Goal: Task Accomplishment & Management: Complete application form

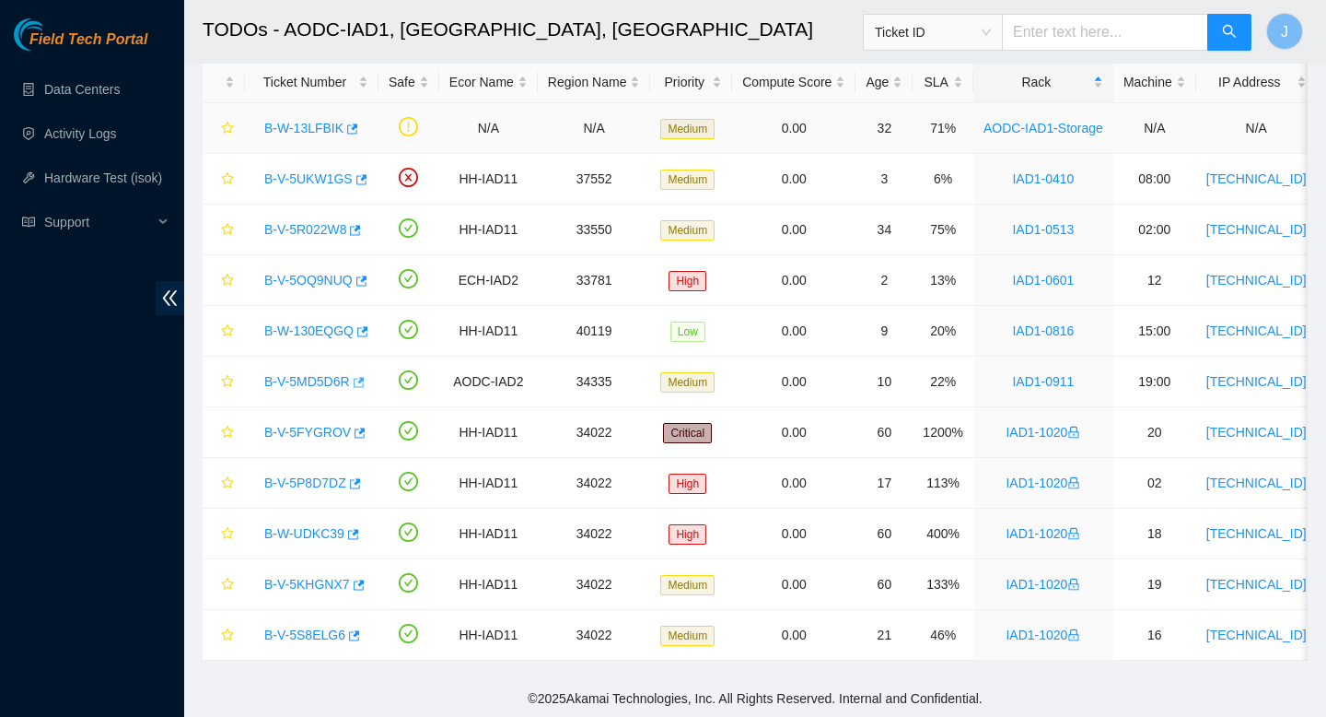
scroll to position [96, 0]
click at [366, 181] on icon "button" at bounding box center [360, 178] width 13 height 13
click at [360, 233] on icon "button" at bounding box center [356, 229] width 11 height 10
click at [364, 384] on icon "button" at bounding box center [357, 381] width 13 height 13
click at [366, 281] on icon "button" at bounding box center [360, 280] width 13 height 13
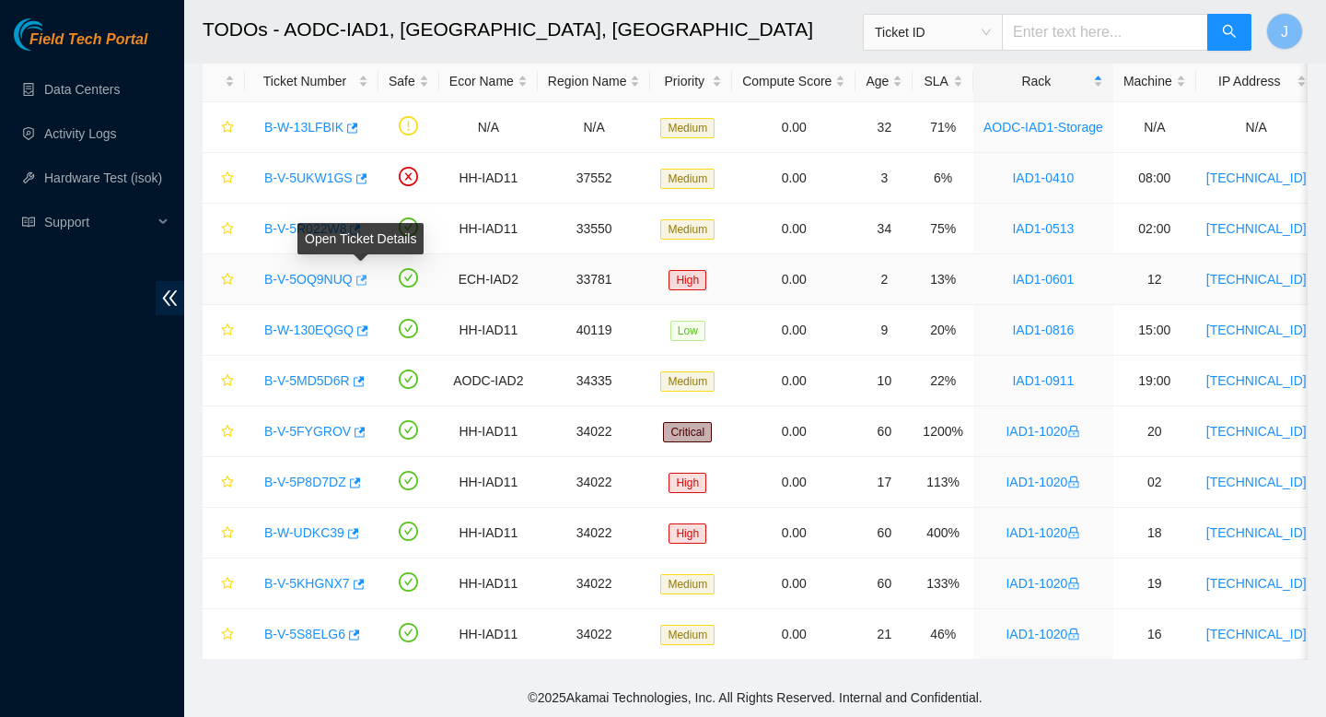
click at [368, 283] on icon "button" at bounding box center [361, 280] width 11 height 10
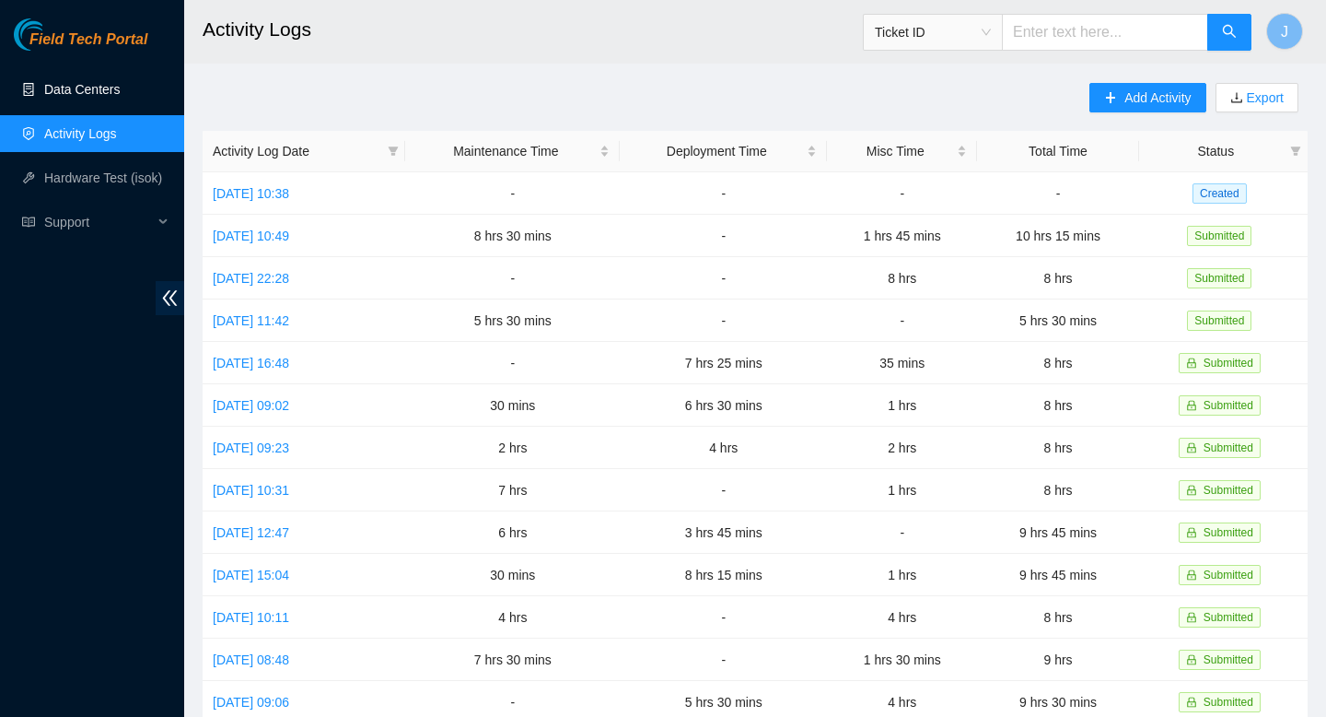
click at [106, 86] on link "Data Centers" at bounding box center [82, 89] width 76 height 15
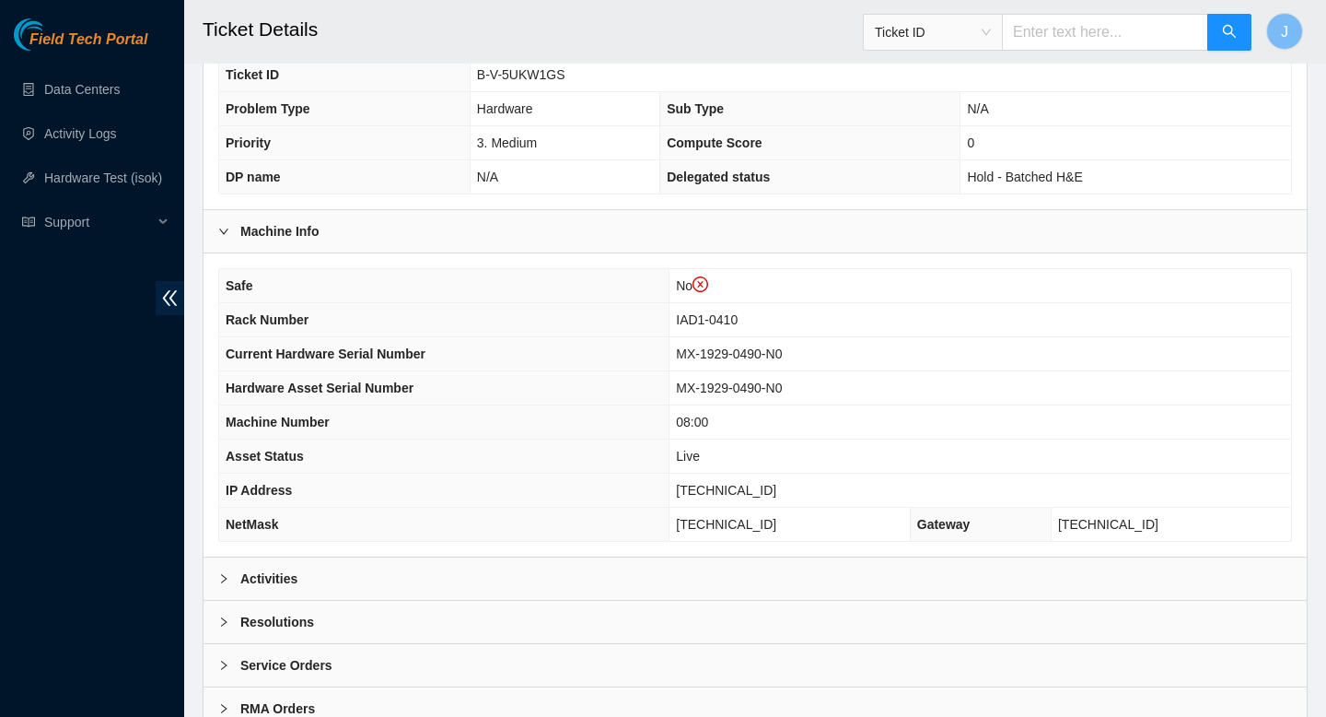
scroll to position [568, 0]
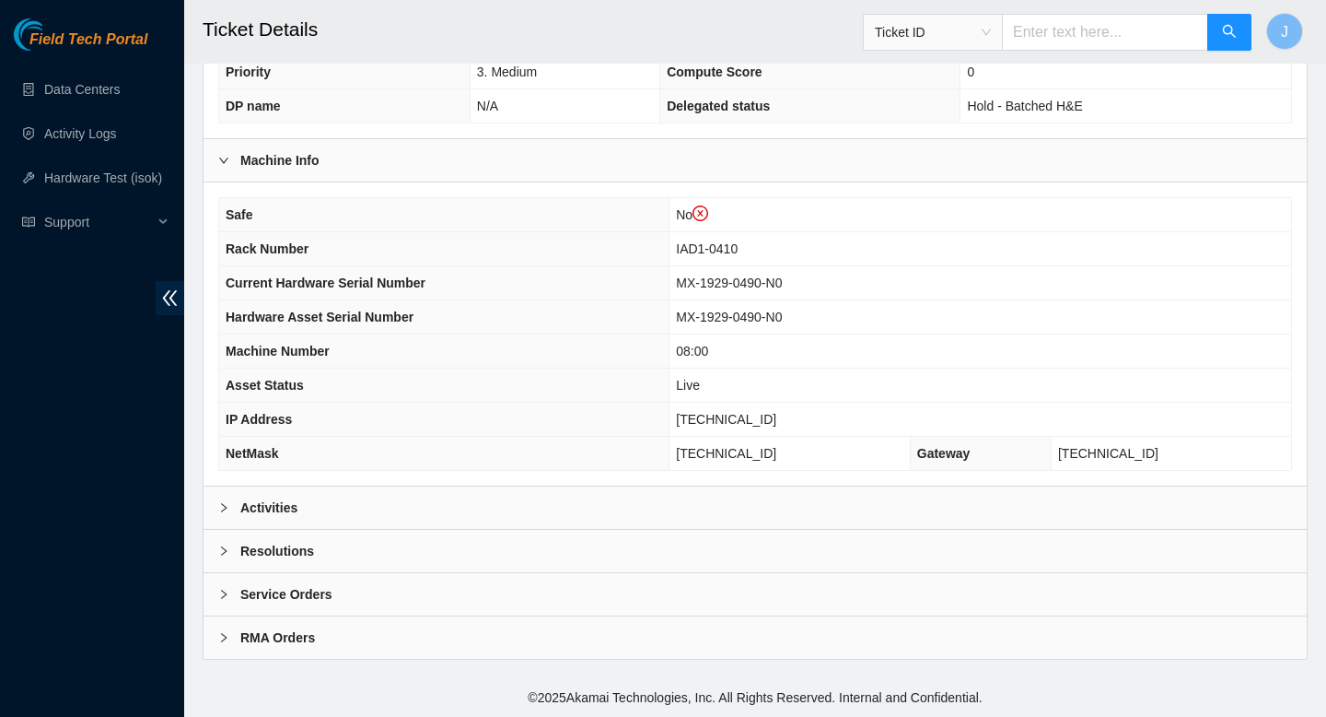
click at [755, 501] on div "Activities" at bounding box center [756, 507] width 1104 height 42
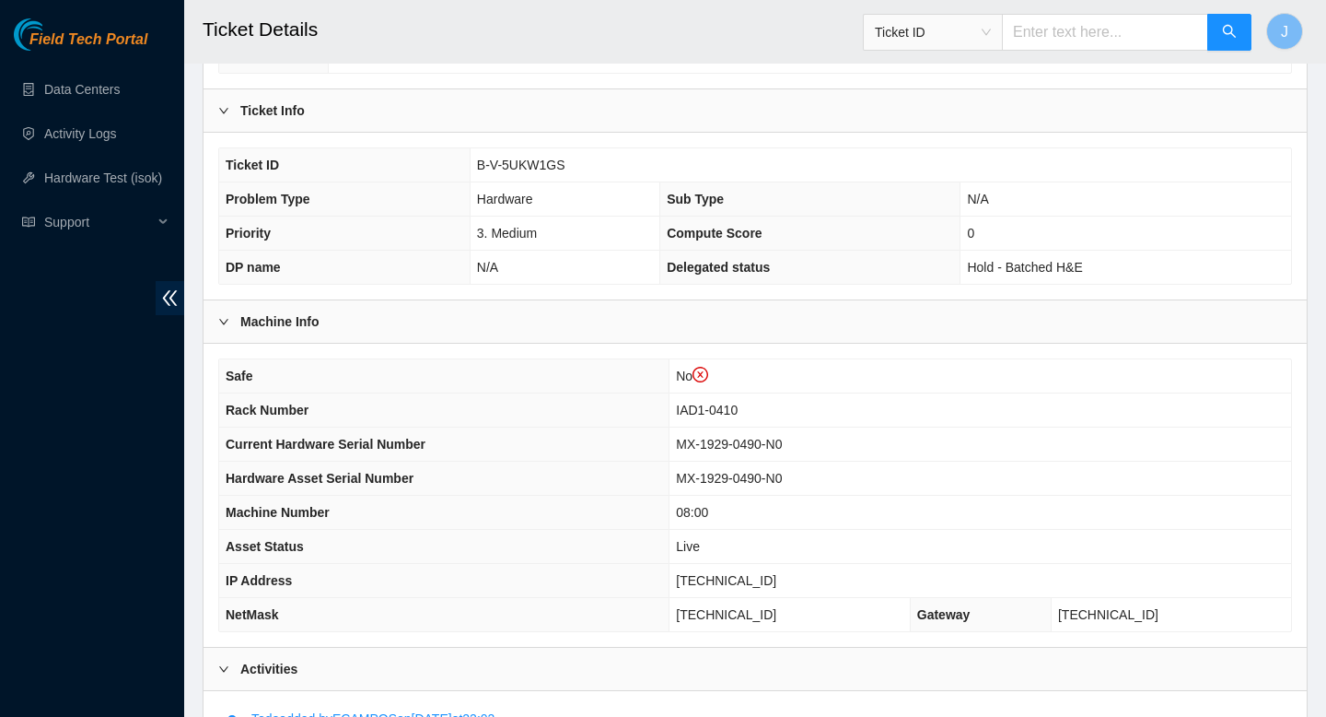
scroll to position [394, 0]
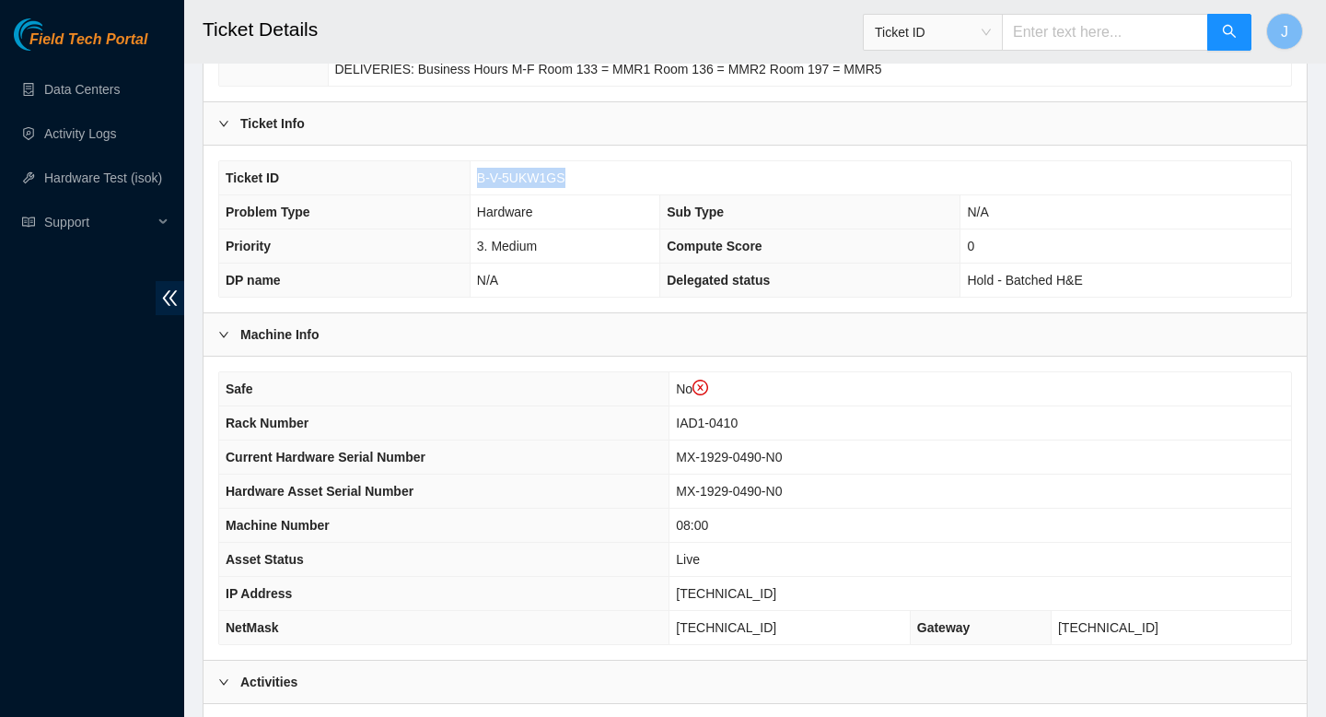
drag, startPoint x: 573, startPoint y: 178, endPoint x: 443, endPoint y: 184, distance: 130.0
click at [442, 184] on tr "Ticket ID B-V-5UKW1GS" at bounding box center [755, 178] width 1072 height 34
copy tr "B-V-5UKW1GS"
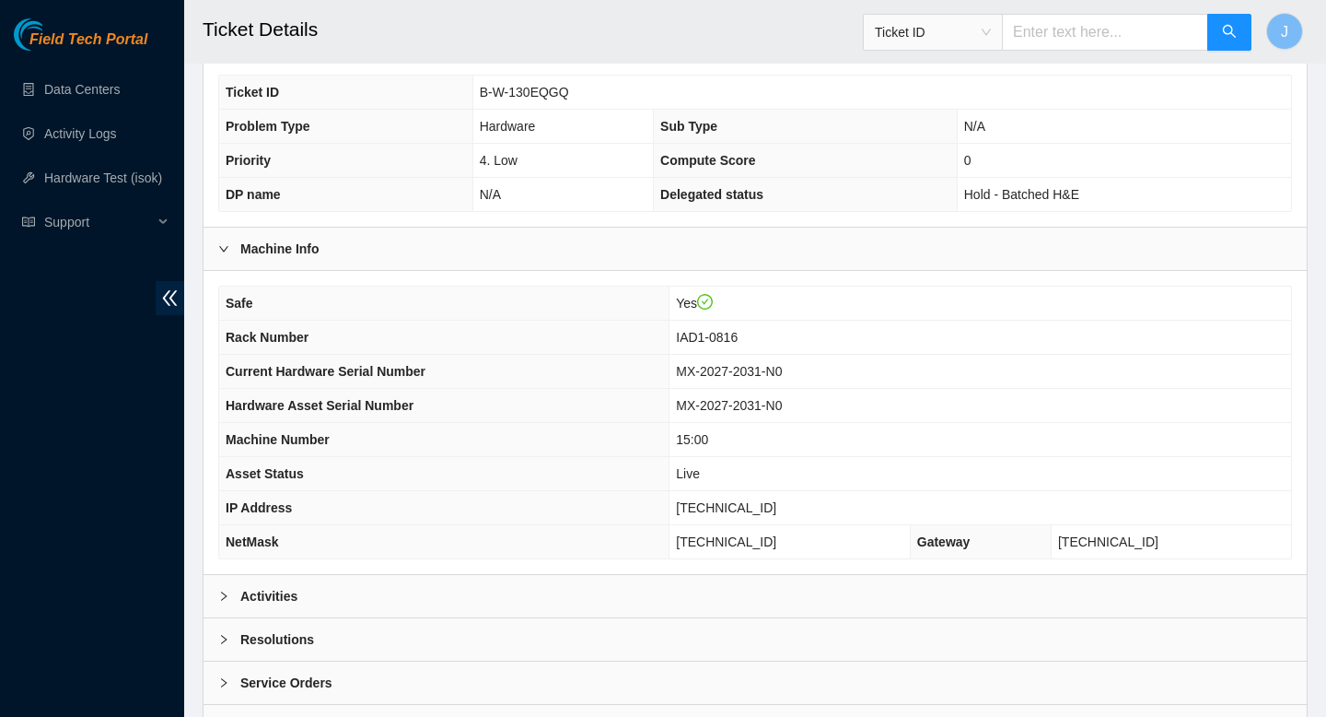
scroll to position [449, 0]
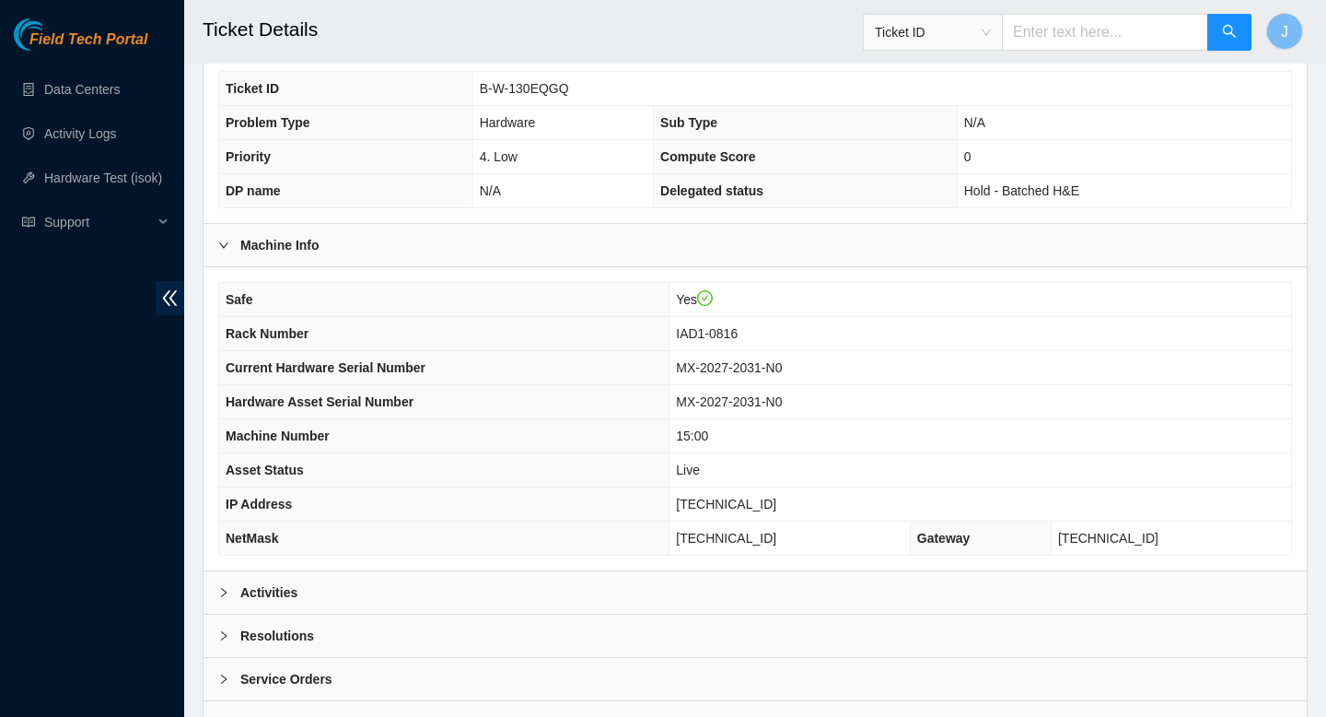
click at [794, 591] on div "Activities" at bounding box center [756, 592] width 1104 height 42
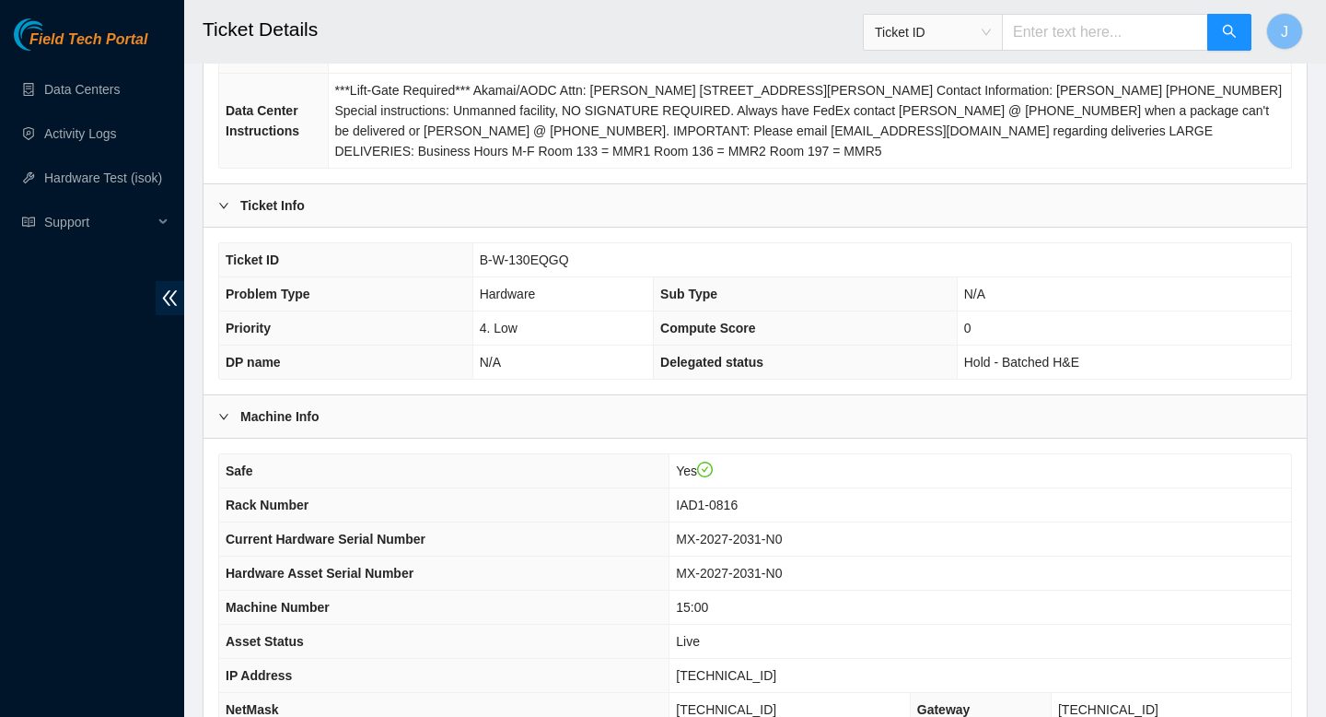
scroll to position [275, 0]
drag, startPoint x: 578, startPoint y: 262, endPoint x: 468, endPoint y: 268, distance: 109.8
click at [468, 268] on tr "Ticket ID B-W-130EQGQ" at bounding box center [755, 262] width 1072 height 34
copy tr "B-W-130EQGQ"
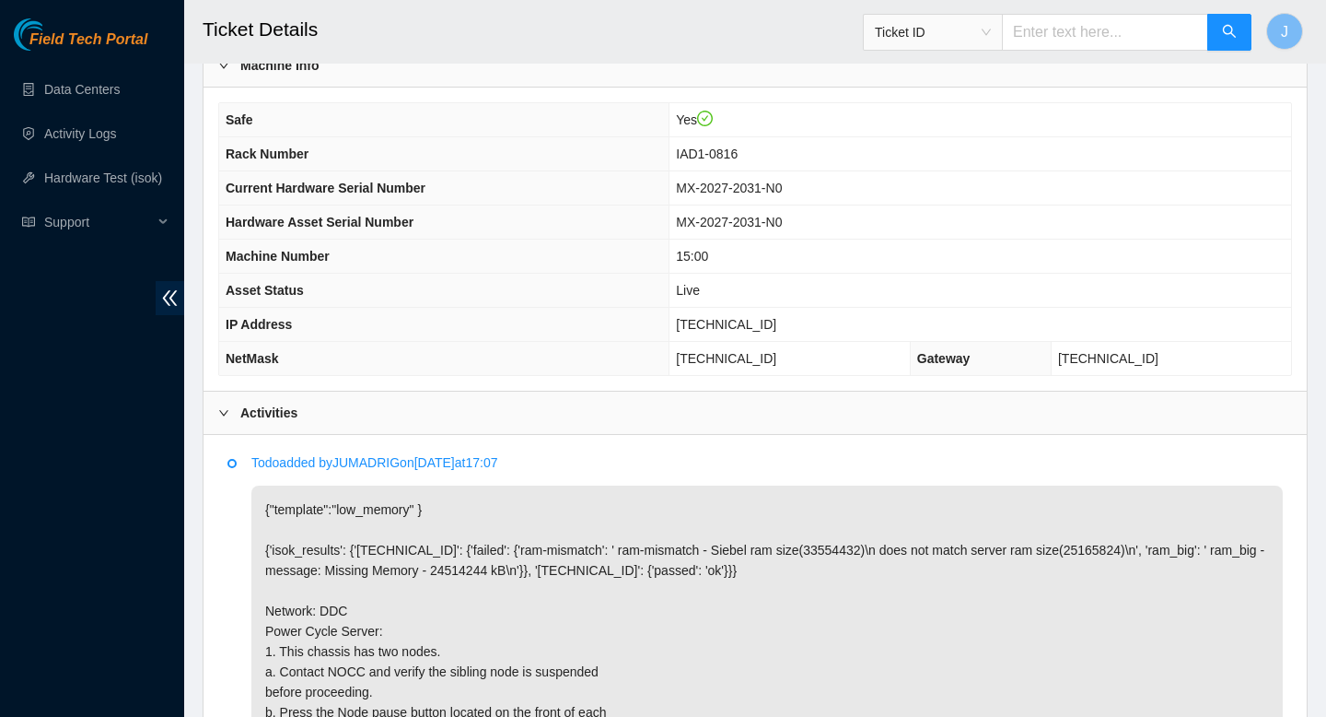
scroll to position [625, 0]
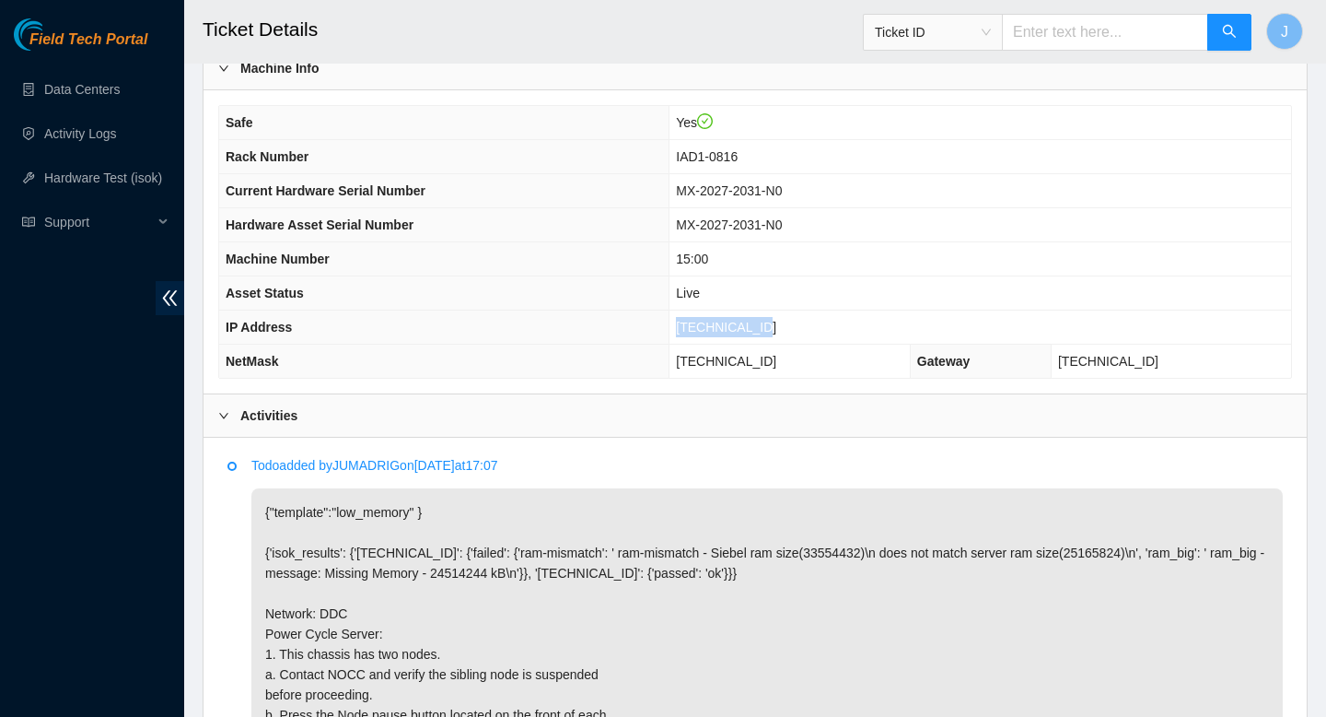
drag, startPoint x: 824, startPoint y: 330, endPoint x: 700, endPoint y: 323, distance: 123.6
click at [700, 323] on tr "IP Address 23.199.35.232" at bounding box center [755, 327] width 1072 height 34
copy tr "23.199.35.232"
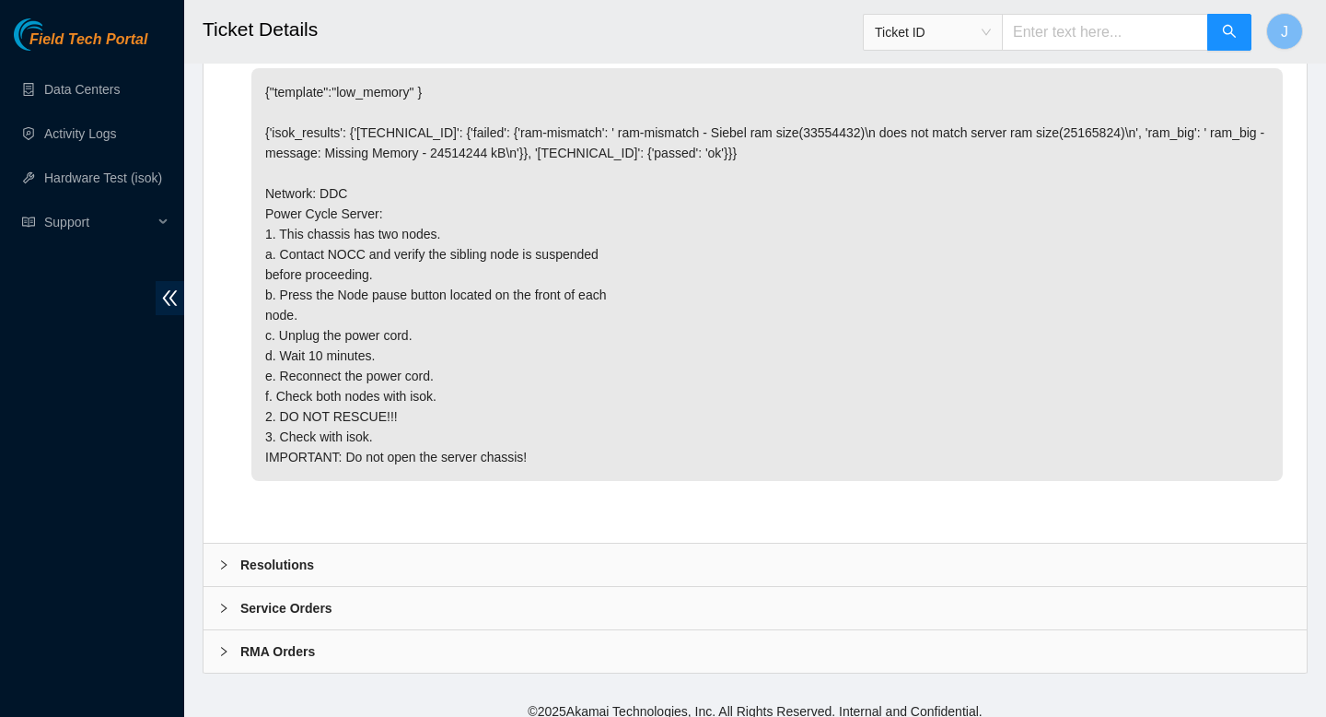
scroll to position [1100, 0]
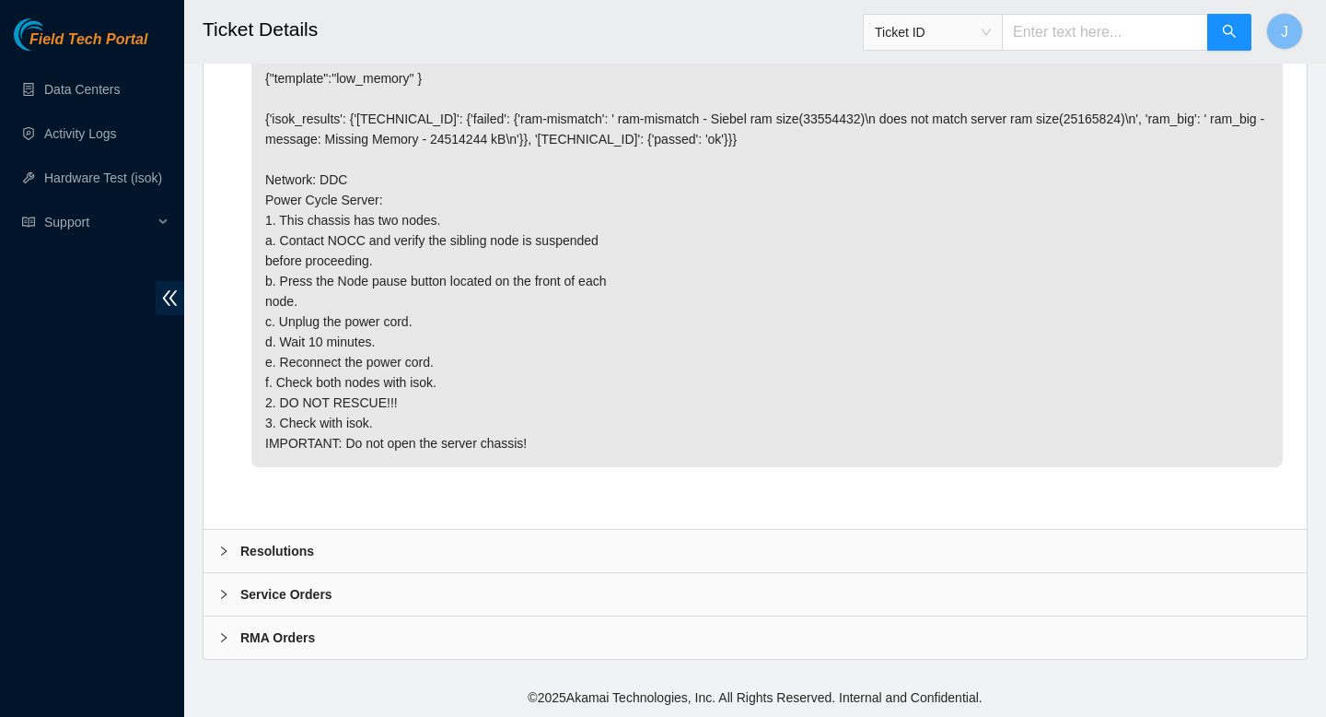
click at [567, 559] on div "Resolutions" at bounding box center [756, 551] width 1104 height 42
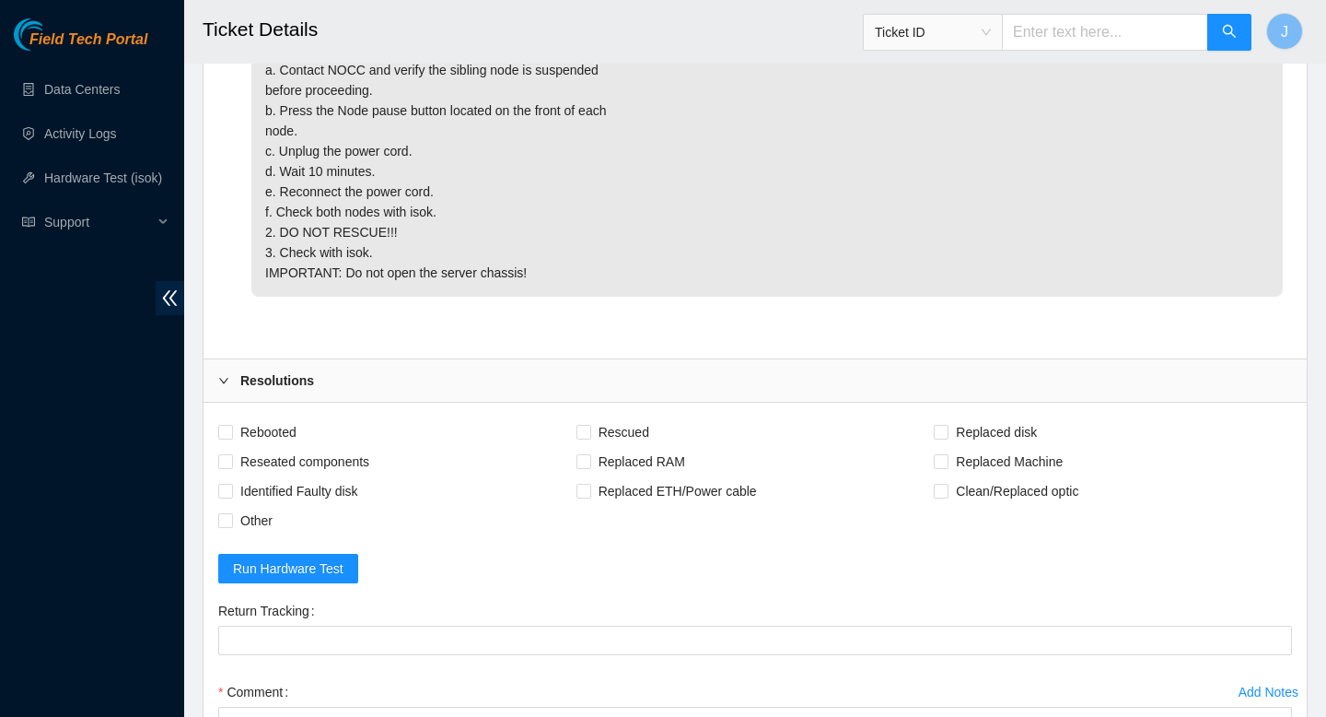
scroll to position [1259, 0]
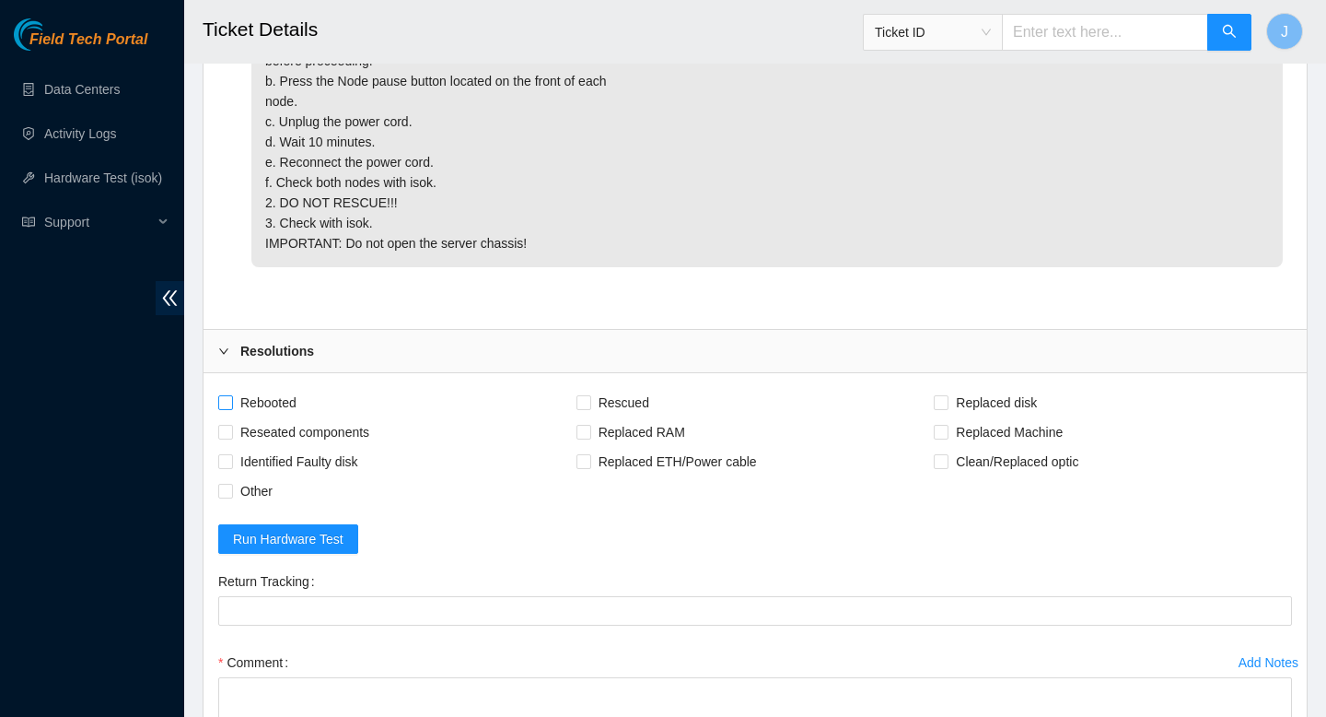
click at [227, 408] on input "Rebooted" at bounding box center [224, 401] width 13 height 13
checkbox input "true"
click at [226, 496] on input "Other" at bounding box center [224, 490] width 13 height 13
checkbox input "true"
click at [224, 438] on input "Reseated components" at bounding box center [224, 431] width 13 height 13
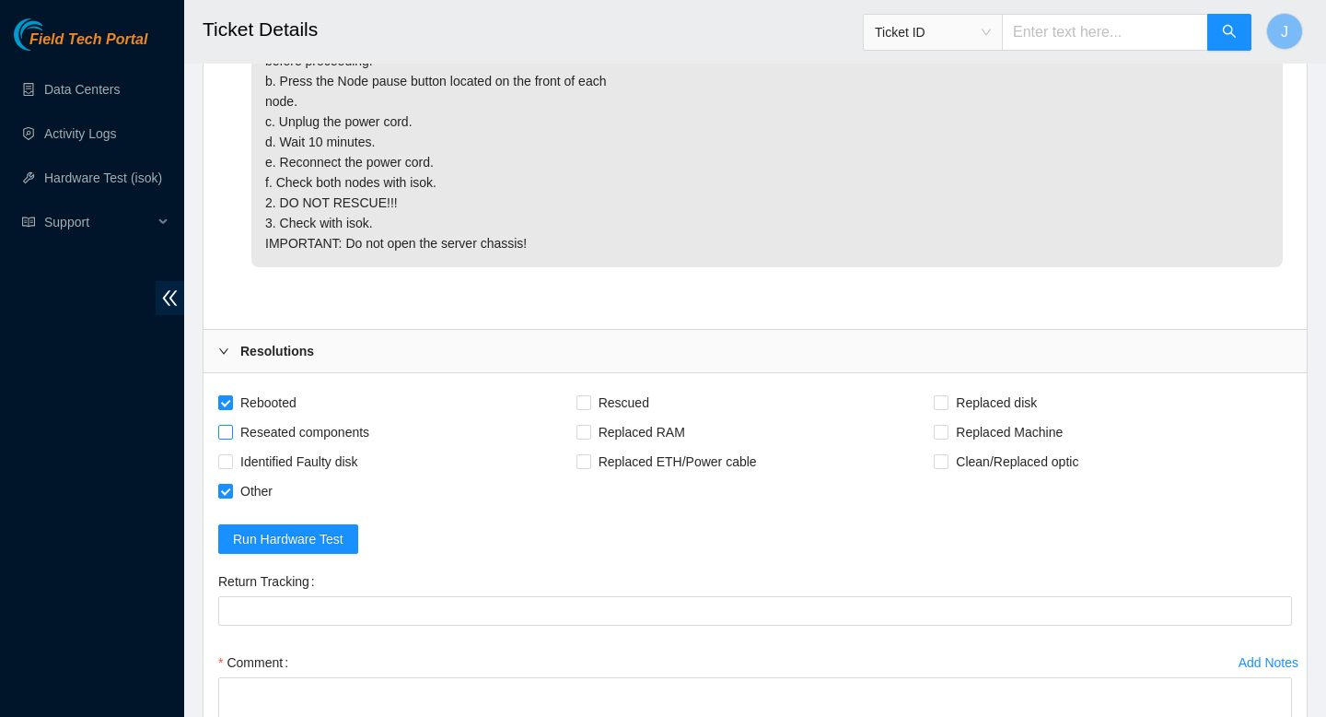
checkbox input "true"
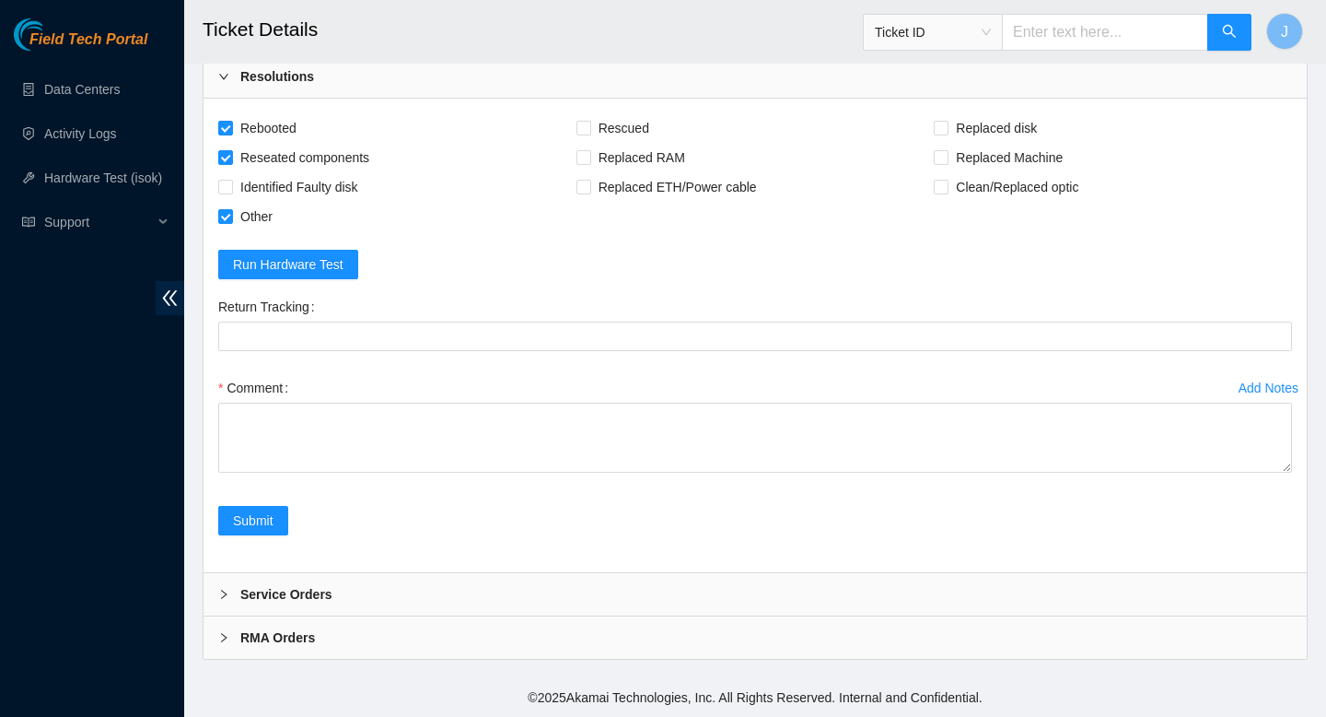
scroll to position [1569, 0]
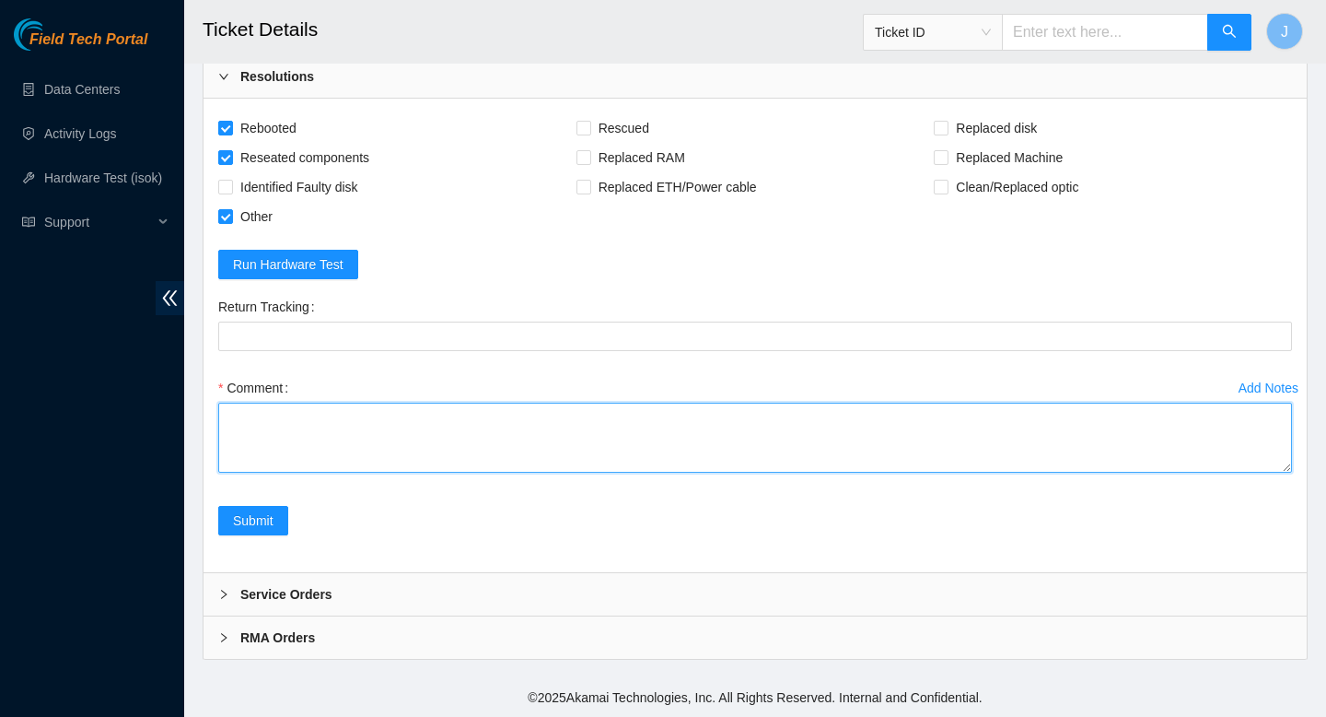
click at [461, 443] on textarea "Comment" at bounding box center [755, 438] width 1074 height 70
paste textarea "326768 25-08-2025 03:46:22 23.199.35.232 COMPLETE Result Detail Message Ticket …"
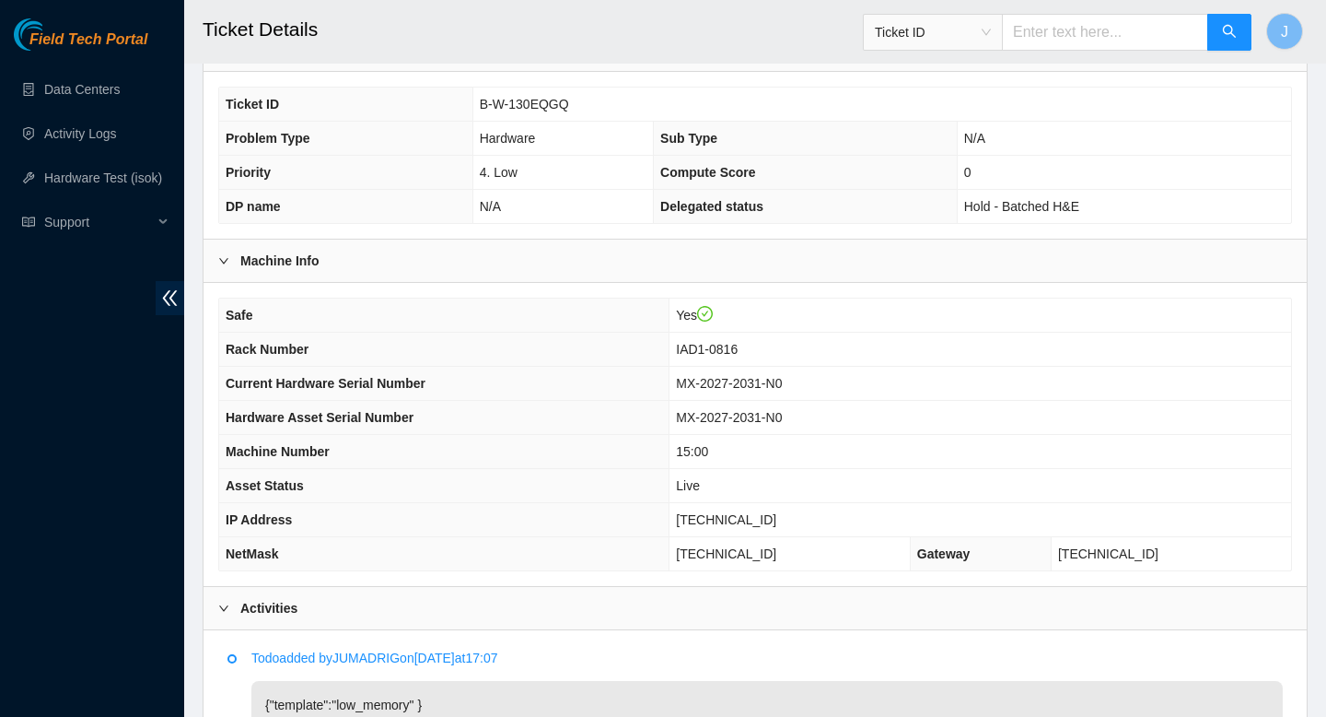
scroll to position [1574, 0]
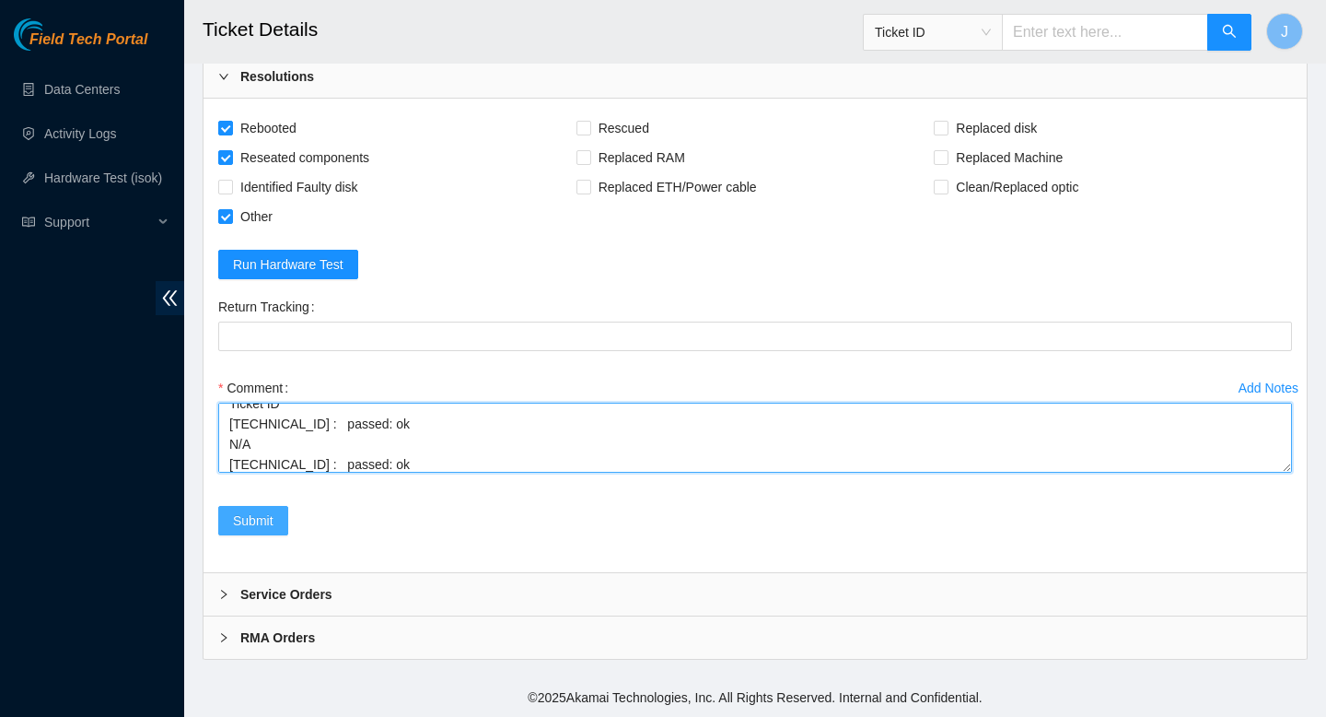
type textarea "gained sibling node suspension from nocc verified SN power cycled for 20 minute…"
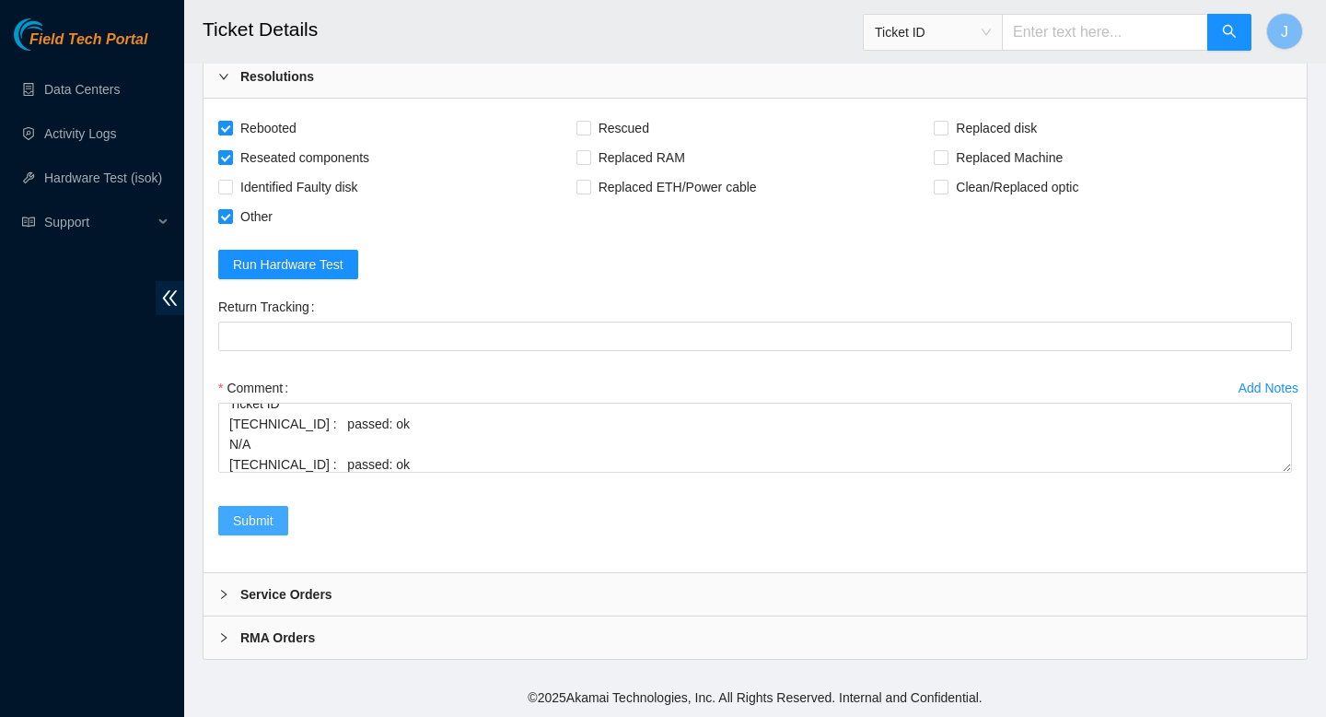
click at [258, 519] on span "Submit" at bounding box center [253, 520] width 41 height 20
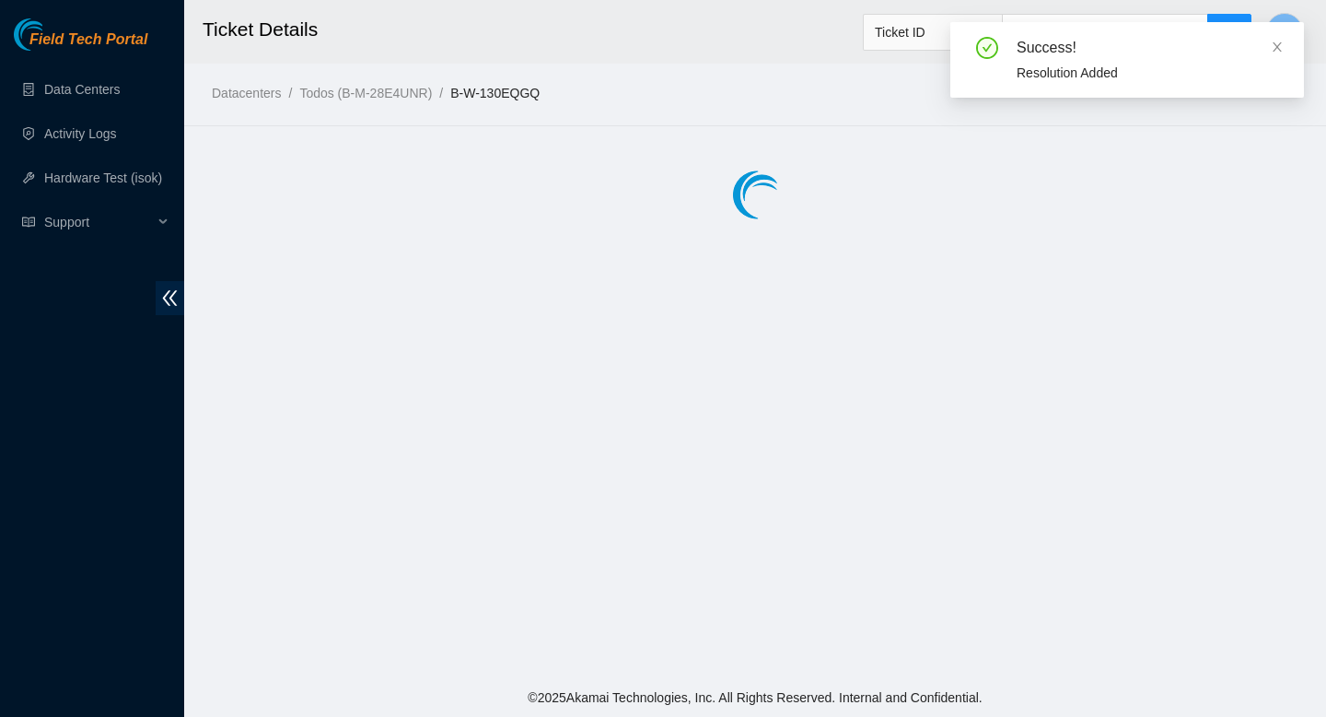
scroll to position [0, 0]
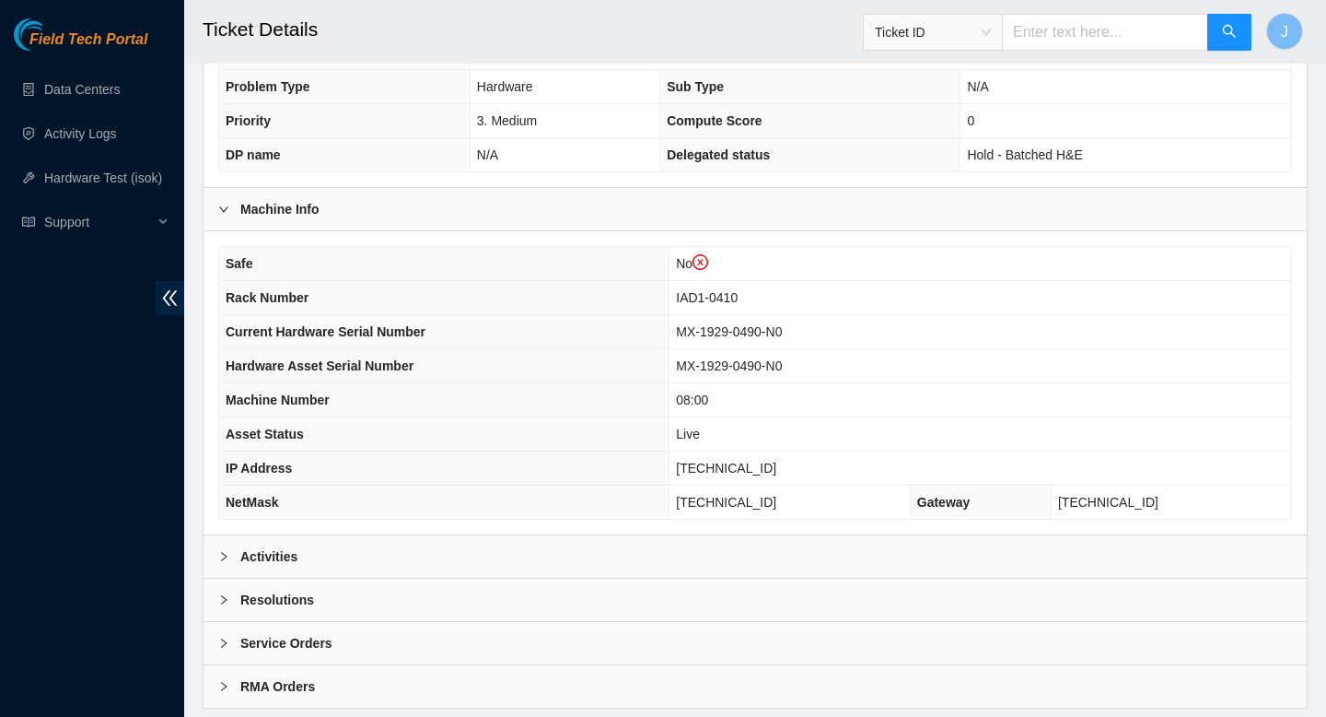
scroll to position [568, 0]
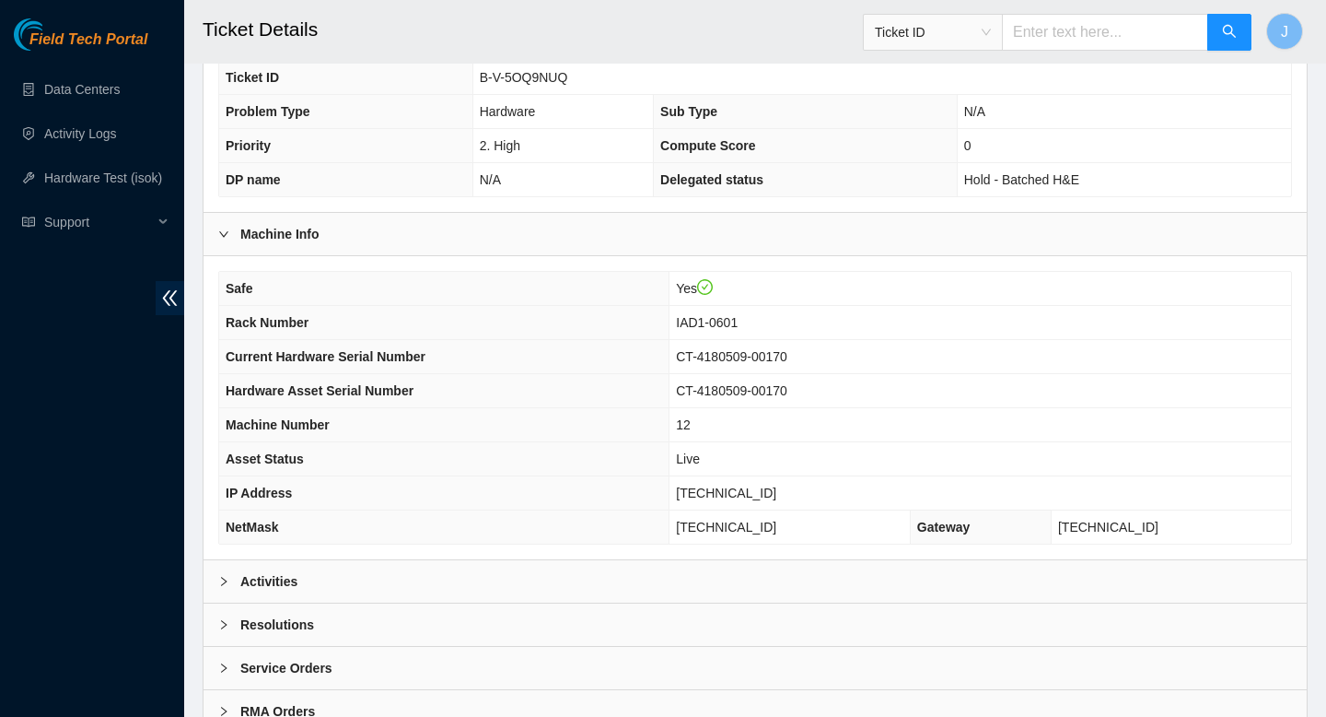
scroll to position [533, 0]
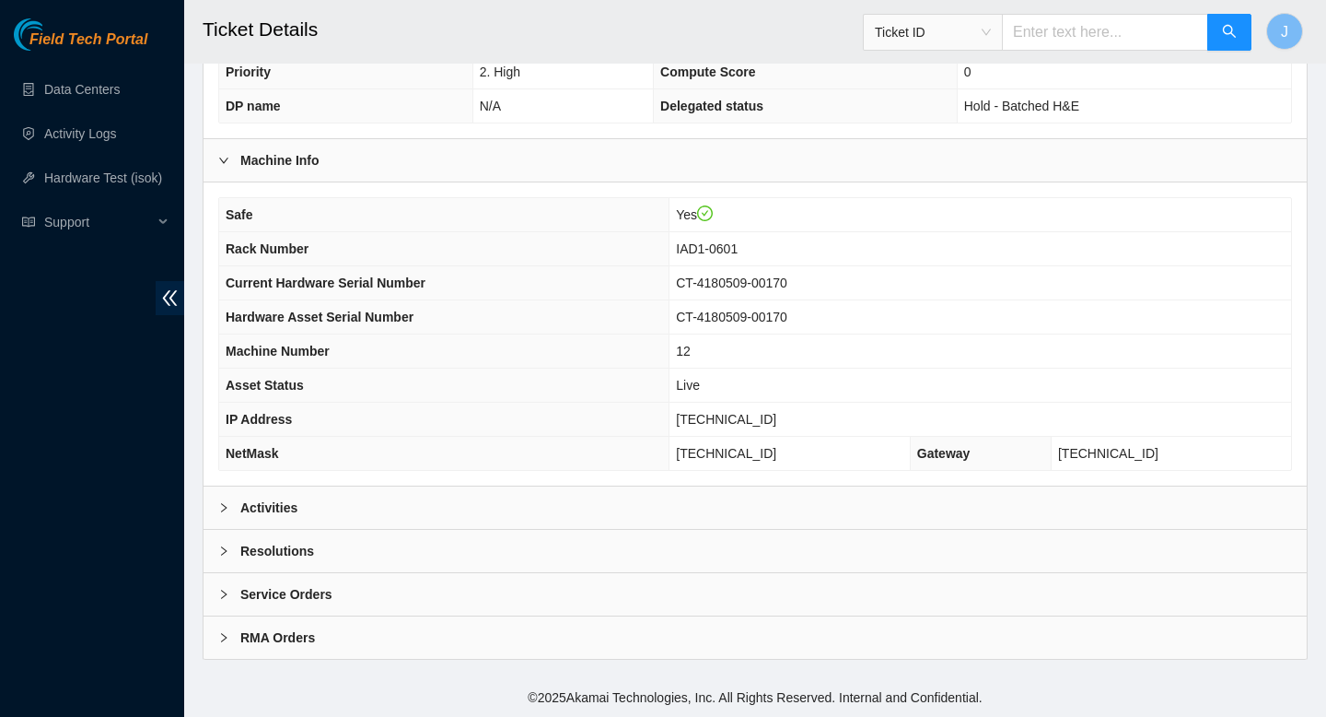
click at [583, 494] on div "Activities" at bounding box center [756, 507] width 1104 height 42
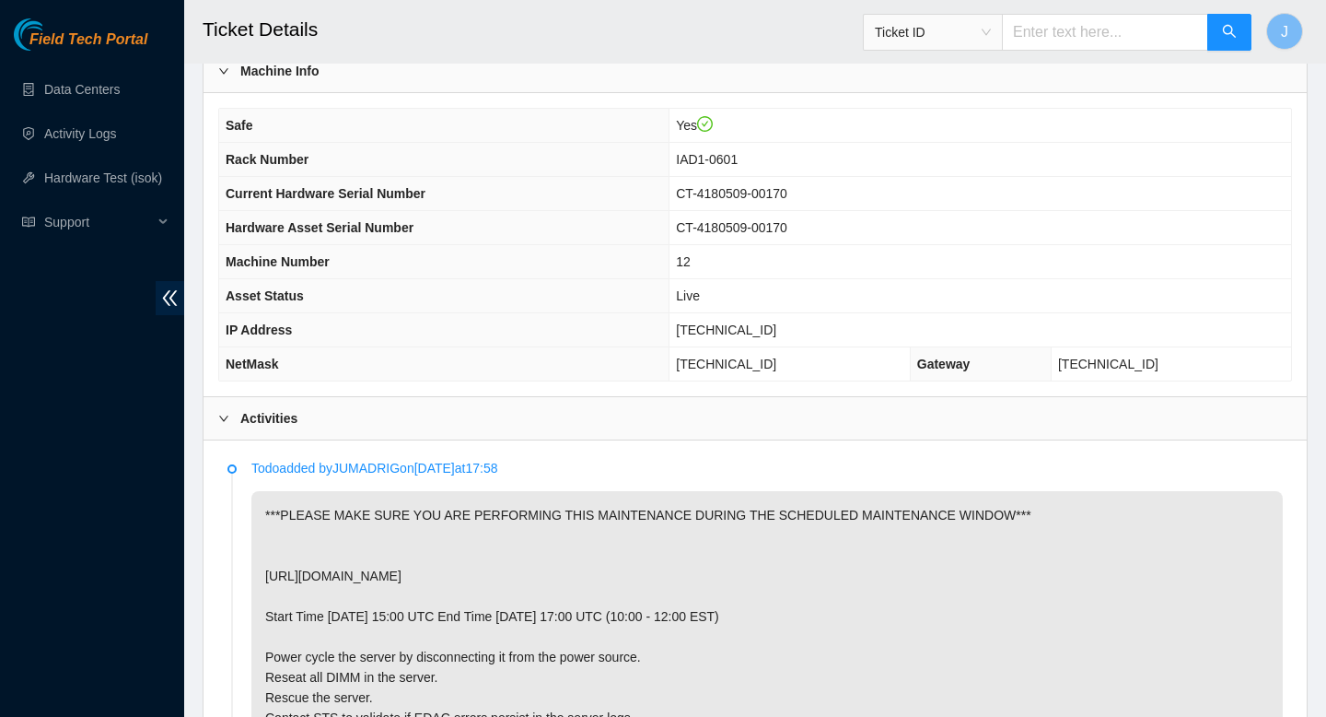
scroll to position [622, 0]
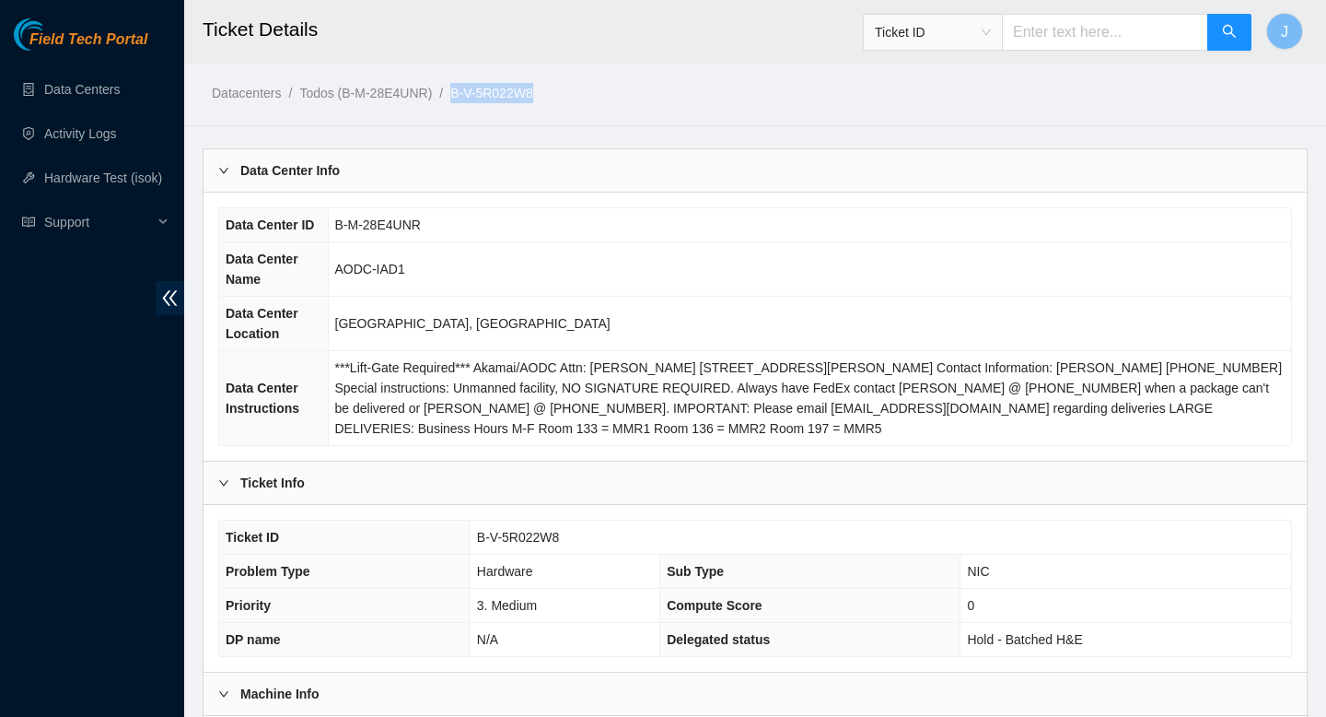
drag, startPoint x: 561, startPoint y: 90, endPoint x: 464, endPoint y: 96, distance: 96.9
click at [464, 96] on ol "Datacenters / Todos (B-M-28E4UNR) / B-V-5R022W8 /" at bounding box center [626, 93] width 829 height 20
copy link "B-V-5R022W8"
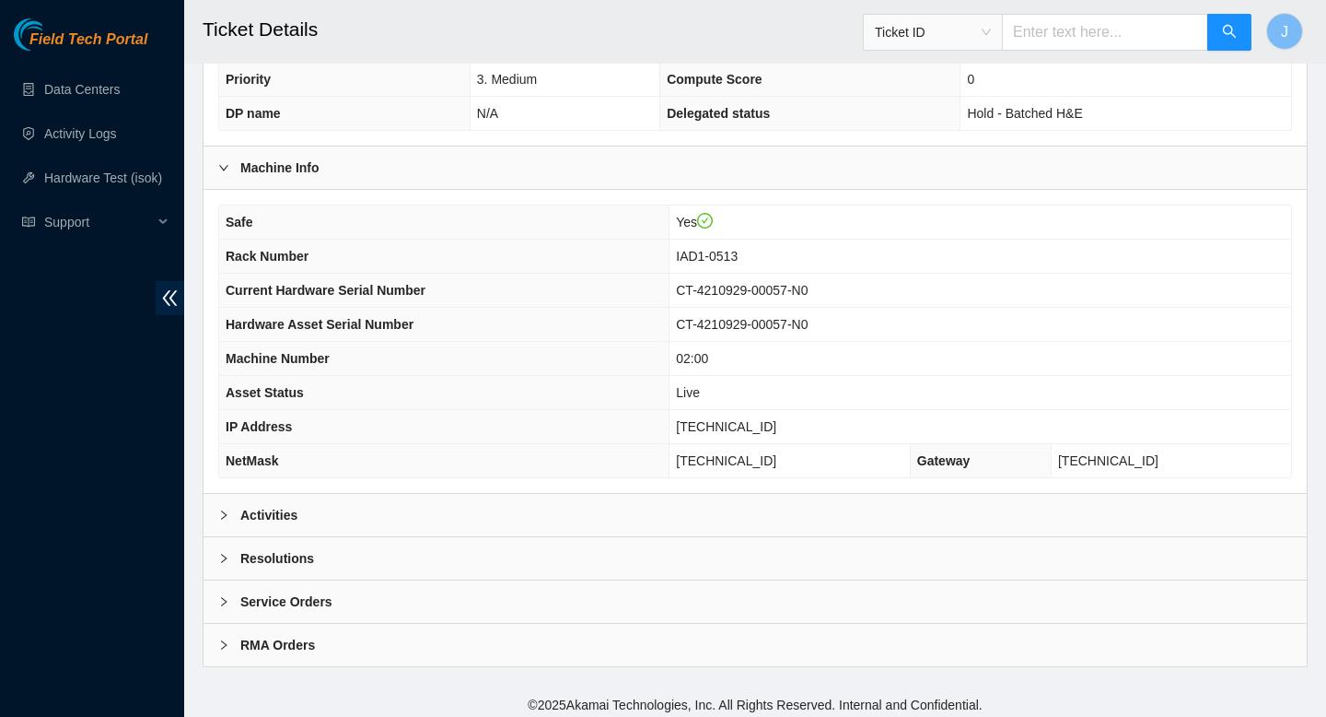
scroll to position [533, 0]
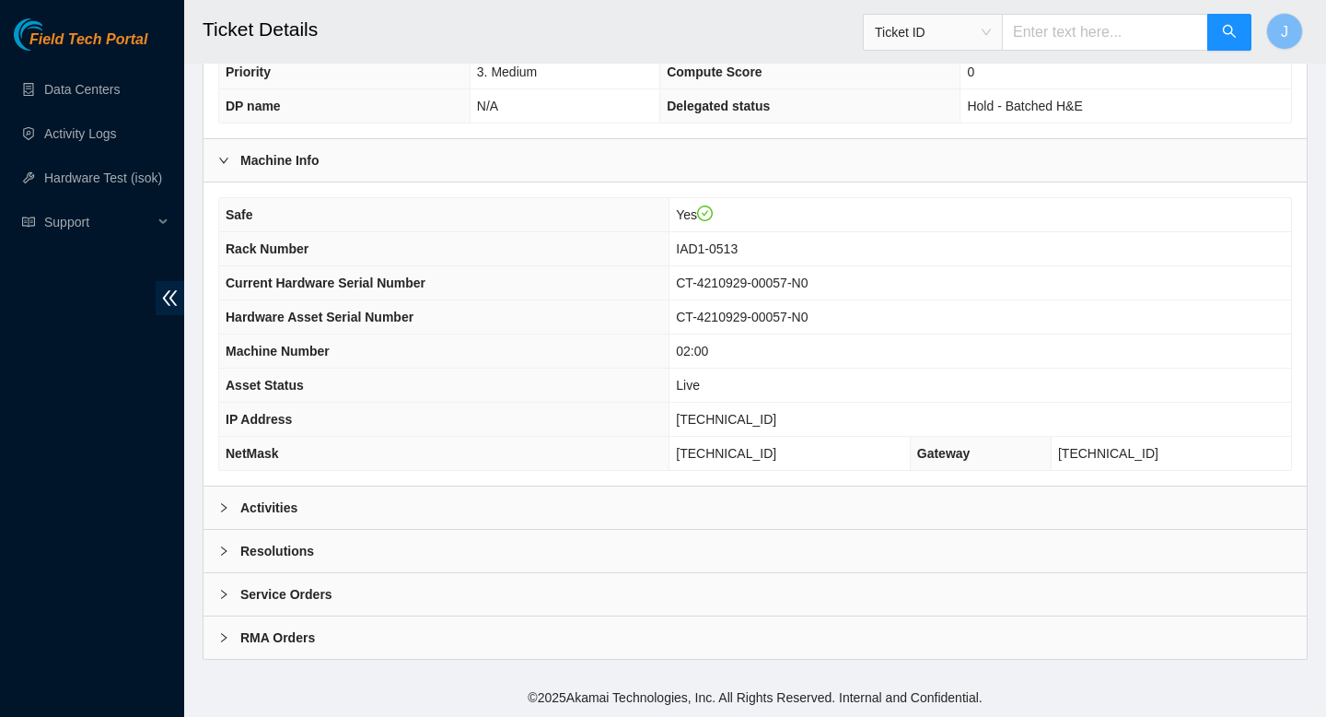
click at [610, 521] on div "Activities" at bounding box center [756, 507] width 1104 height 42
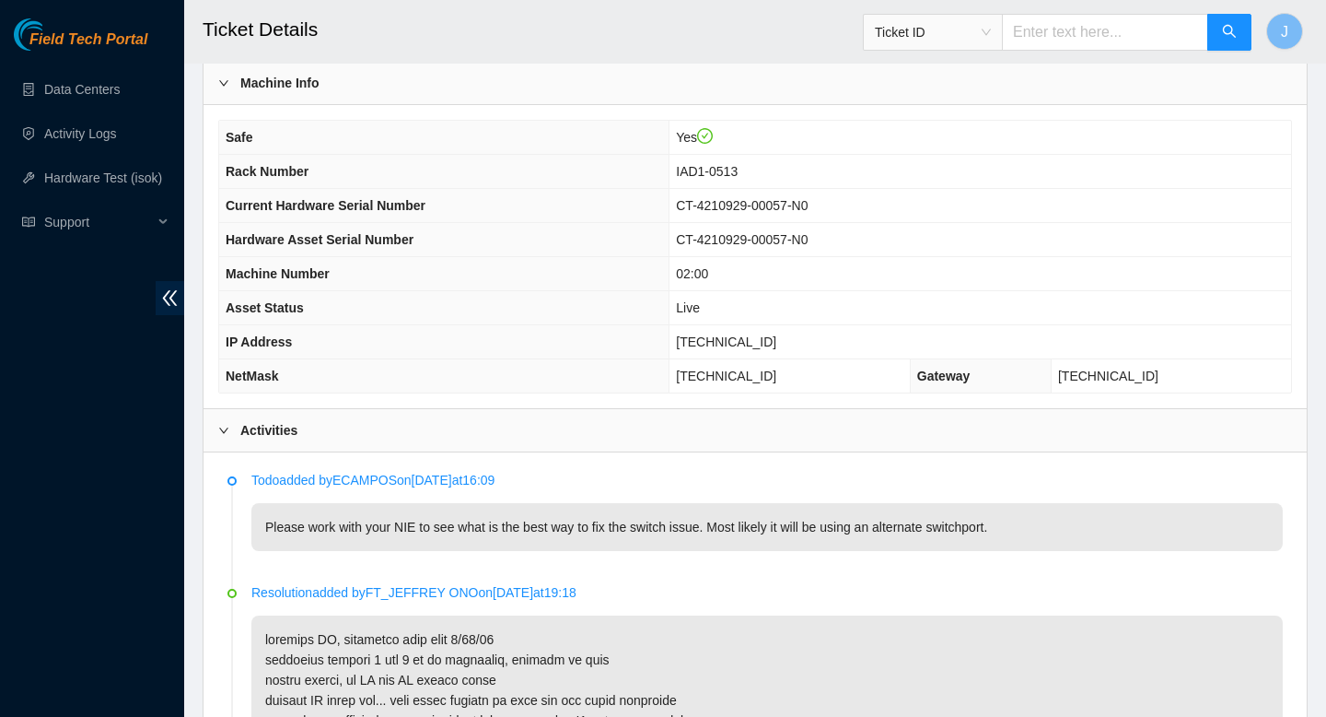
scroll to position [623, 0]
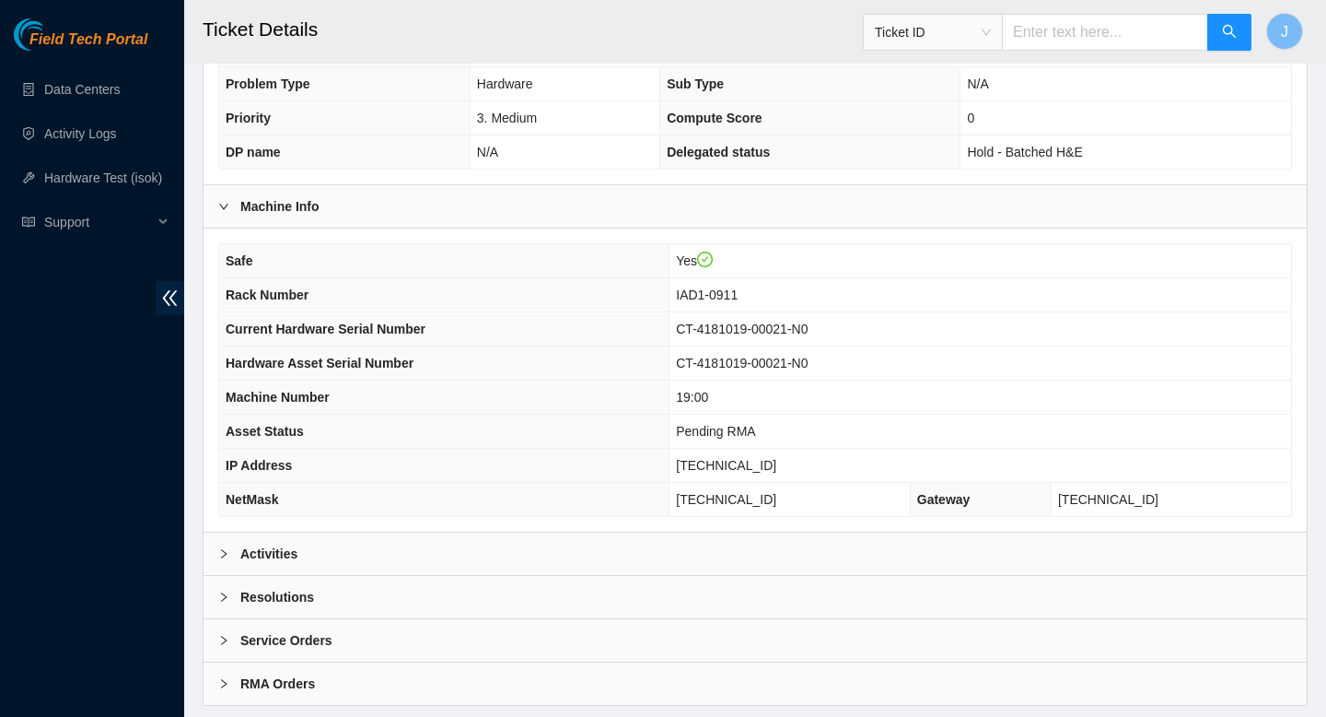
scroll to position [533, 0]
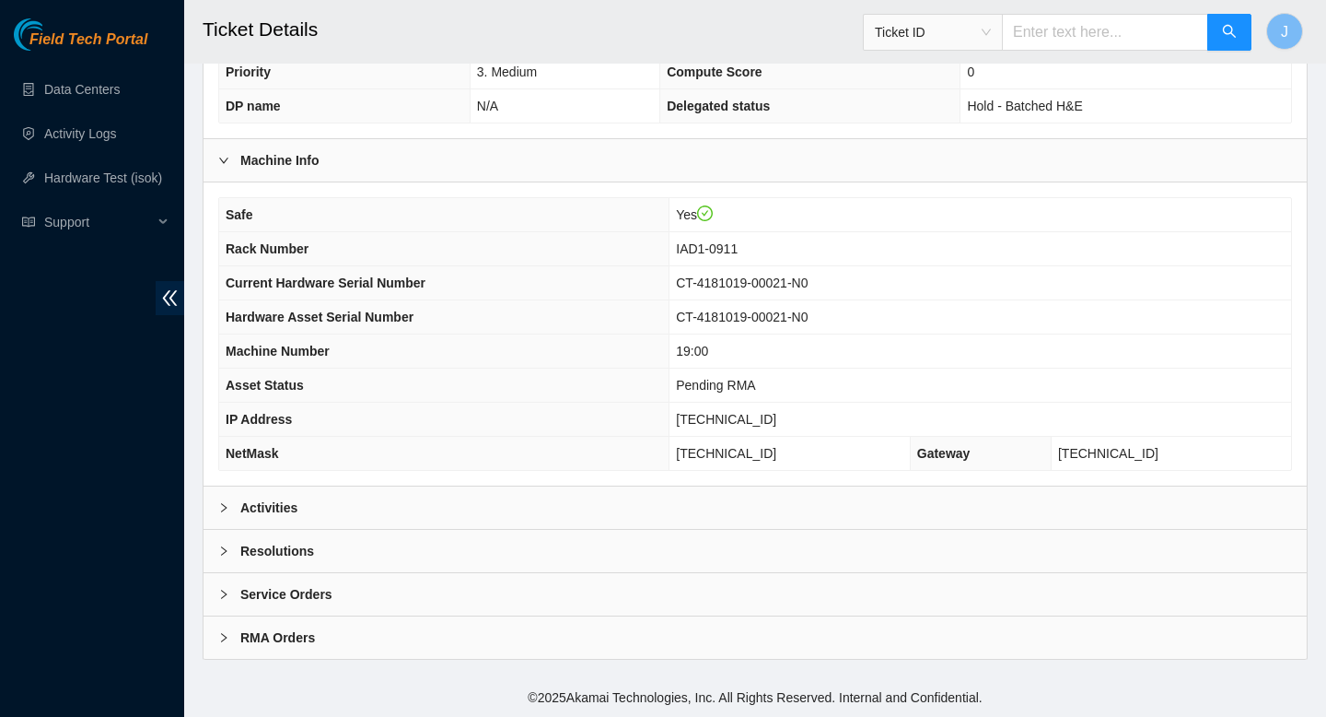
click at [467, 524] on div "Activities" at bounding box center [756, 507] width 1104 height 42
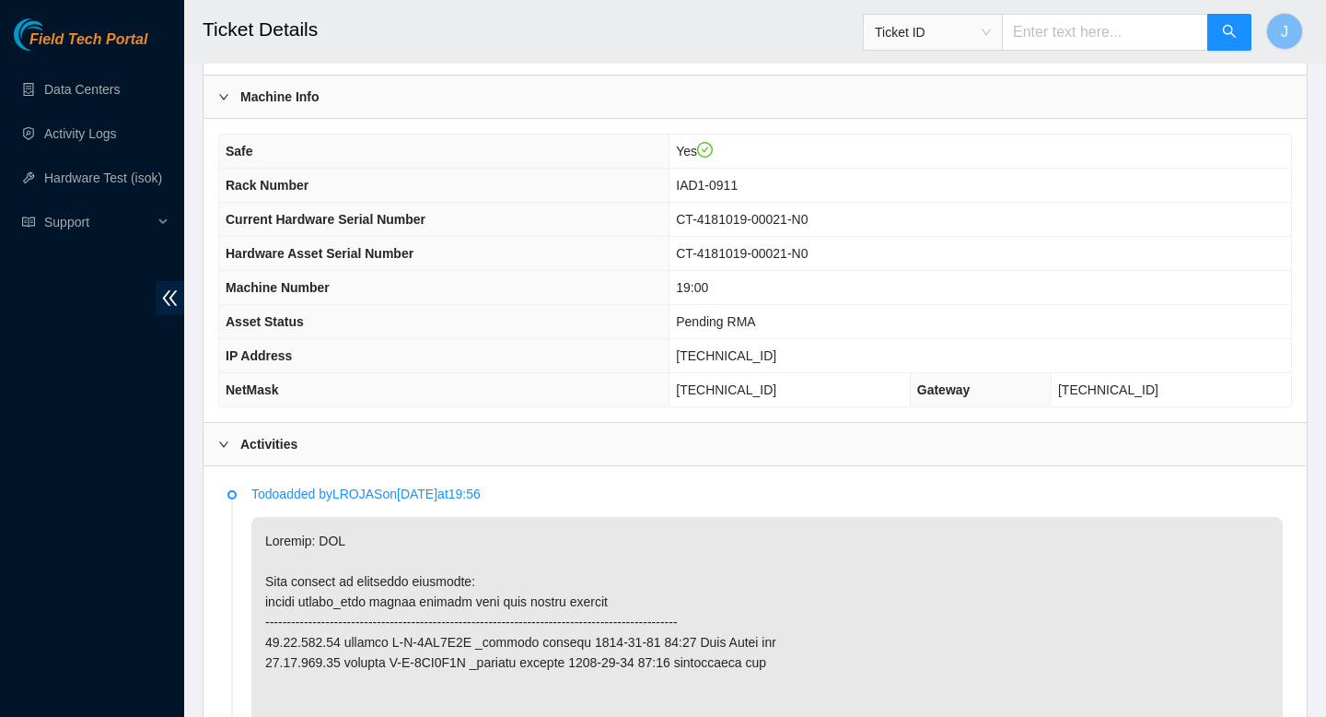
scroll to position [582, 0]
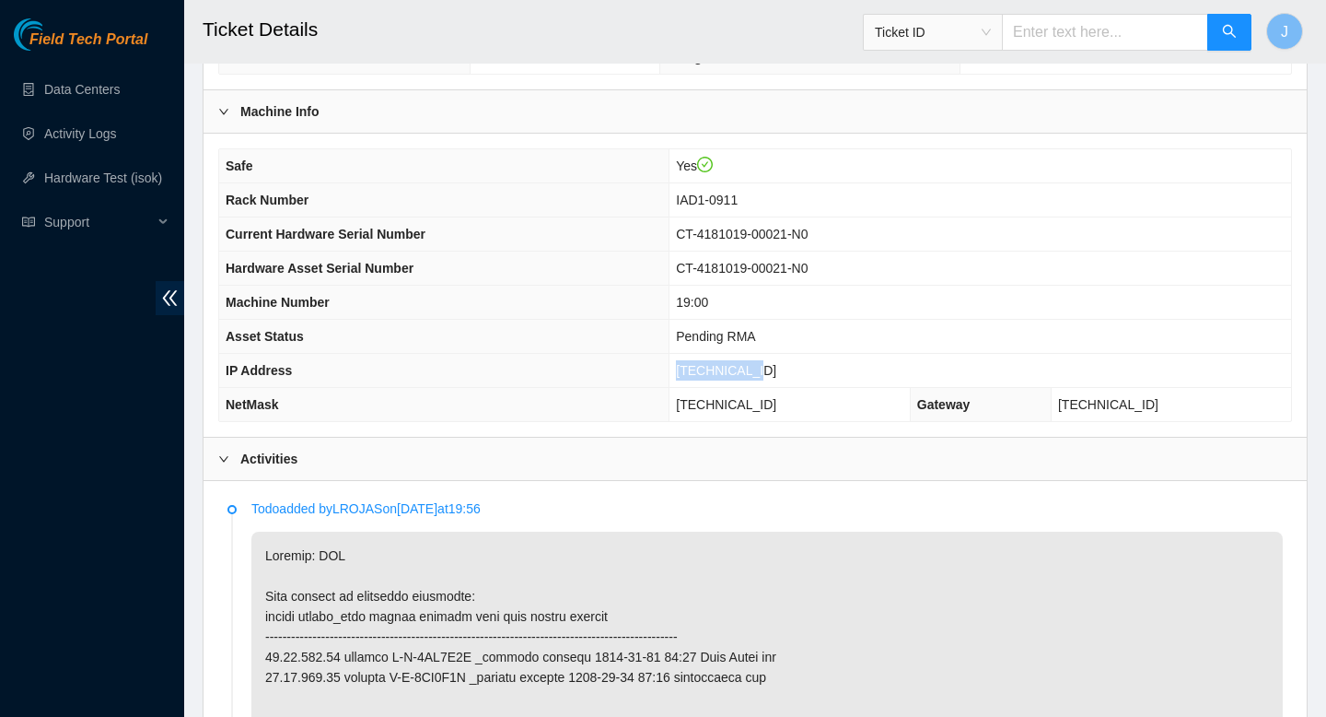
drag, startPoint x: 793, startPoint y: 374, endPoint x: 692, endPoint y: 371, distance: 101.4
click at [692, 372] on tr "IP Address 23.76.147.38" at bounding box center [755, 371] width 1072 height 34
copy tr "[TECHNICAL_ID]"
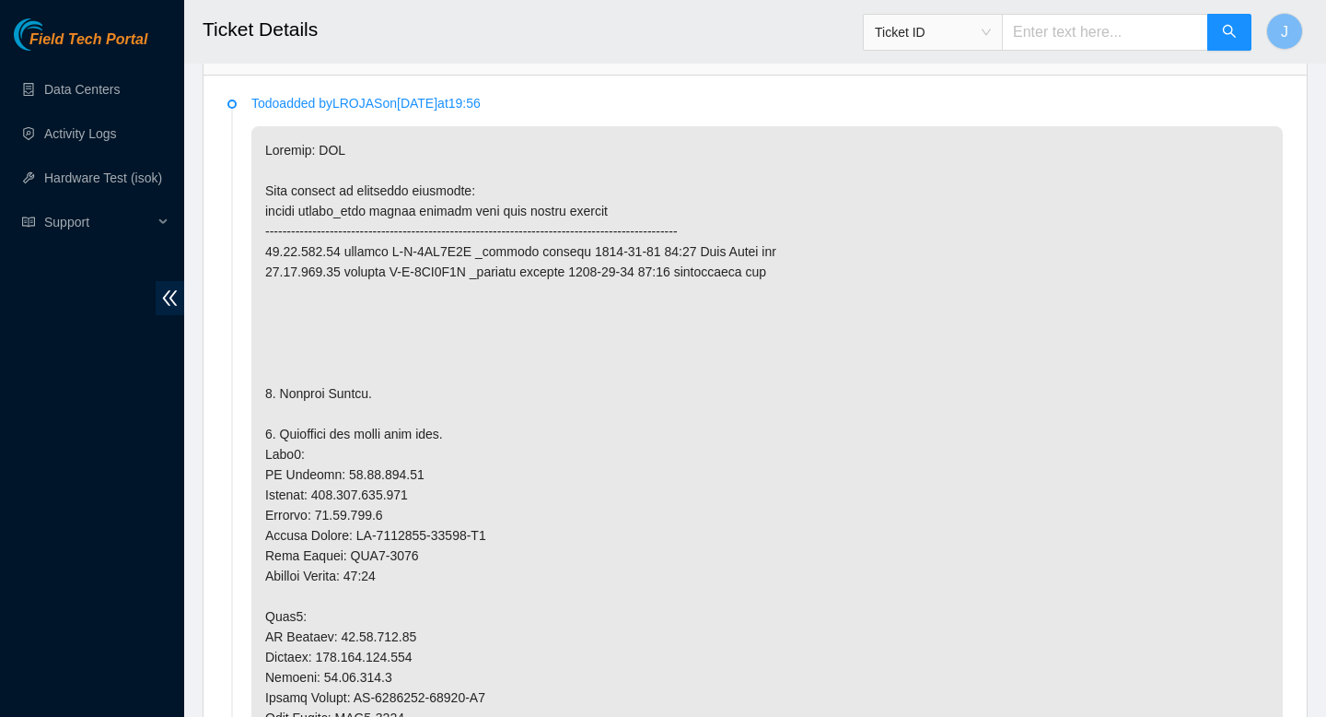
scroll to position [988, 0]
drag, startPoint x: 422, startPoint y: 636, endPoint x: 339, endPoint y: 640, distance: 83.0
copy p "23.76.147.39"
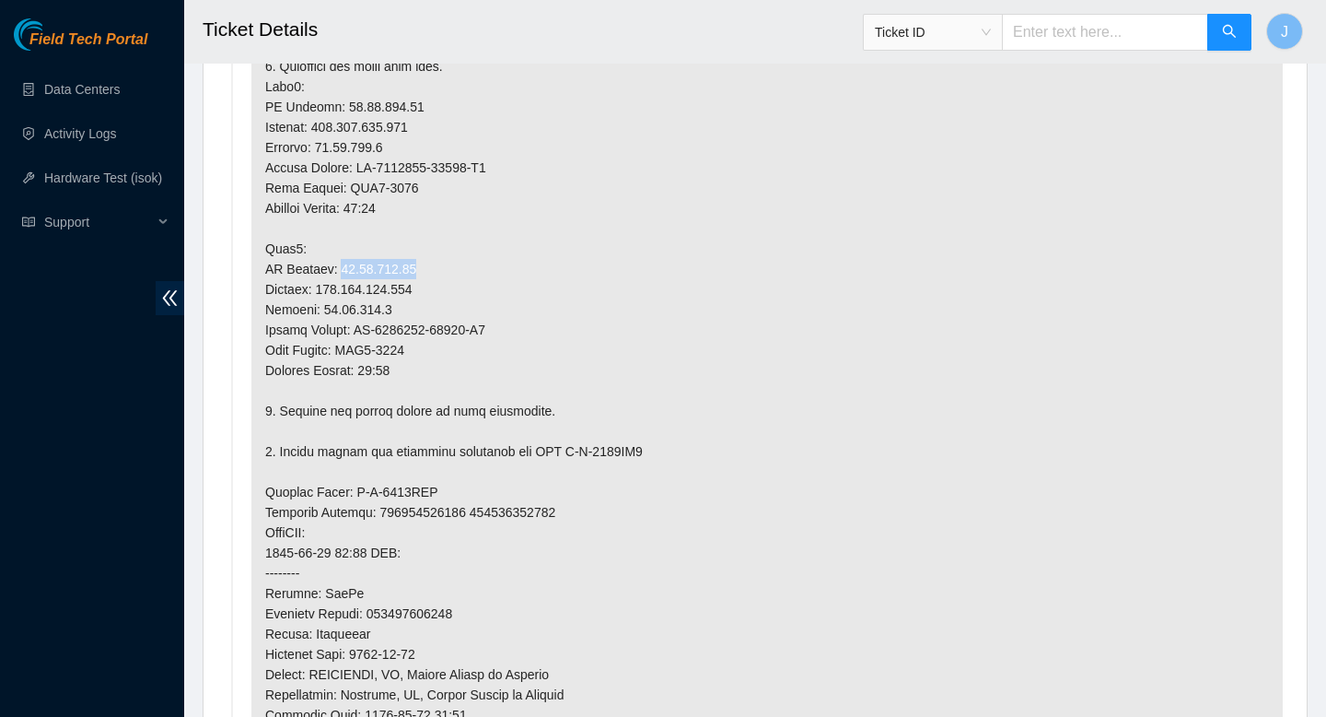
scroll to position [1354, 0]
copy p "23.76.147.39"
drag, startPoint x: 420, startPoint y: 107, endPoint x: 337, endPoint y: 108, distance: 82.9
click at [337, 108] on p at bounding box center [767, 402] width 1032 height 1284
copy p "23.76.147.38"
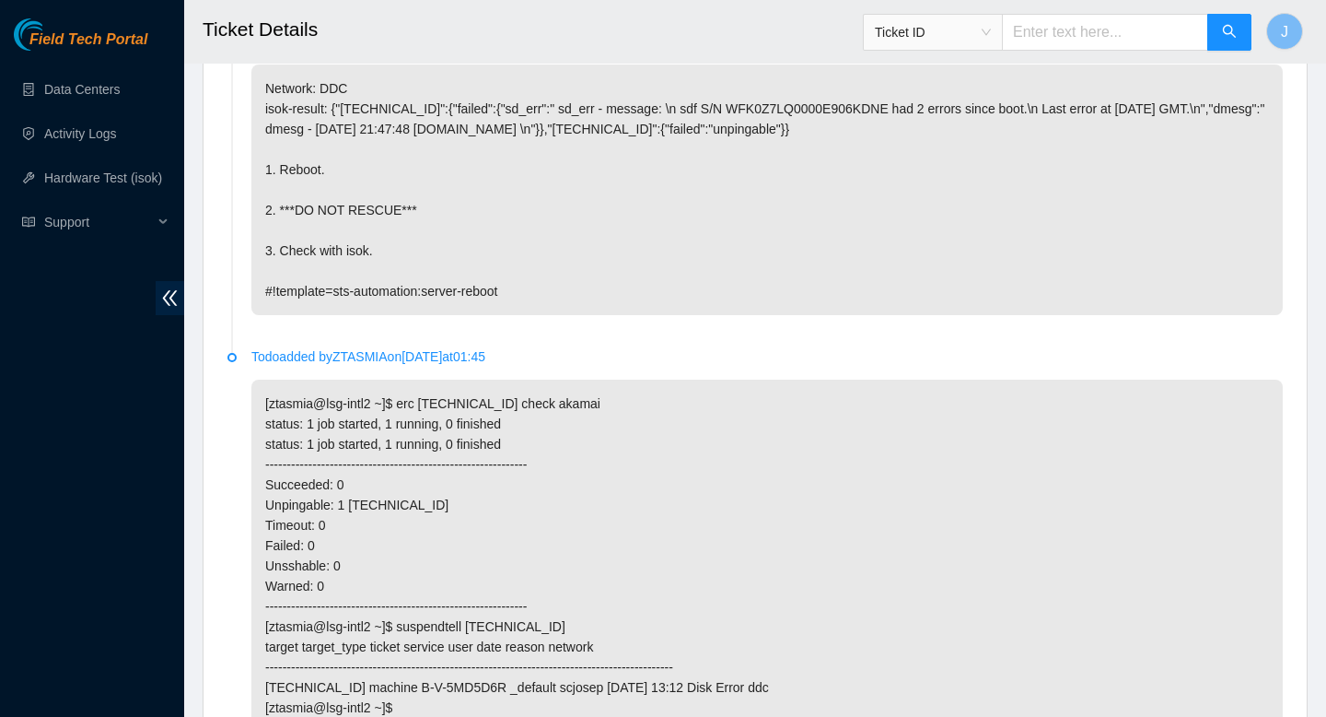
scroll to position [4672, 0]
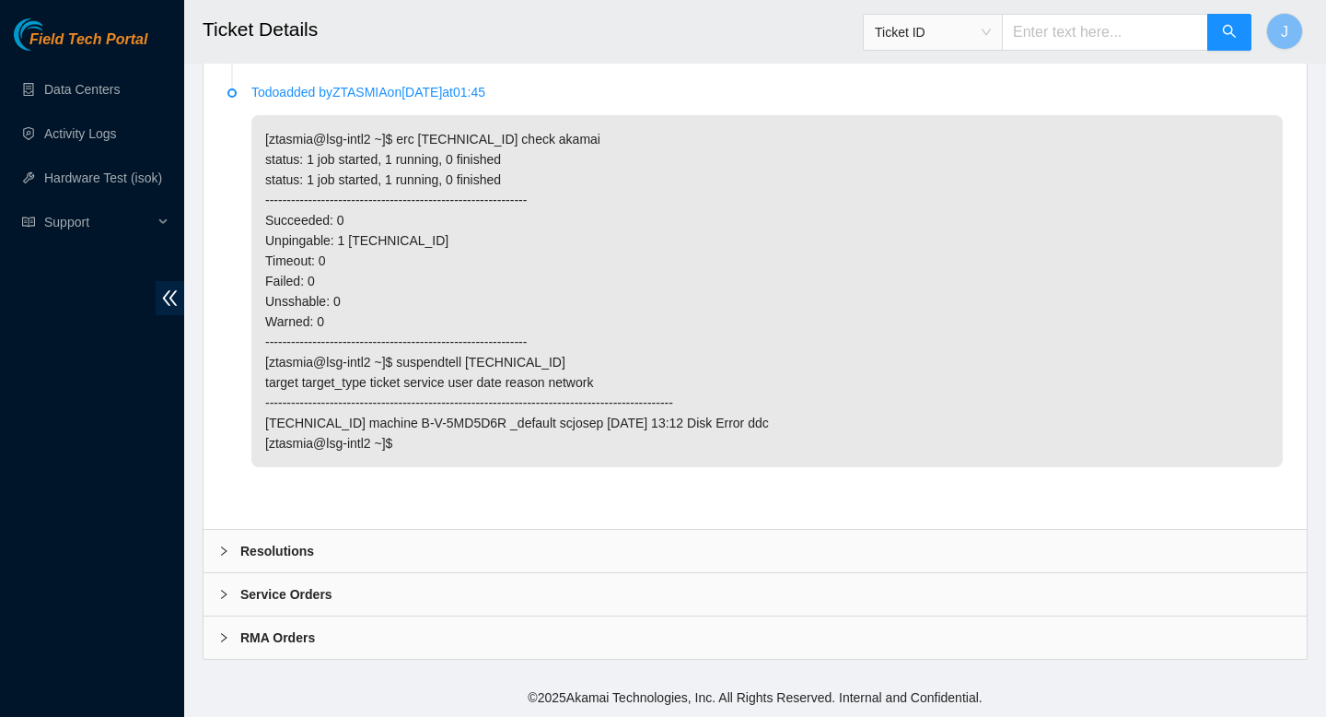
click at [376, 539] on div "Resolutions" at bounding box center [756, 551] width 1104 height 42
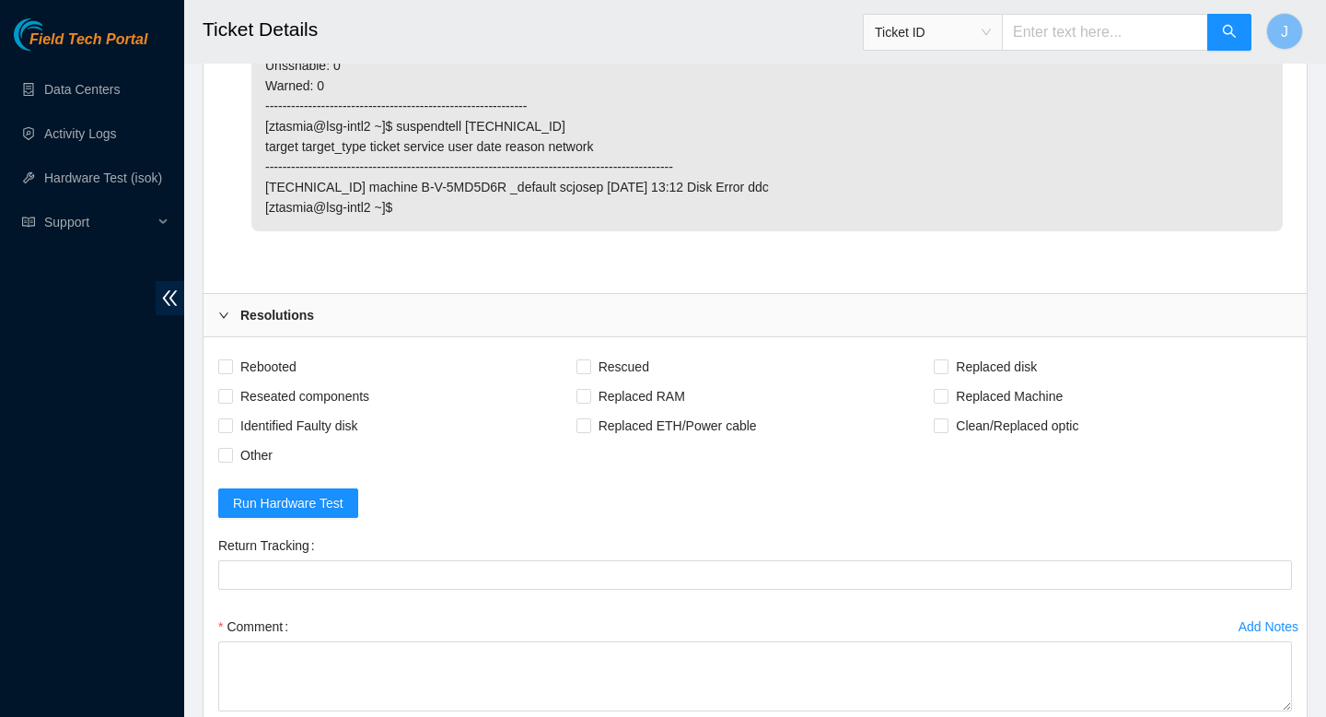
scroll to position [4909, 0]
click at [224, 365] on input "Rebooted" at bounding box center [224, 364] width 13 height 13
checkbox input "true"
click at [225, 395] on input "Reseated components" at bounding box center [224, 394] width 13 height 13
checkbox input "true"
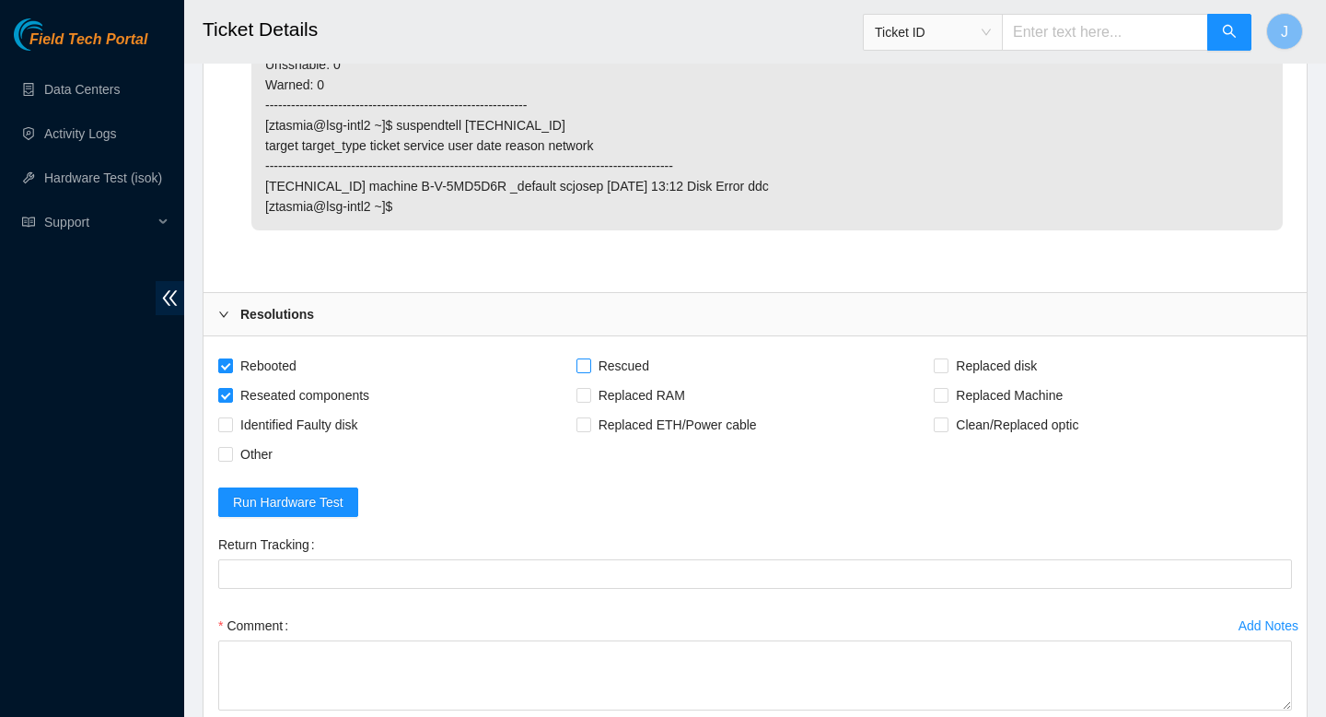
click at [587, 365] on input "Rescued" at bounding box center [583, 364] width 13 height 13
checkbox input "true"
click at [946, 398] on input "Replaced Machine" at bounding box center [940, 394] width 13 height 13
checkbox input "true"
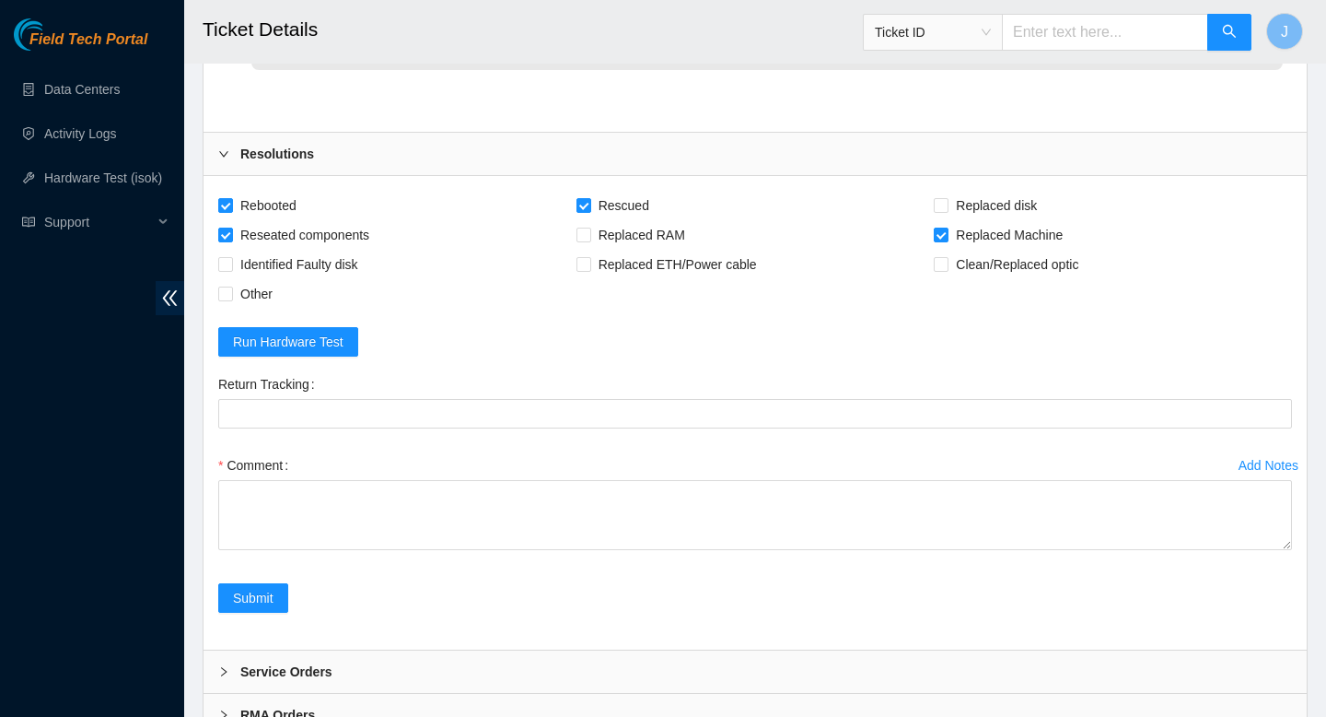
scroll to position [5114, 0]
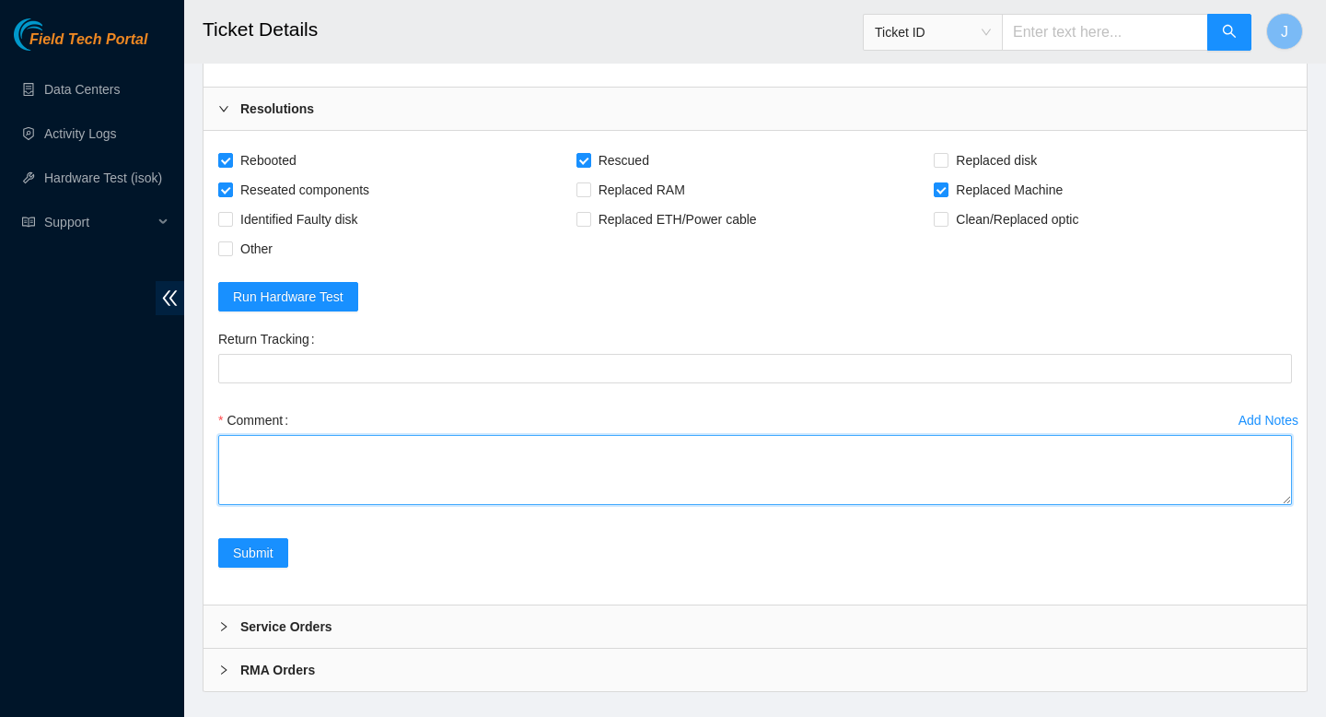
click at [686, 452] on textarea "Comment" at bounding box center [755, 470] width 1074 height 70
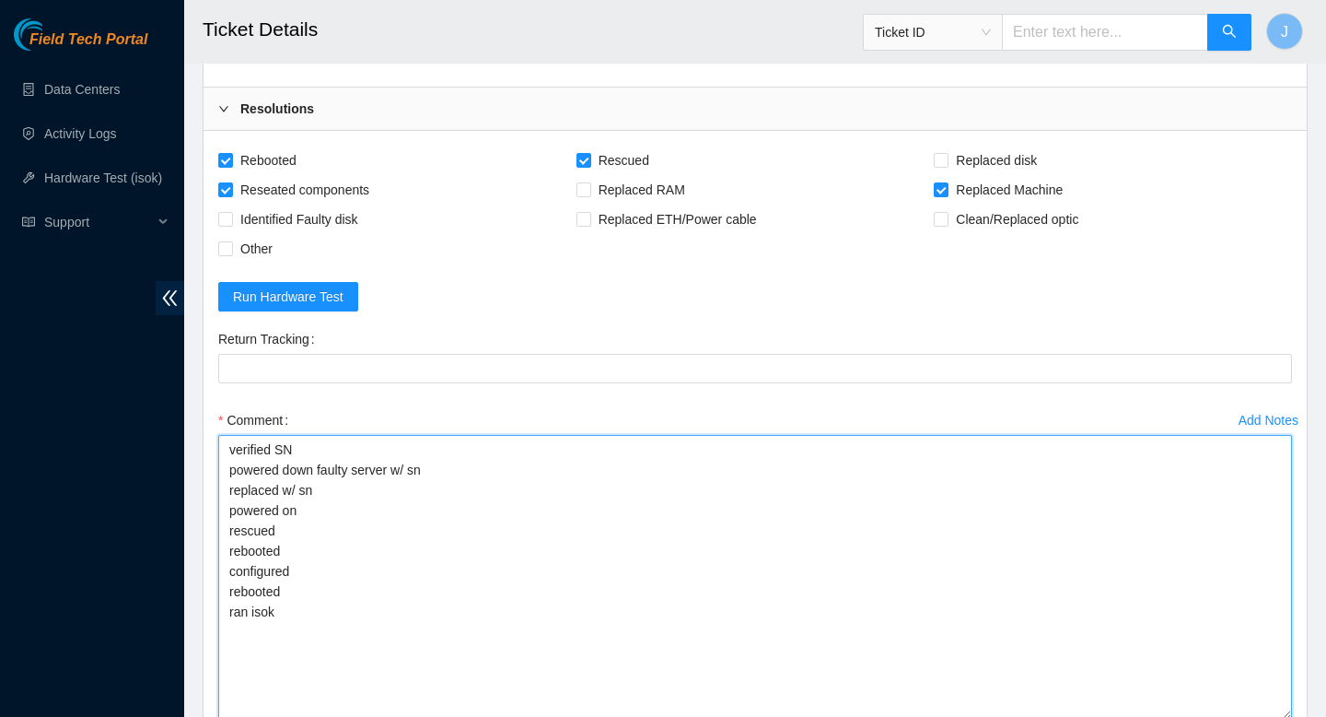
drag, startPoint x: 1289, startPoint y: 501, endPoint x: 1288, endPoint y: 690, distance: 188.8
click at [1295, 713] on div "Add Notes Comment verified SN powered down faulty server w/ sn replaced w/ sn p…" at bounding box center [755, 578] width 1089 height 347
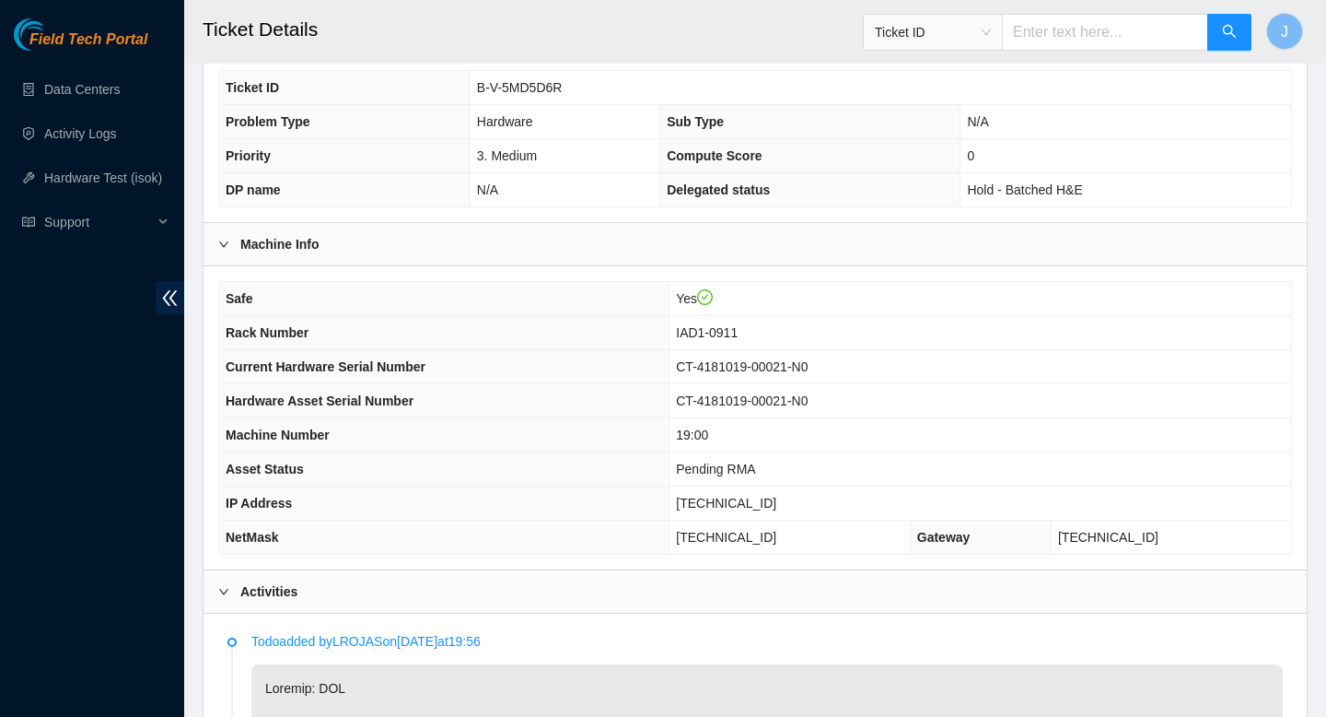
scroll to position [485, 0]
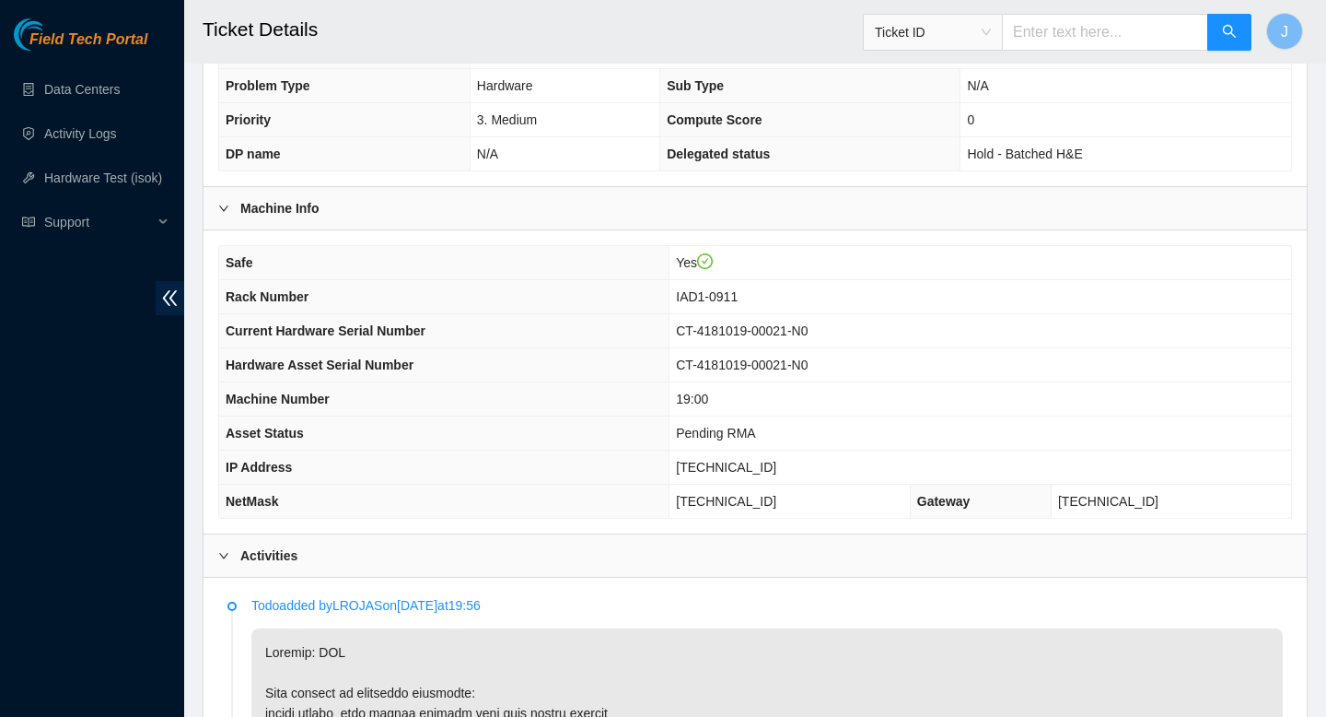
click at [808, 366] on span "CT-4181019-00021-N0" at bounding box center [742, 364] width 132 height 15
drag, startPoint x: 825, startPoint y: 366, endPoint x: 665, endPoint y: 368, distance: 160.3
click at [665, 368] on tr "Hardware Asset Serial Number CT-4181019-00021-N0" at bounding box center [755, 365] width 1072 height 34
copy tr "CT-4181019-00021"
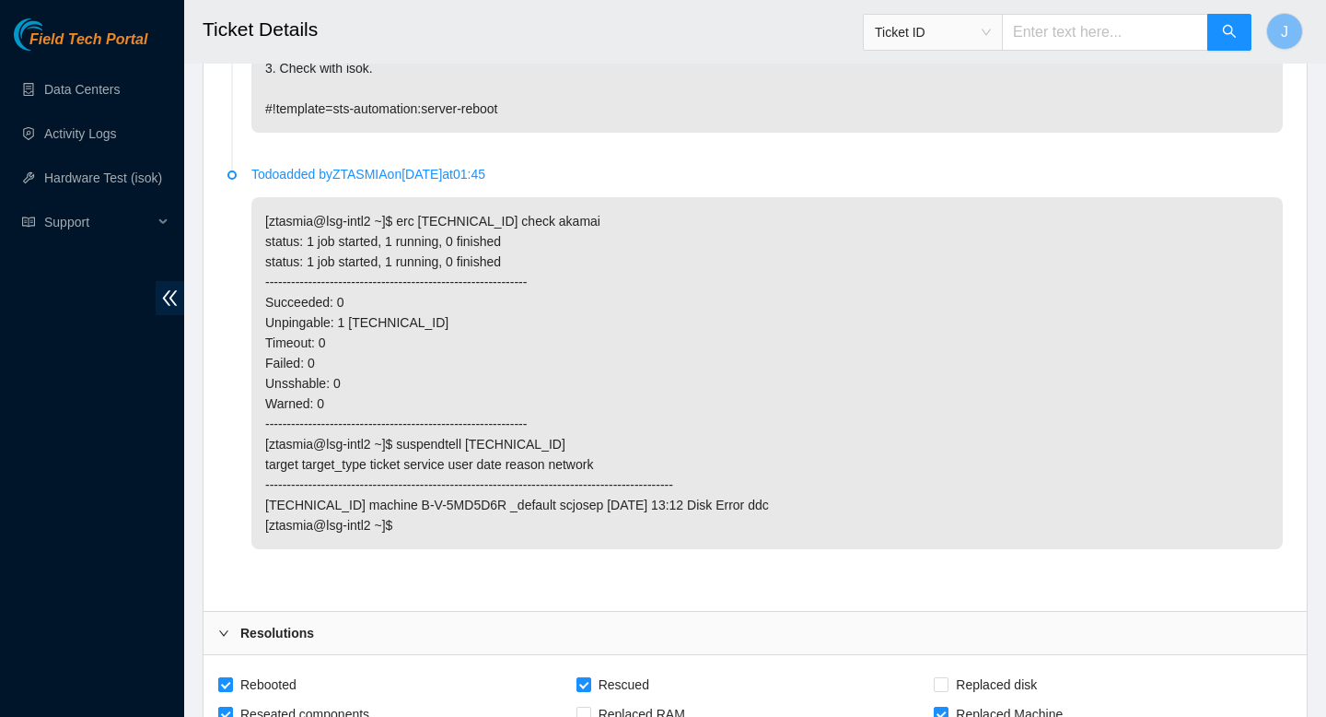
scroll to position [5358, 0]
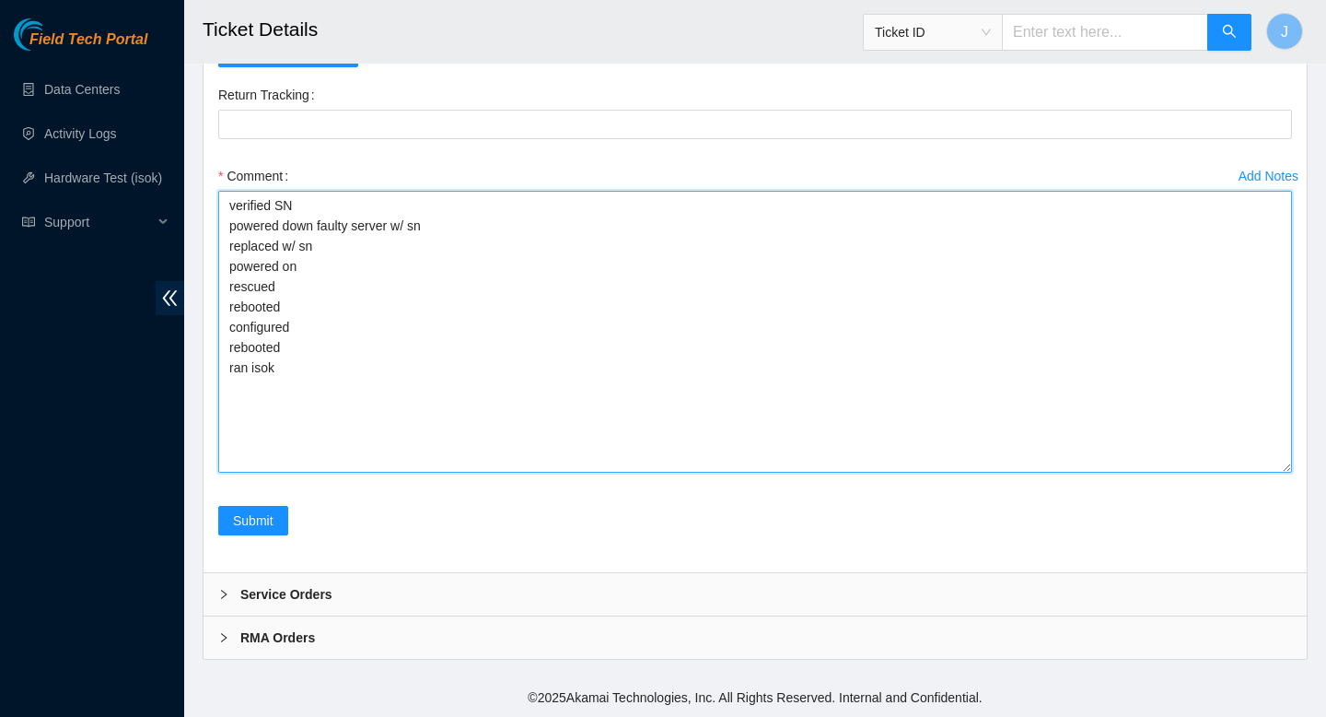
click at [432, 252] on textarea "verified SN powered down faulty server w/ sn replaced w/ sn powered on rescued …" at bounding box center [755, 332] width 1074 height 282
click at [485, 211] on textarea "verified SN powered down faulty server w/ sn replaced w/ sn powered on rescued …" at bounding box center [755, 332] width 1074 height 282
click at [486, 220] on textarea "verified SN powered down faulty server w/ sn replaced w/ sn powered on rescued …" at bounding box center [755, 332] width 1074 height 282
paste textarea "CT-4181019-00021"
click at [371, 240] on textarea "verified SN powered down faulty server w/ sn CT-4181019-00021 replaced w/ sn po…" at bounding box center [755, 332] width 1074 height 282
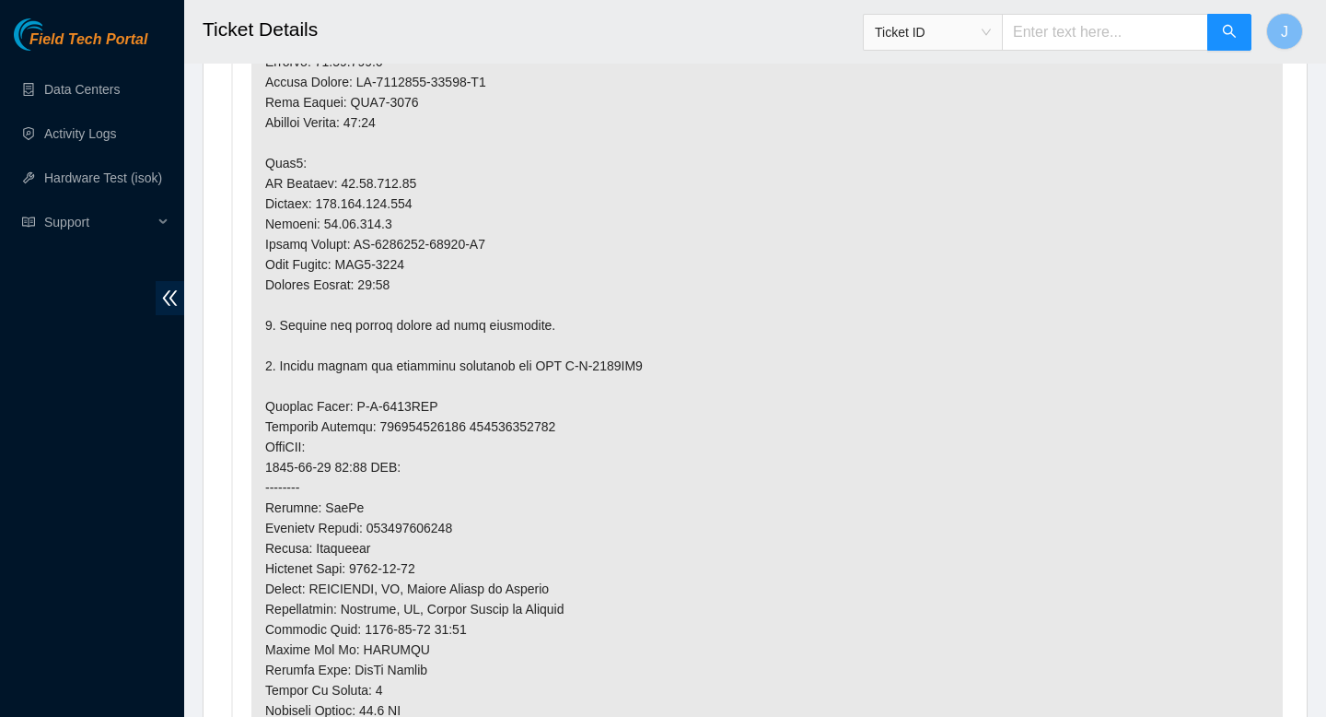
scroll to position [1432, 0]
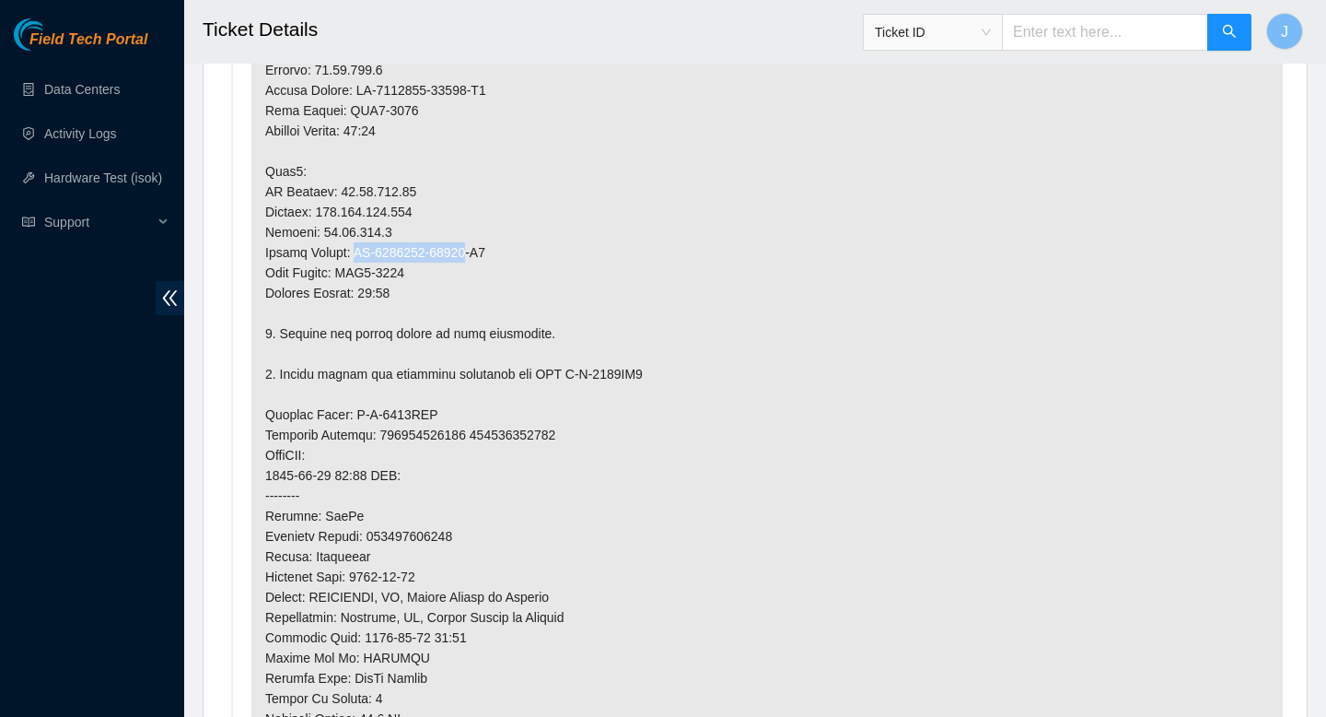
drag, startPoint x: 479, startPoint y: 246, endPoint x: 359, endPoint y: 250, distance: 119.8
click at [359, 250] on p at bounding box center [767, 323] width 1032 height 1284
copy p "CT-4181018-00108"
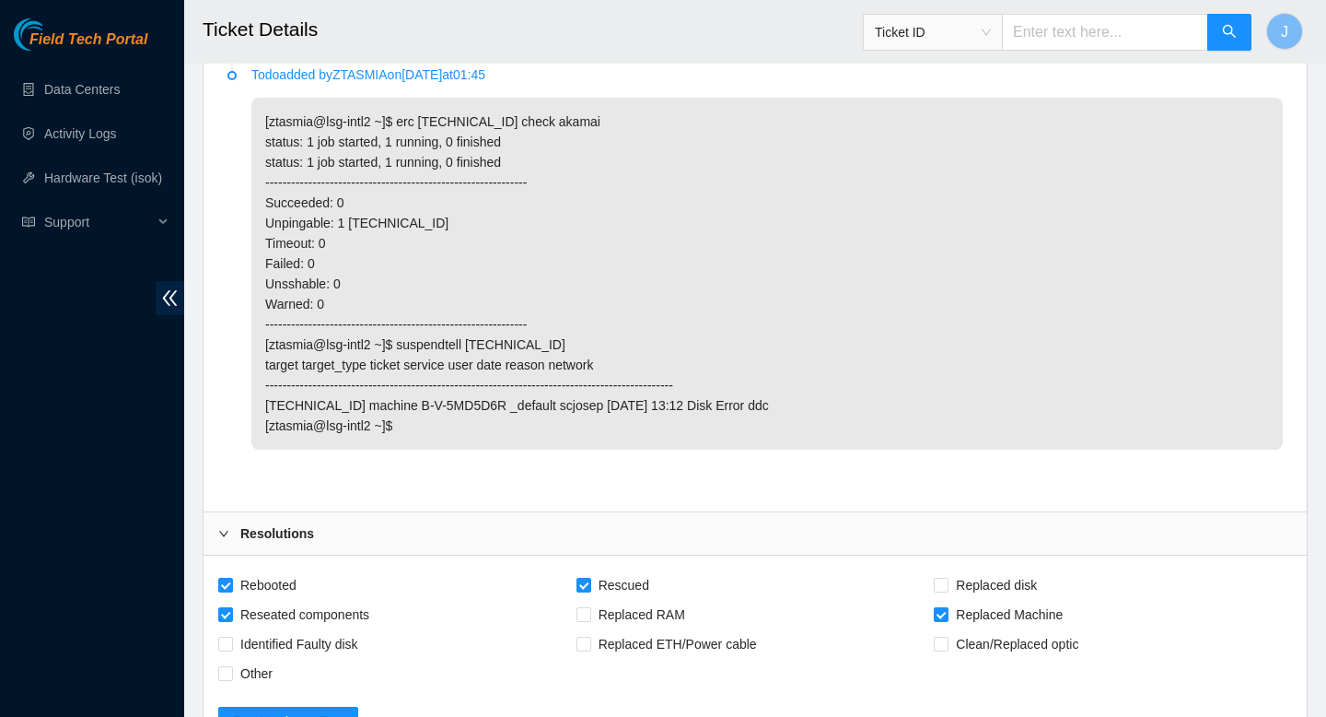
scroll to position [5358, 0]
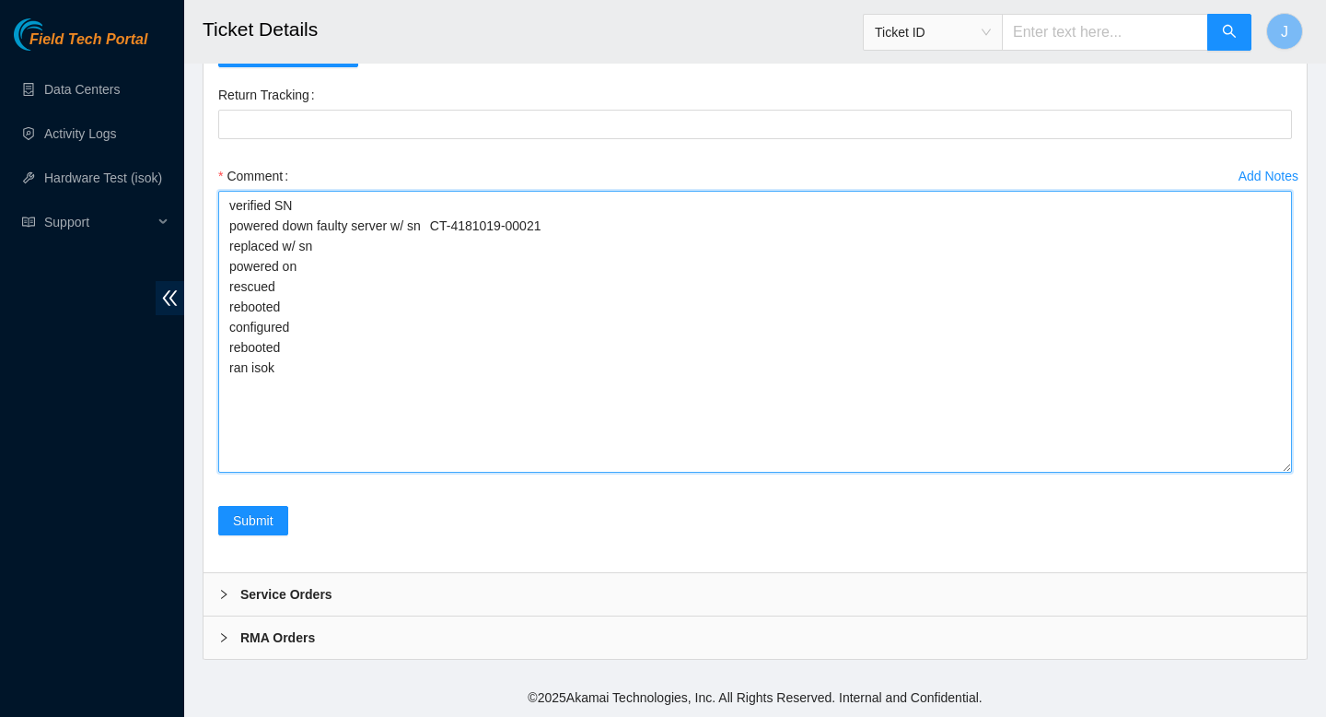
click at [377, 249] on textarea "verified SN powered down faulty server w/ sn CT-4181019-00021 replaced w/ sn po…" at bounding box center [755, 332] width 1074 height 282
paste textarea "CT-4181018-00108"
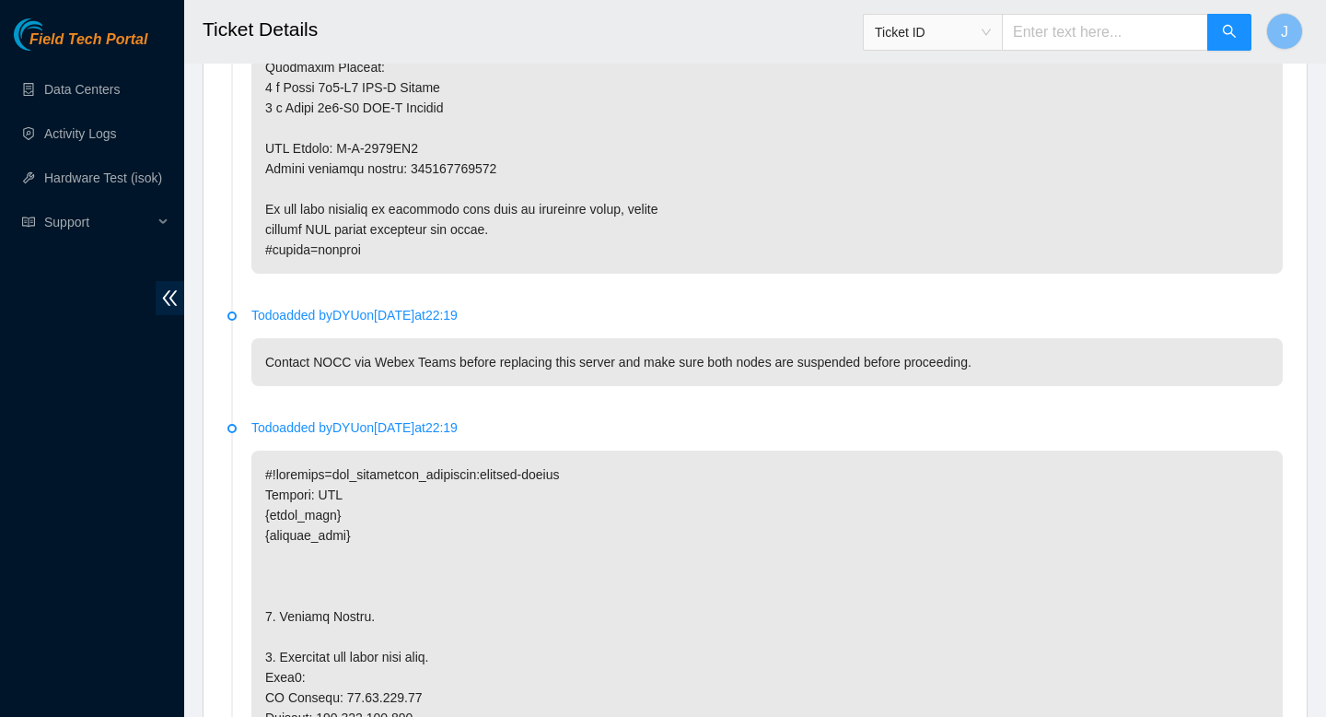
scroll to position [2121, 0]
type textarea "verified SN powered down faulty server w/ sn CT-4181019-00021 replaced w/ sn CT…"
copy p "417328422459"
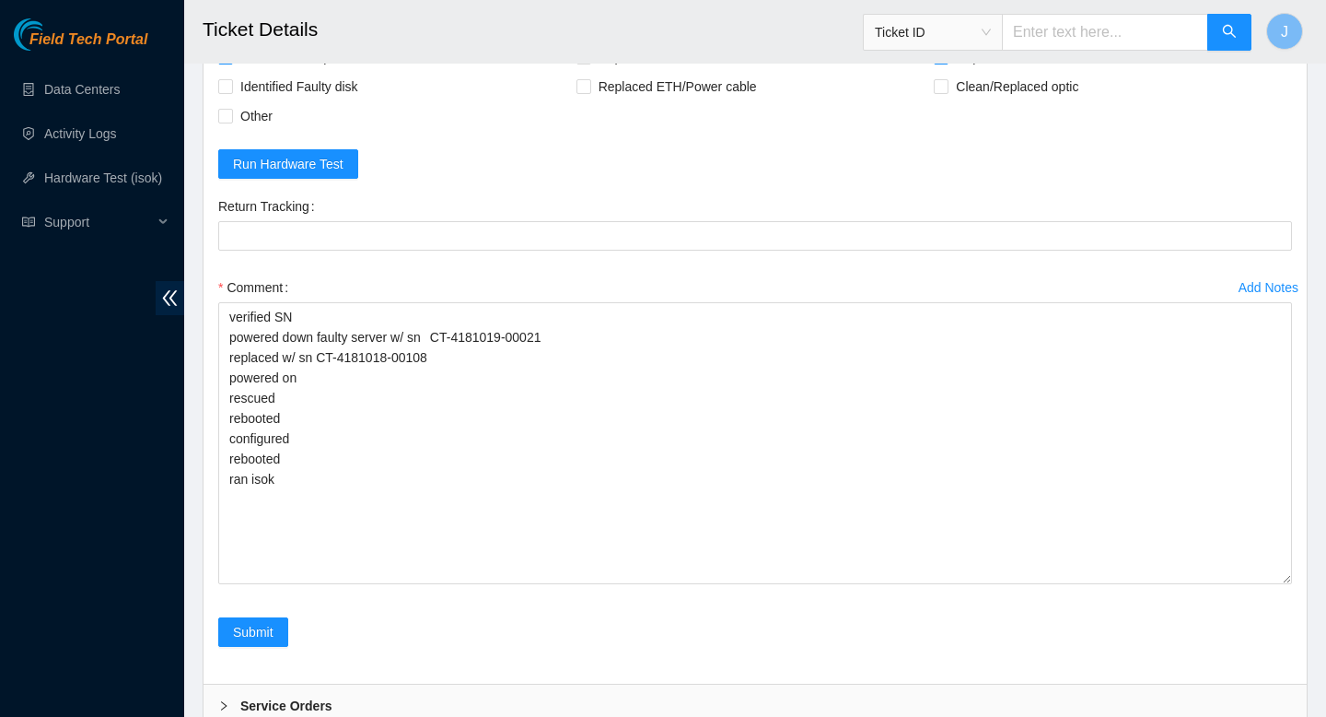
scroll to position [5358, 0]
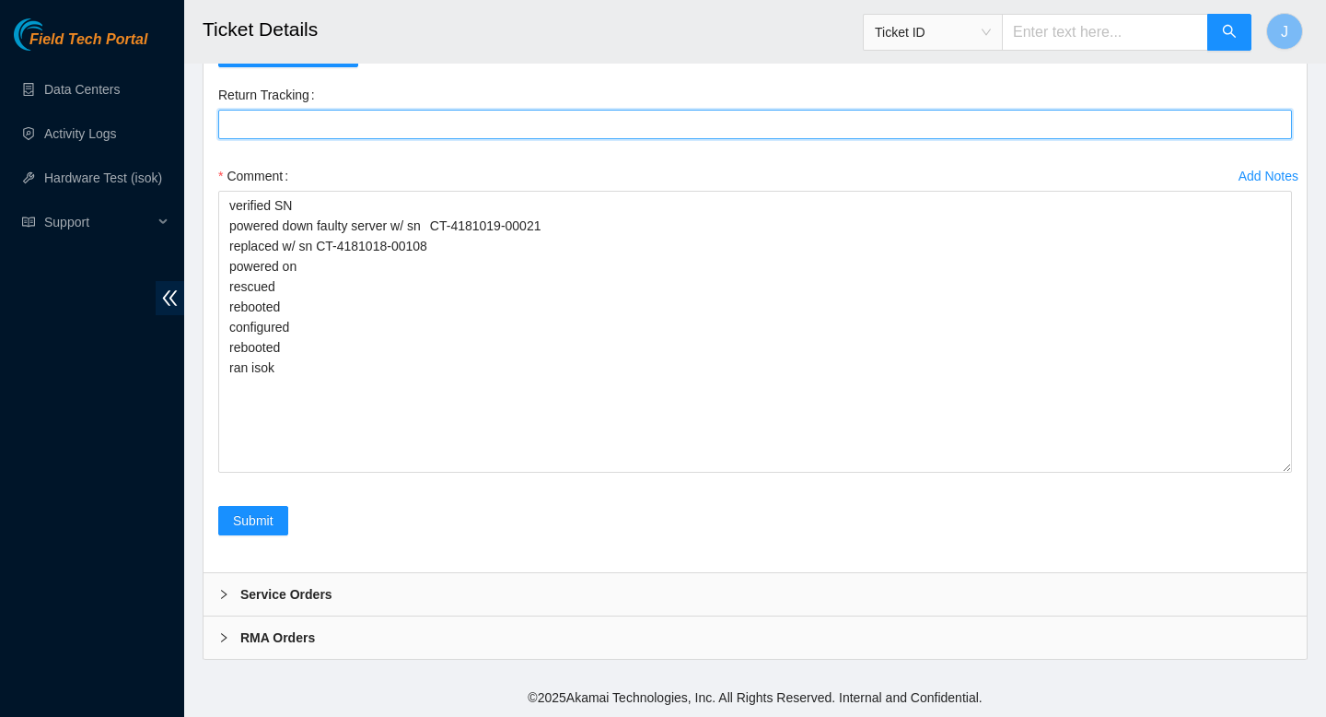
click at [477, 129] on Tracking "Return Tracking" at bounding box center [755, 124] width 1074 height 29
paste Tracking "417328422459"
type Tracking "417328422459"
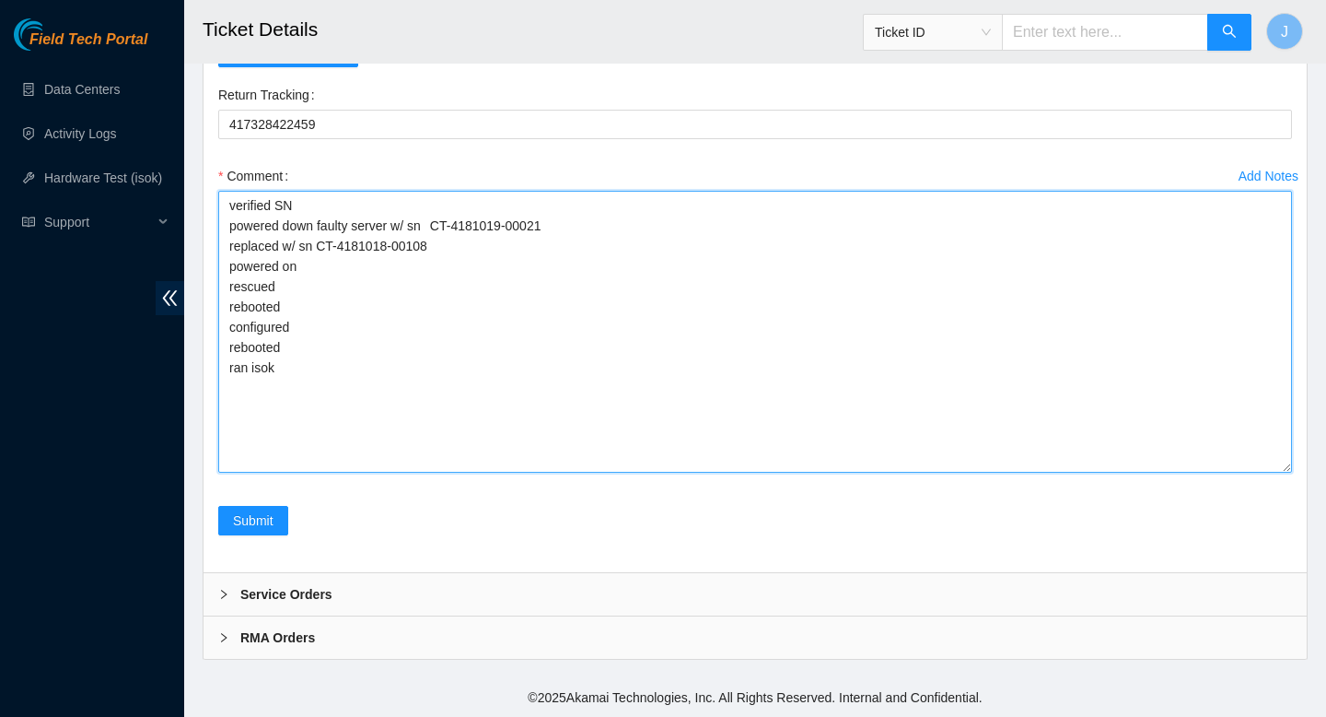
click at [502, 367] on textarea "verified SN powered down faulty server w/ sn CT-4181019-00021 replaced w/ sn CT…" at bounding box center [755, 332] width 1074 height 282
paste textarea "326770 25-08-2025 03:49:52 23.76.147.38 COMPLETE Result Detail Message Ticket I…"
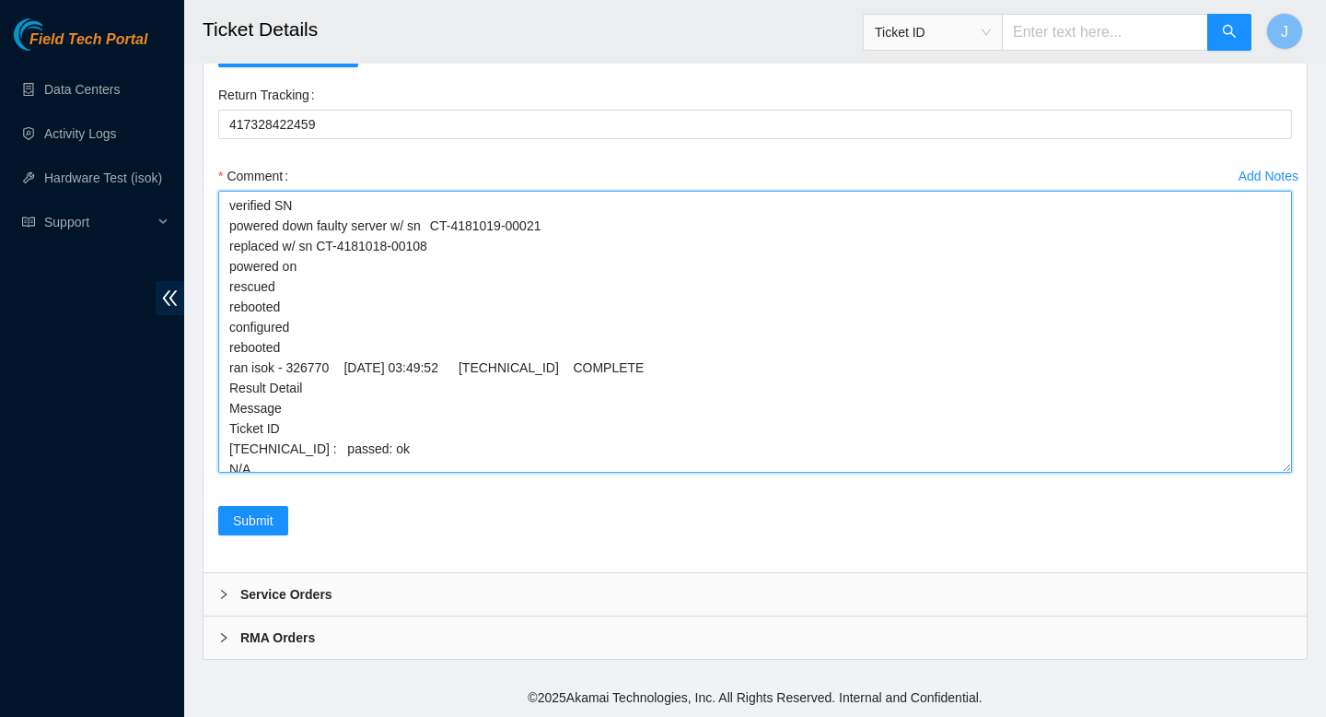
scroll to position [25, 0]
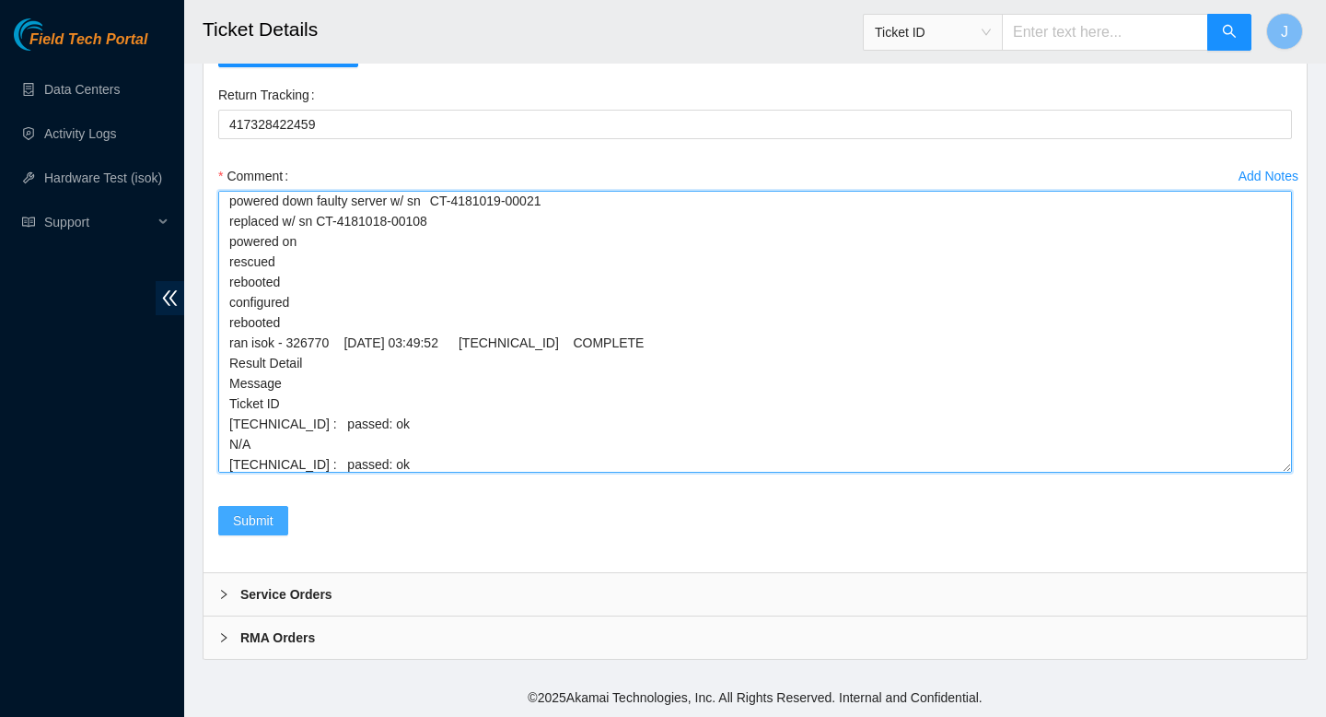
type textarea "verified SN powered down faulty server w/ sn CT-4181019-00021 replaced w/ sn CT…"
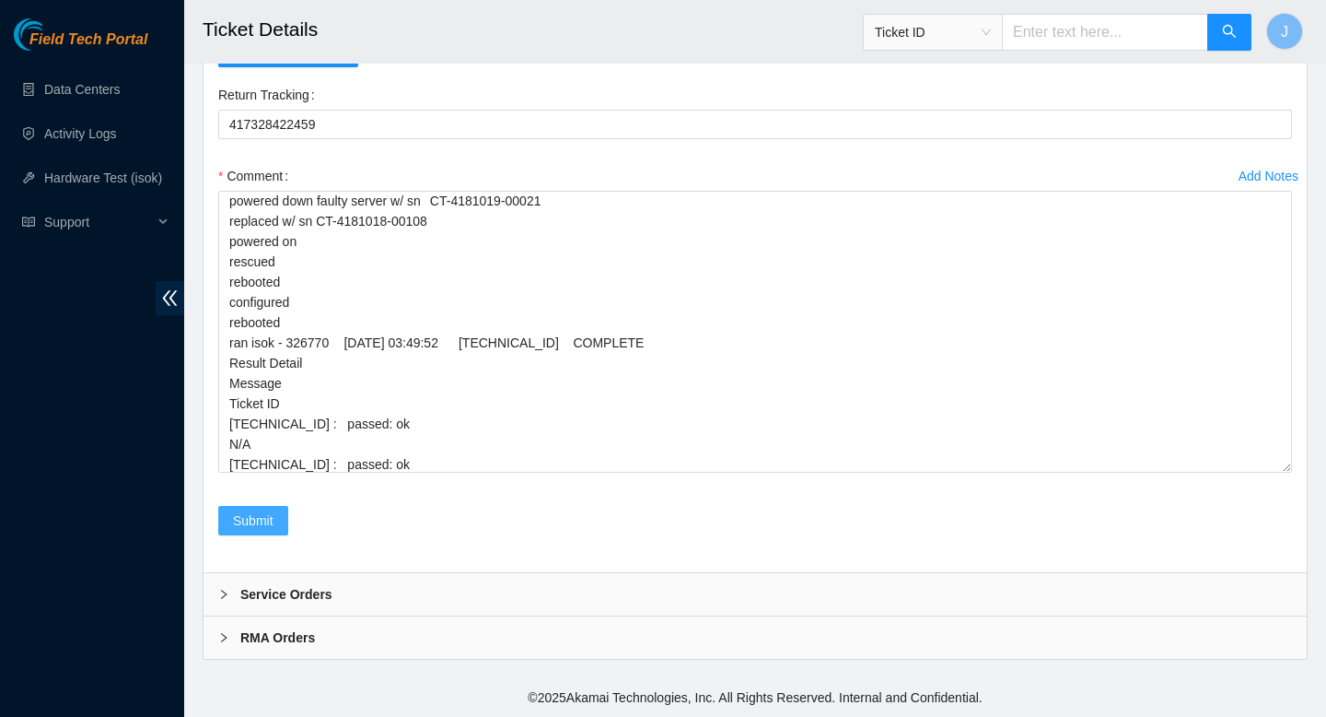
click at [241, 523] on span "Submit" at bounding box center [253, 520] width 41 height 20
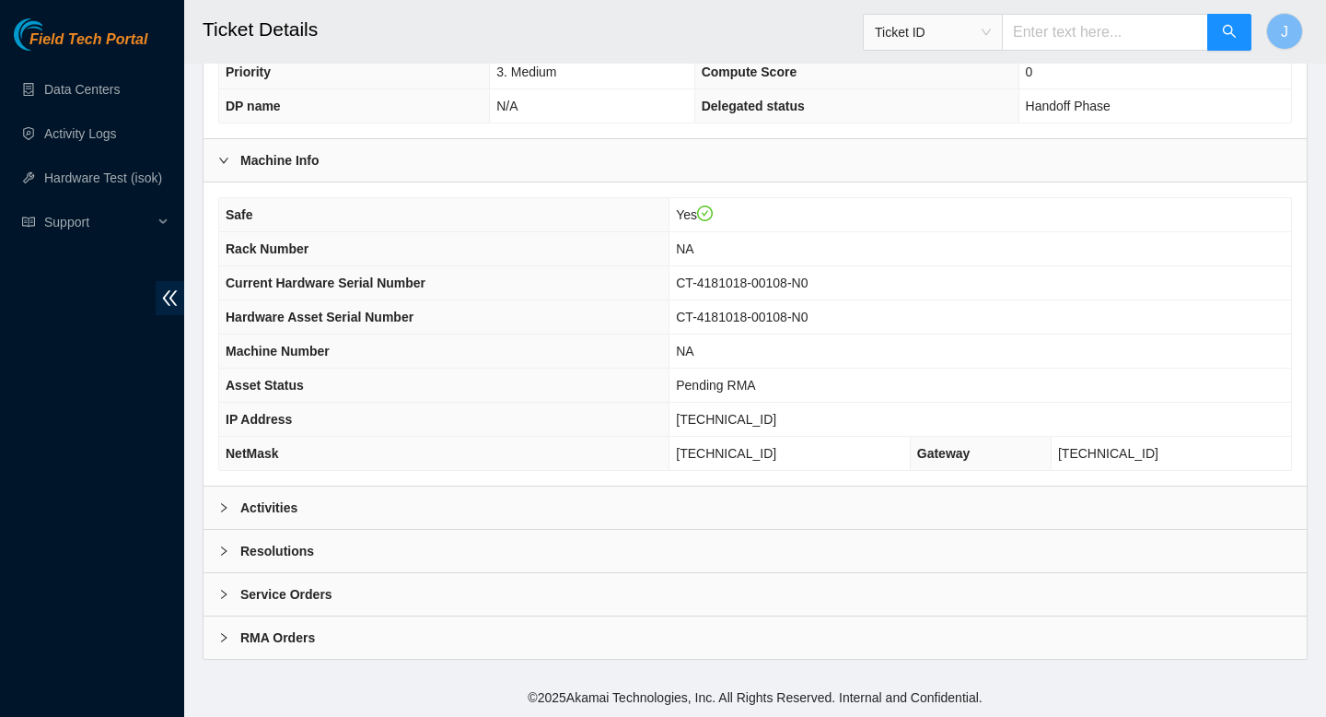
scroll to position [533, 0]
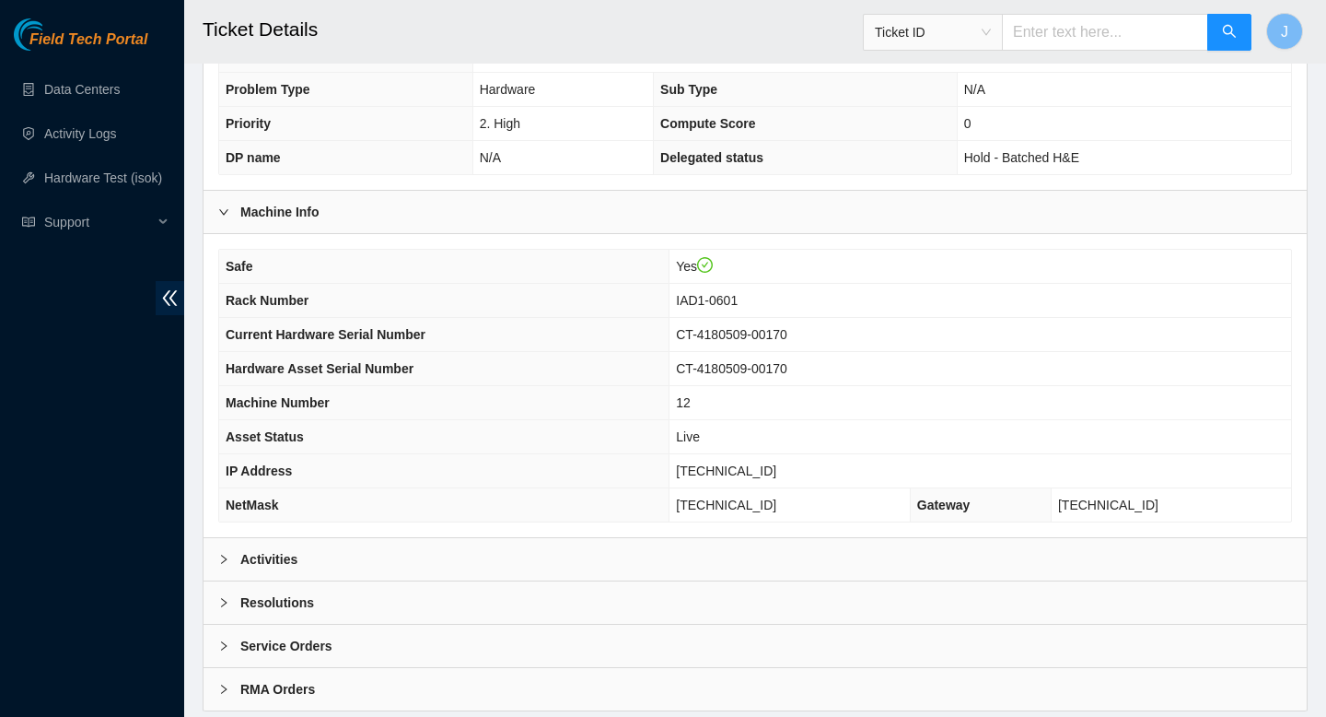
scroll to position [511, 0]
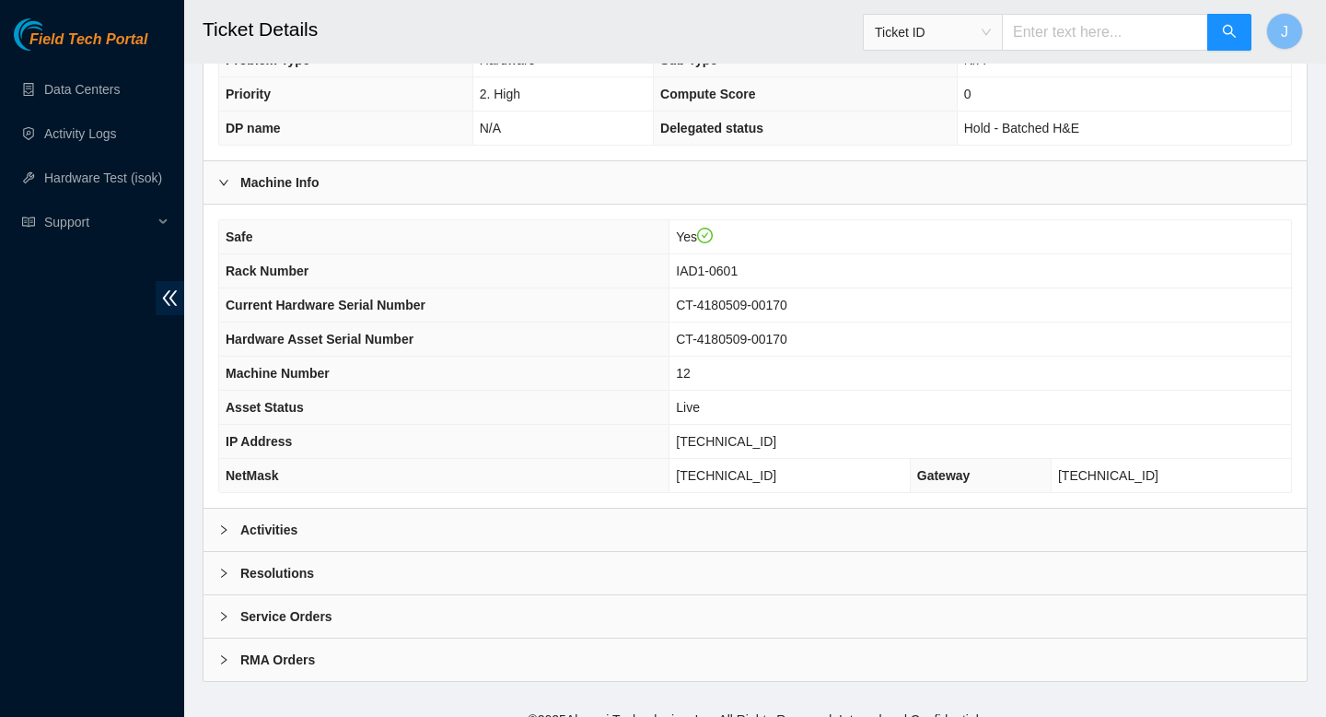
click at [625, 517] on div "Activities" at bounding box center [756, 529] width 1104 height 42
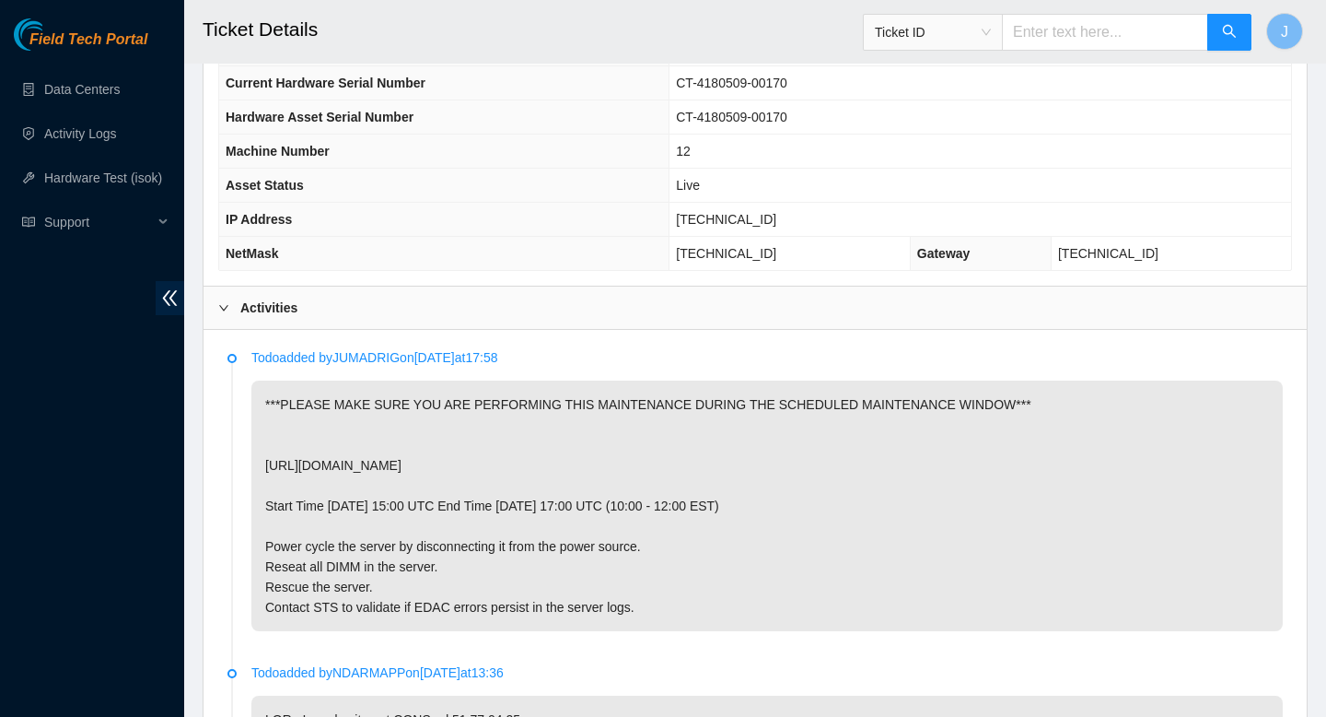
scroll to position [731, 0]
drag, startPoint x: 587, startPoint y: 507, endPoint x: 524, endPoint y: 507, distance: 62.6
click at [524, 507] on p "***PLEASE MAKE SURE YOU ARE PERFORMING THIS MAINTENANCE DURING THE SCHEDULED MA…" at bounding box center [767, 507] width 1032 height 251
copy p "15:00 UTC"
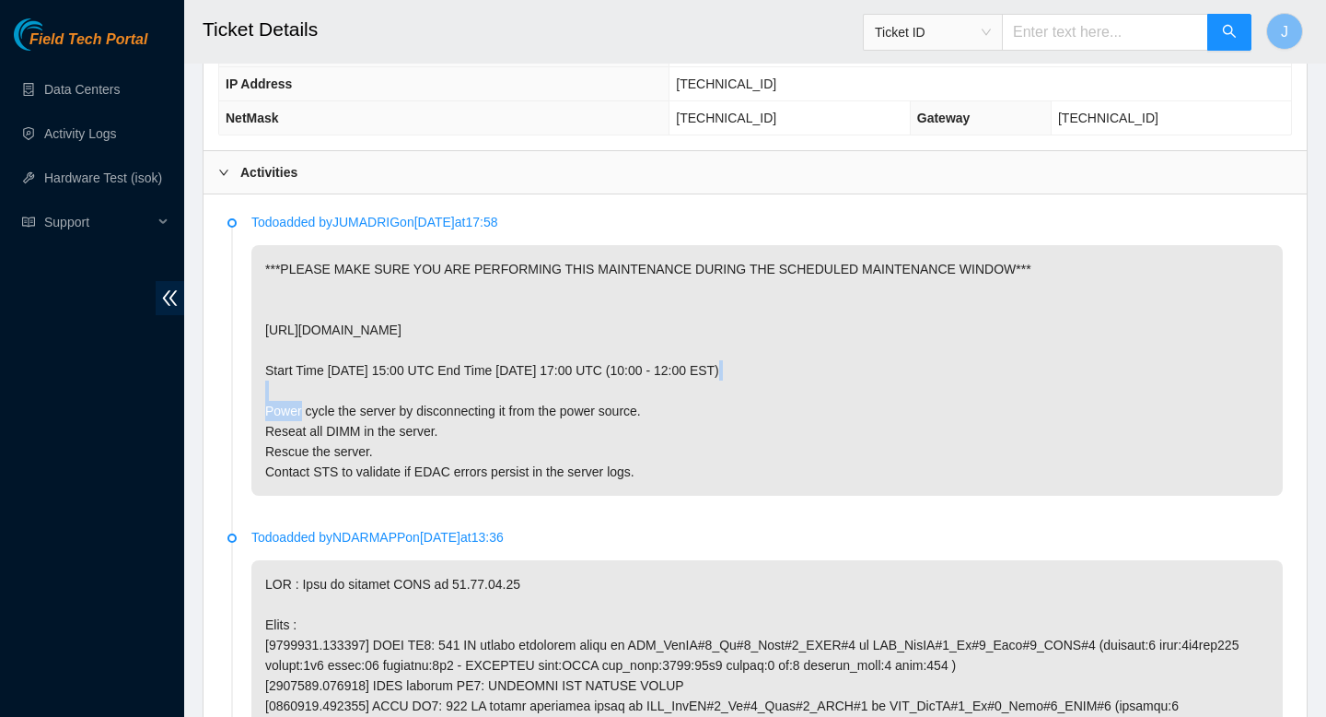
scroll to position [874, 0]
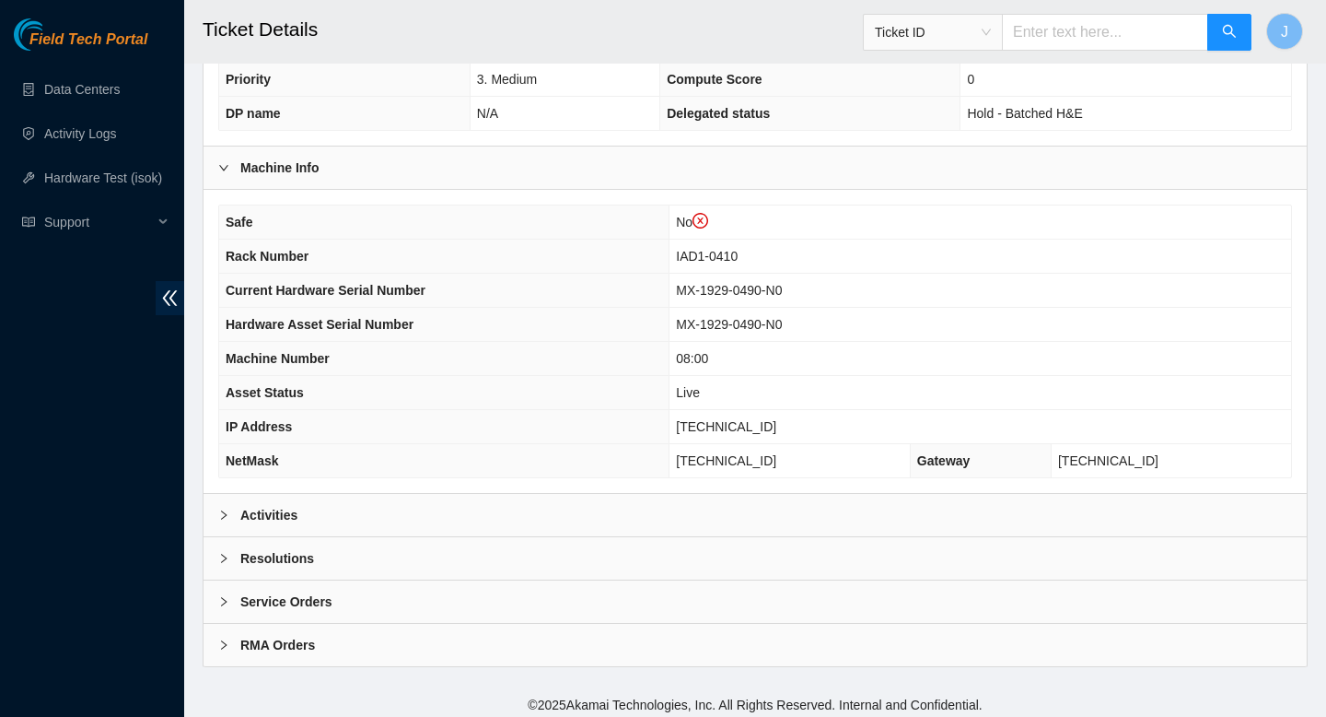
scroll to position [568, 0]
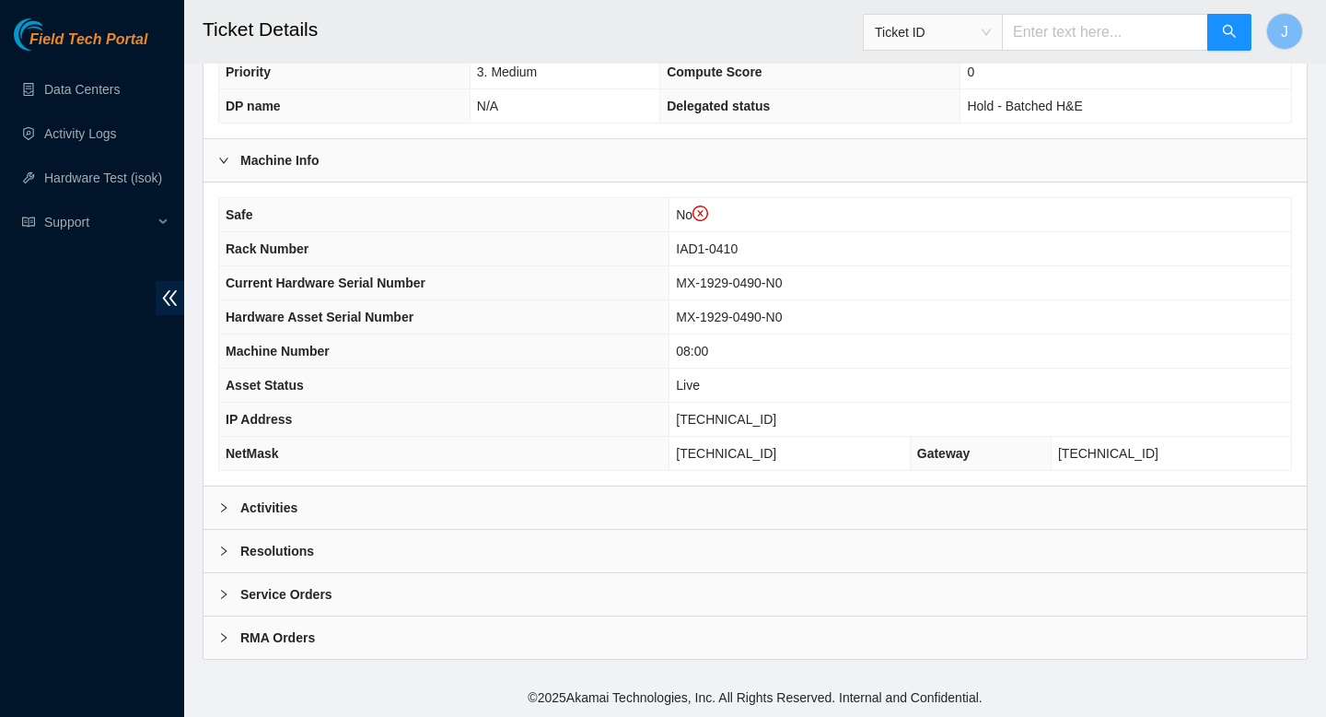
click at [671, 508] on div "Activities" at bounding box center [756, 507] width 1104 height 42
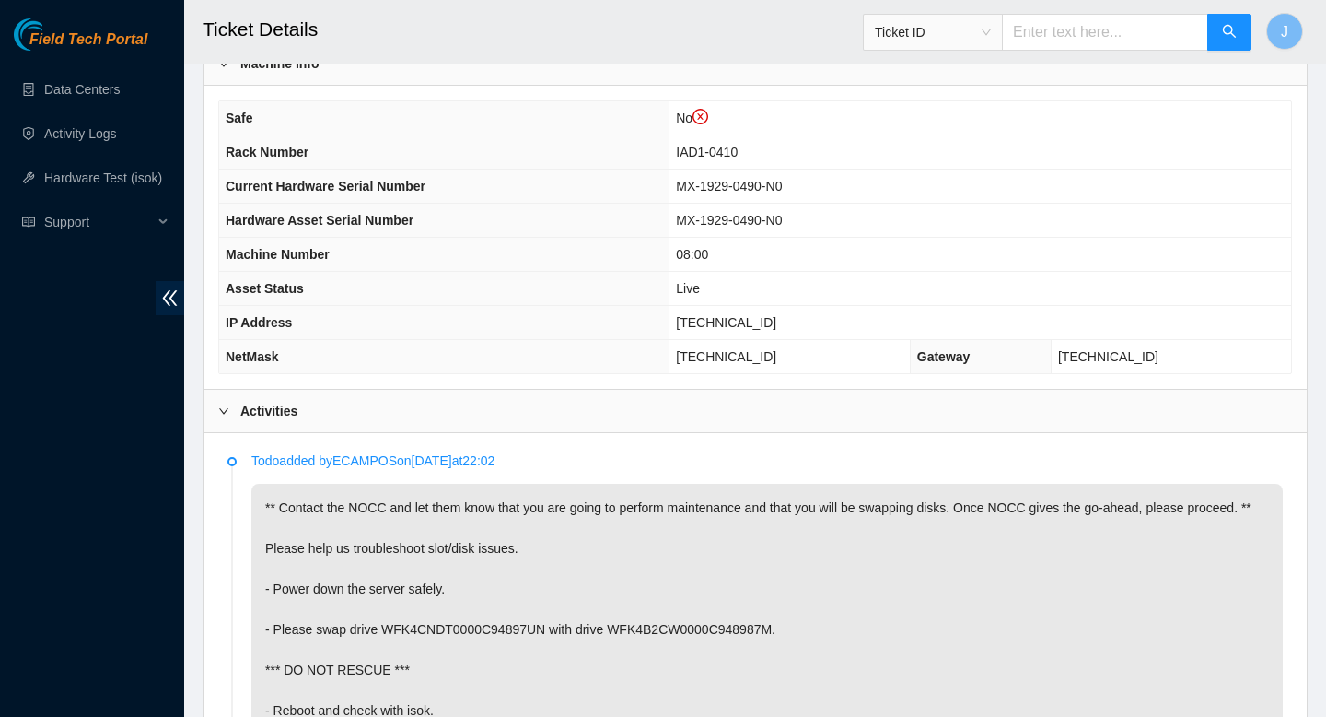
scroll to position [631, 0]
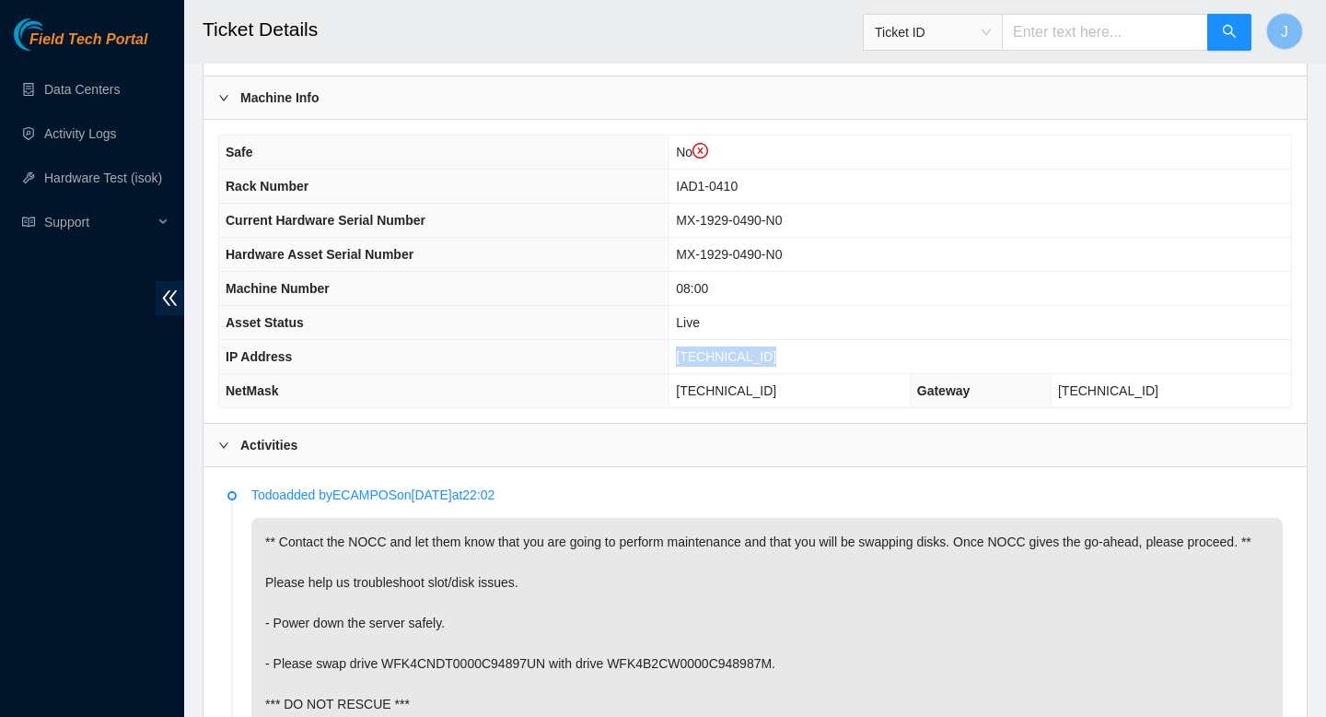
drag, startPoint x: 792, startPoint y: 359, endPoint x: 652, endPoint y: 364, distance: 140.1
click at [652, 364] on tr "IP Address 23.200.167.146" at bounding box center [755, 357] width 1072 height 34
copy tr "[TECHNICAL_ID]"
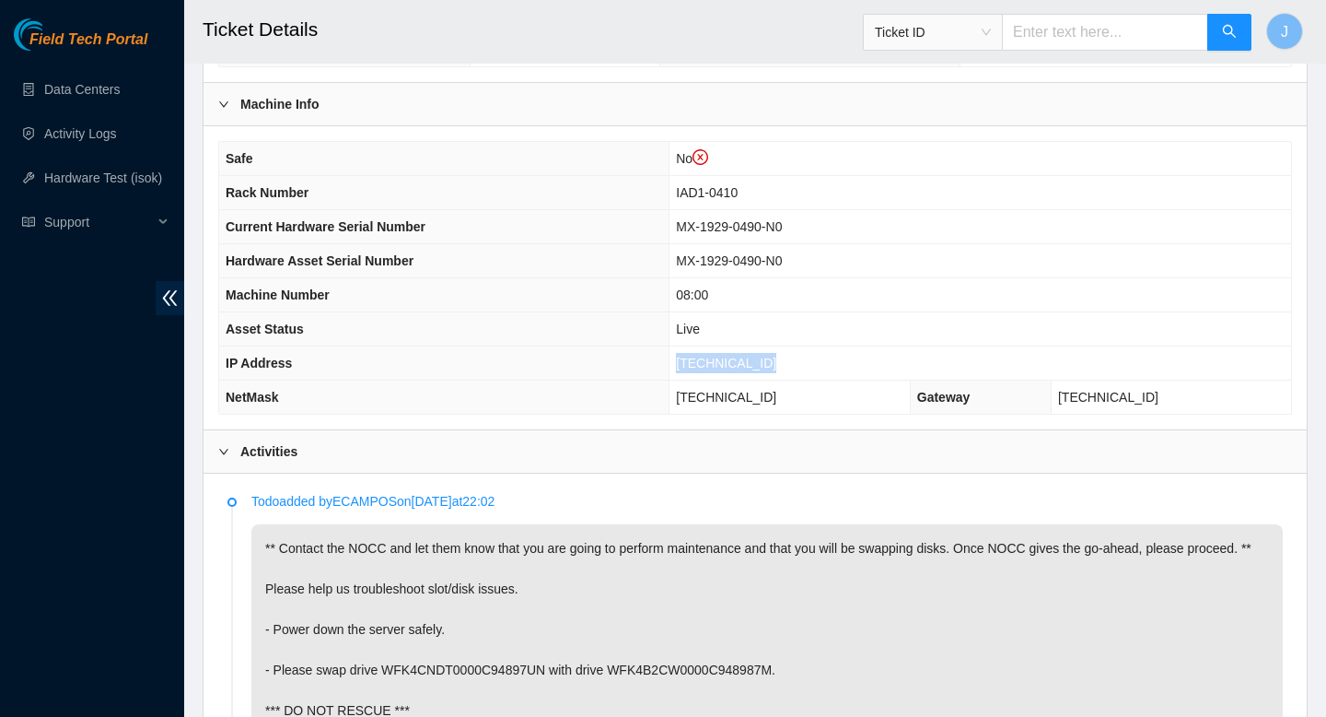
scroll to position [615, 0]
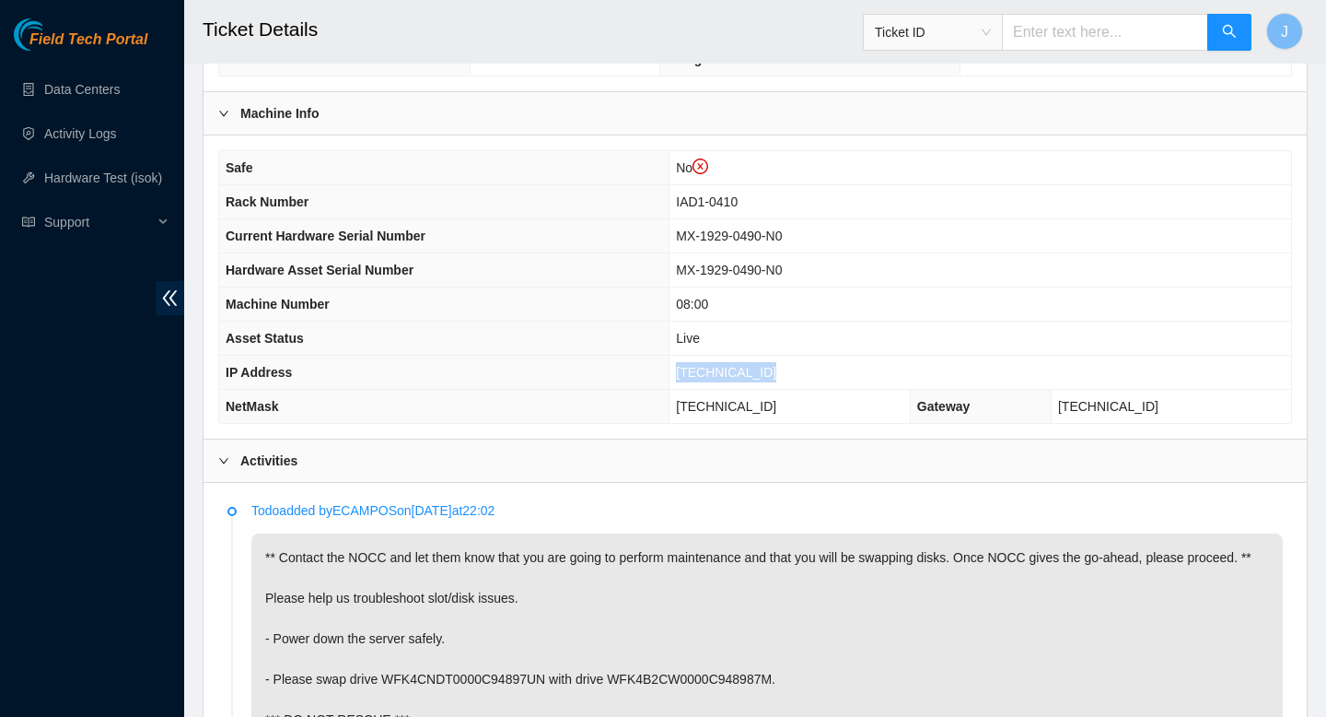
copy tr "[TECHNICAL_ID]"
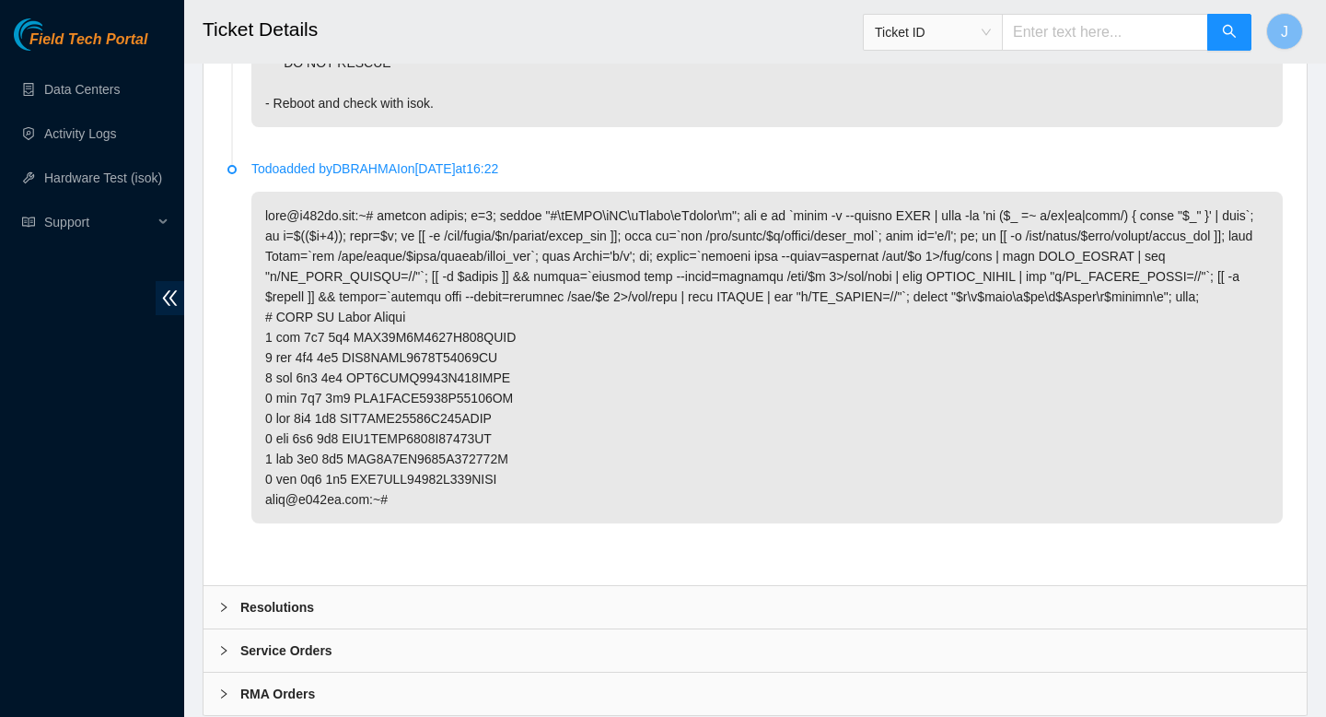
scroll to position [1349, 0]
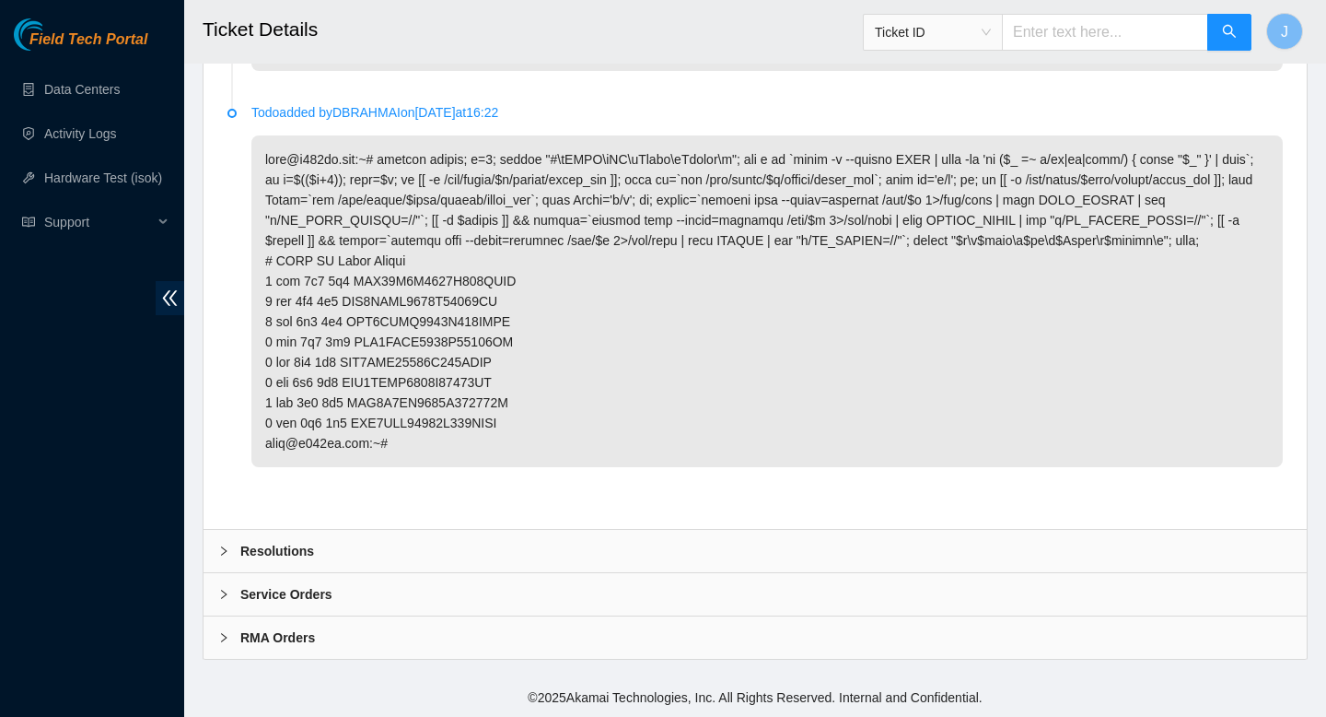
click at [397, 557] on div "Resolutions" at bounding box center [756, 551] width 1104 height 42
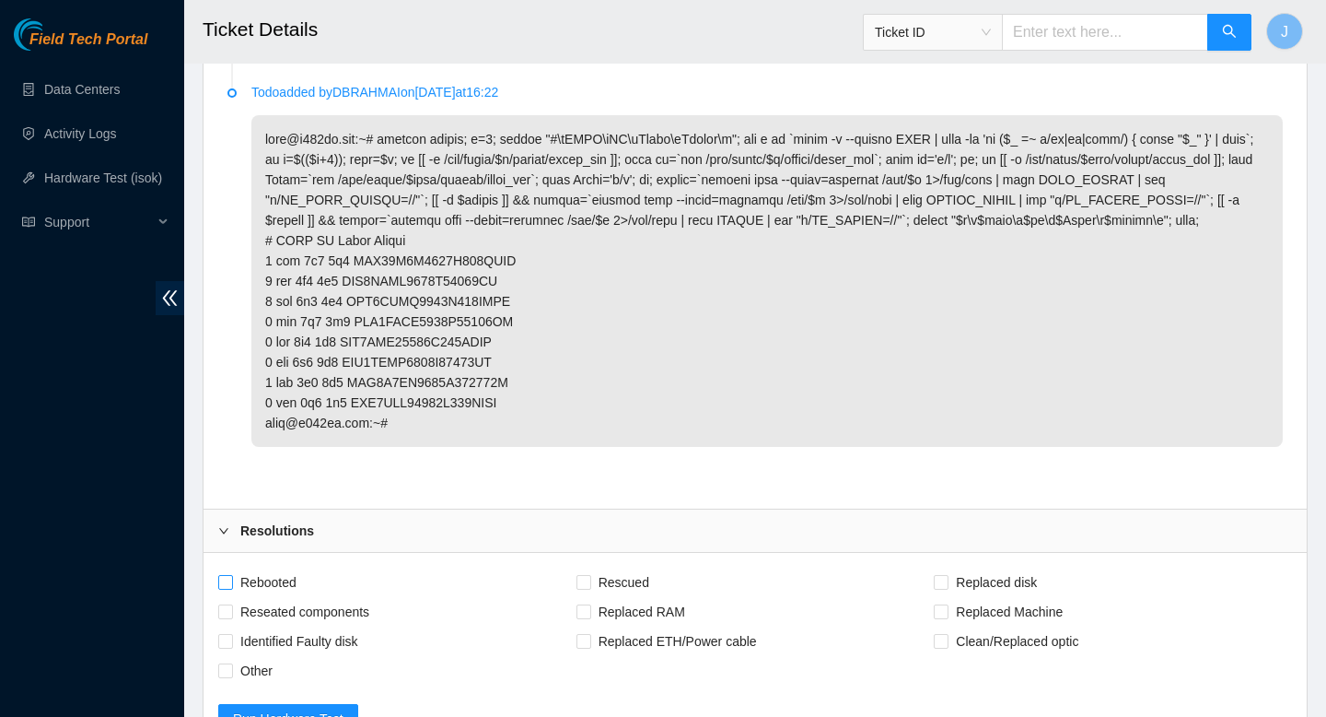
click at [224, 588] on input "Rebooted" at bounding box center [224, 581] width 13 height 13
checkbox input "true"
click at [230, 617] on input "Reseated components" at bounding box center [224, 610] width 13 height 13
checkbox input "true"
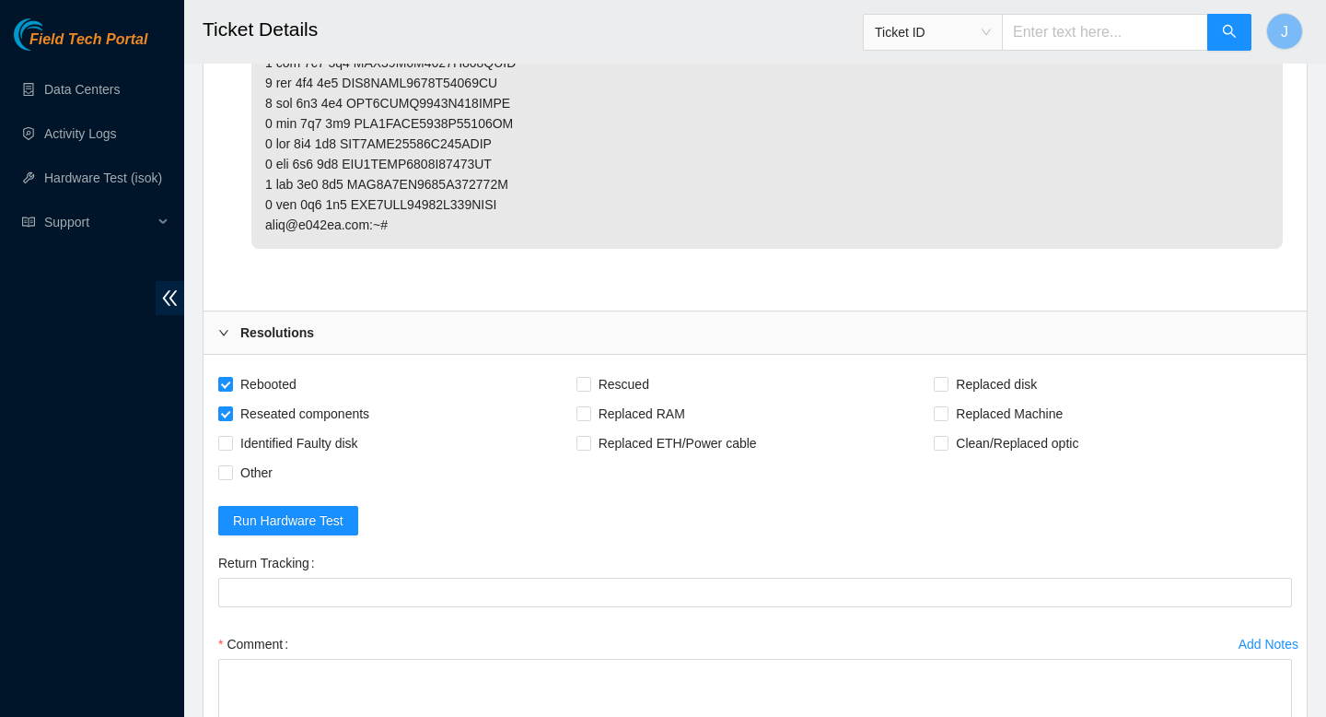
scroll to position [1823, 0]
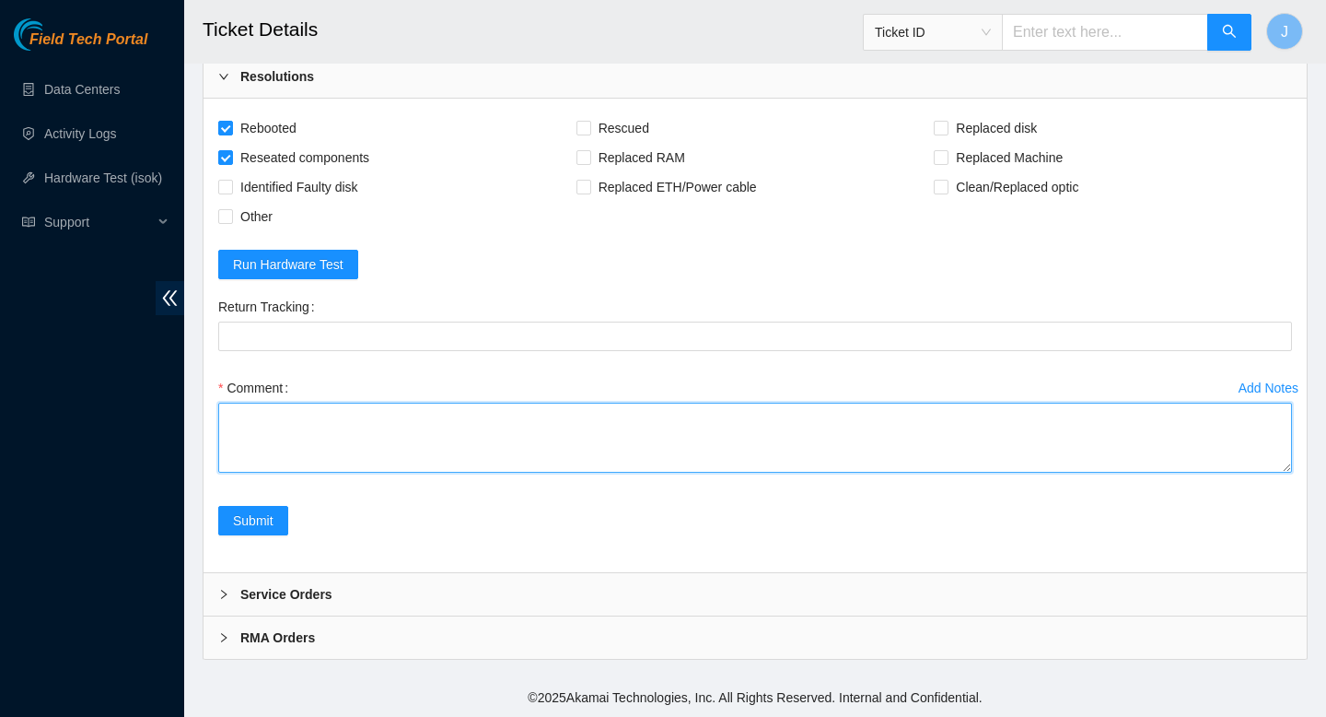
click at [421, 431] on textarea "Comment" at bounding box center [755, 438] width 1074 height 70
paste textarea "326753 25-08-2025 02:49:29 23.200.167.146 FAILED Result Detail Message Ticket I…"
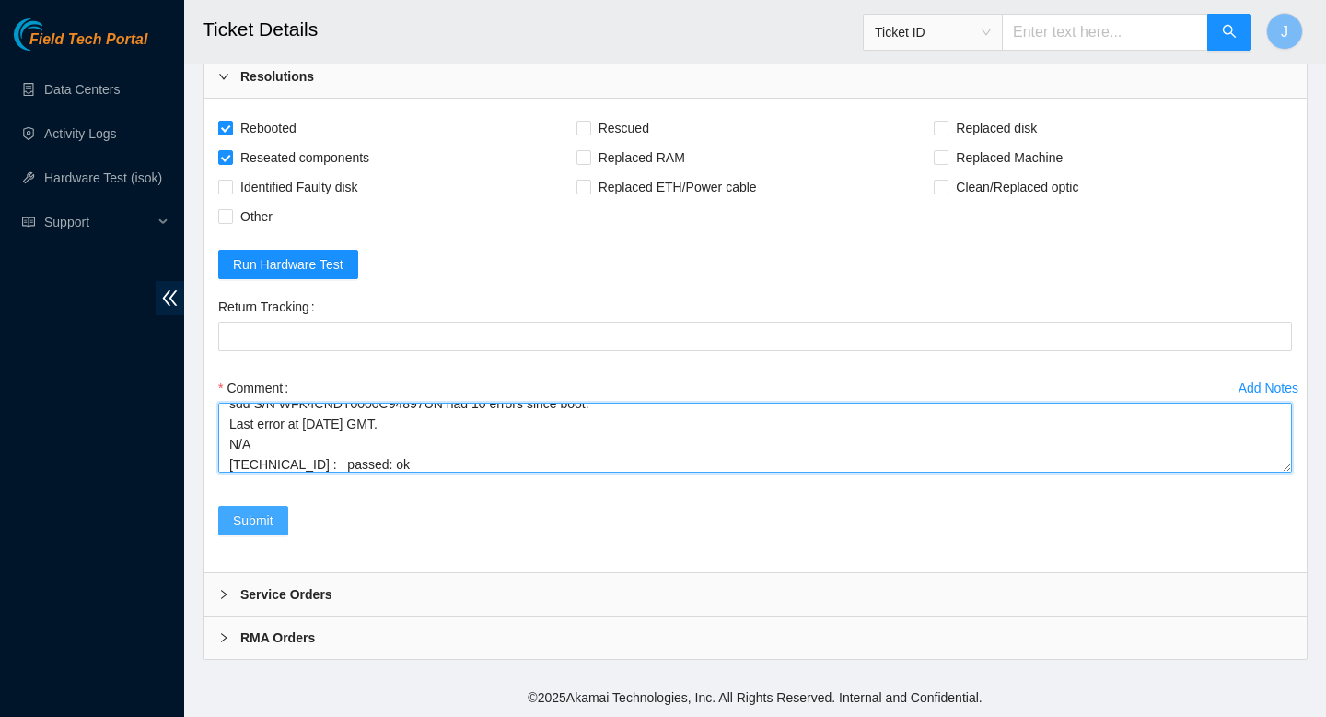
type textarea "gained safe access from nocc ran pre maint isok - 326753 25-08-2025 02:49:29 23…"
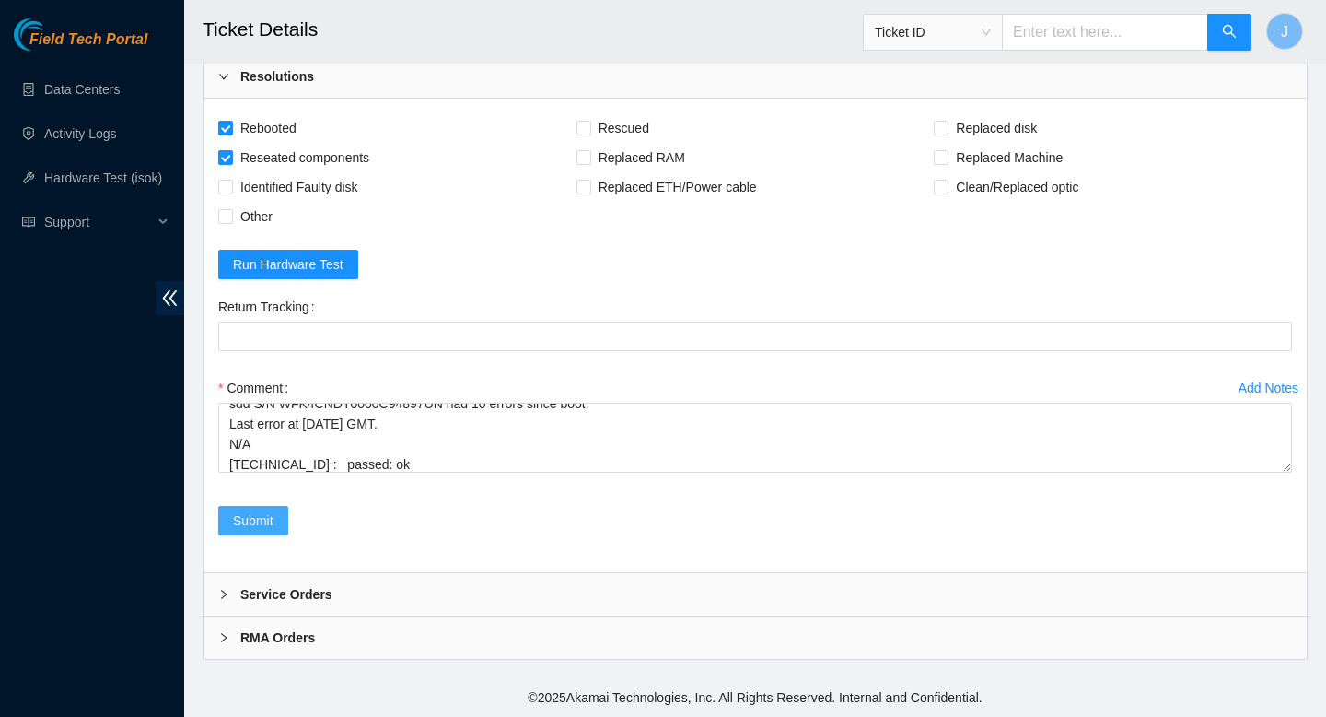
click at [238, 527] on span "Submit" at bounding box center [253, 520] width 41 height 20
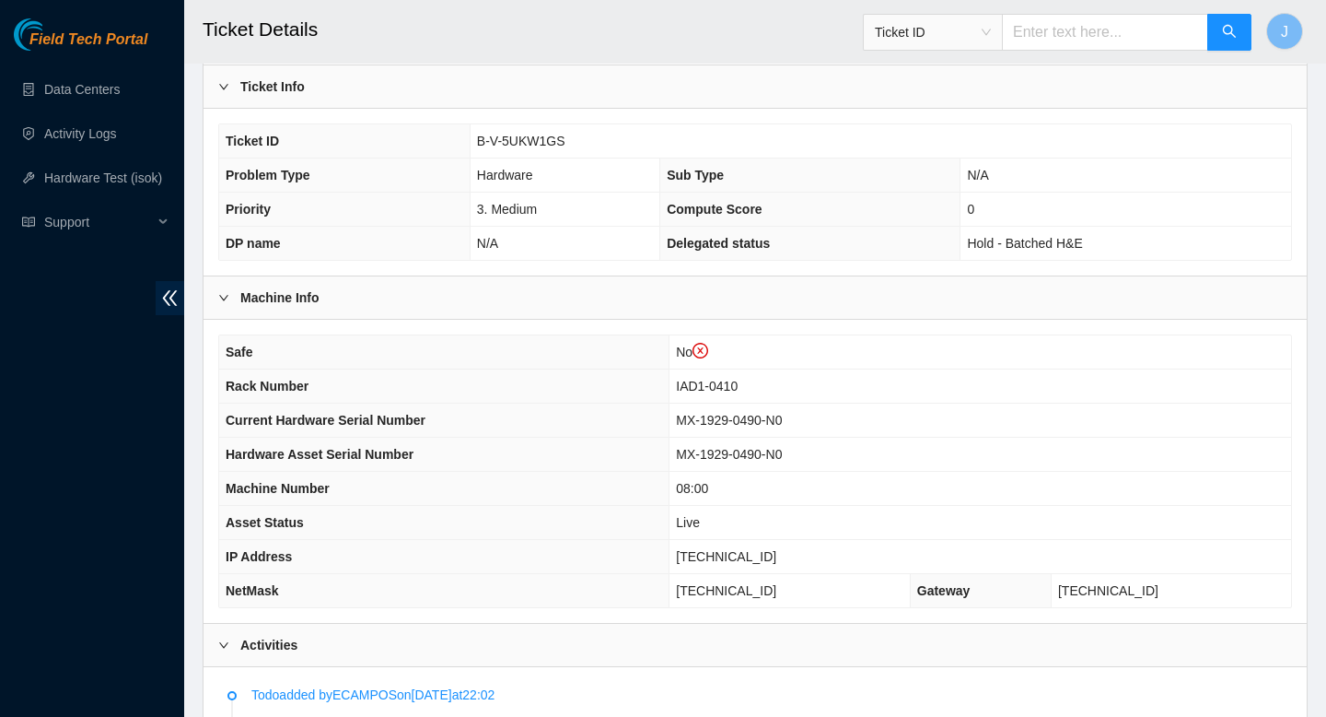
scroll to position [1823, 0]
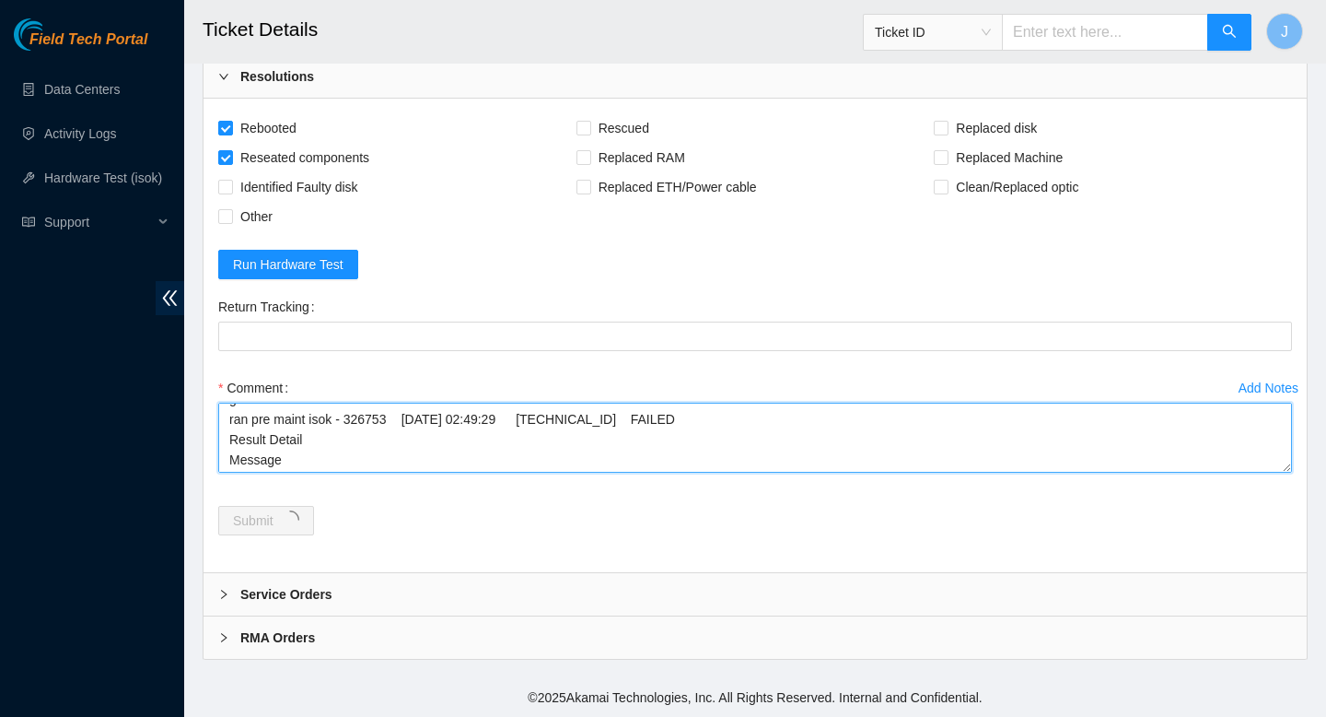
click at [539, 450] on textarea "gained safe access from nocc ran pre maint isok - 326753 25-08-2025 02:49:29 23…" at bounding box center [755, 438] width 1074 height 70
click at [391, 456] on textarea "gained safe access from nocc ran pre maint isok - 326753 25-08-2025 02:49:29 23…" at bounding box center [755, 438] width 1074 height 70
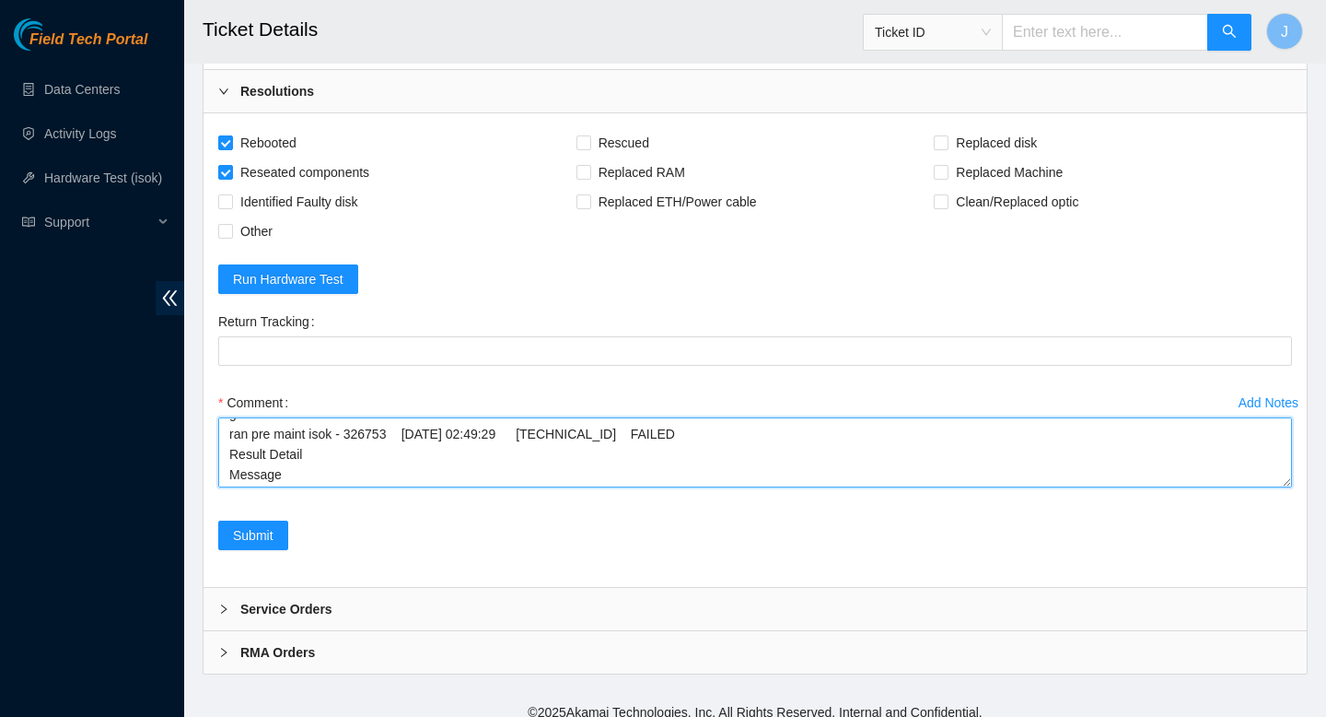
scroll to position [1858, 0]
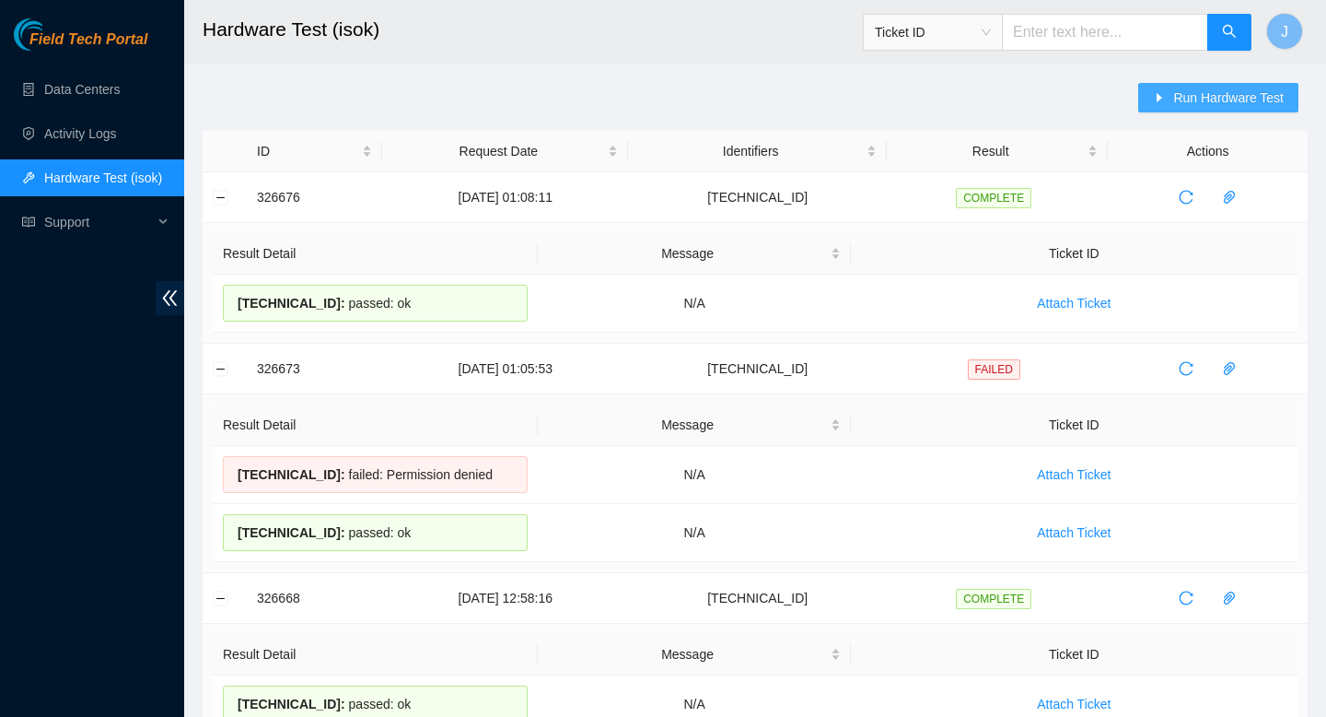
click at [1233, 90] on span "Run Hardware Test" at bounding box center [1229, 98] width 111 height 20
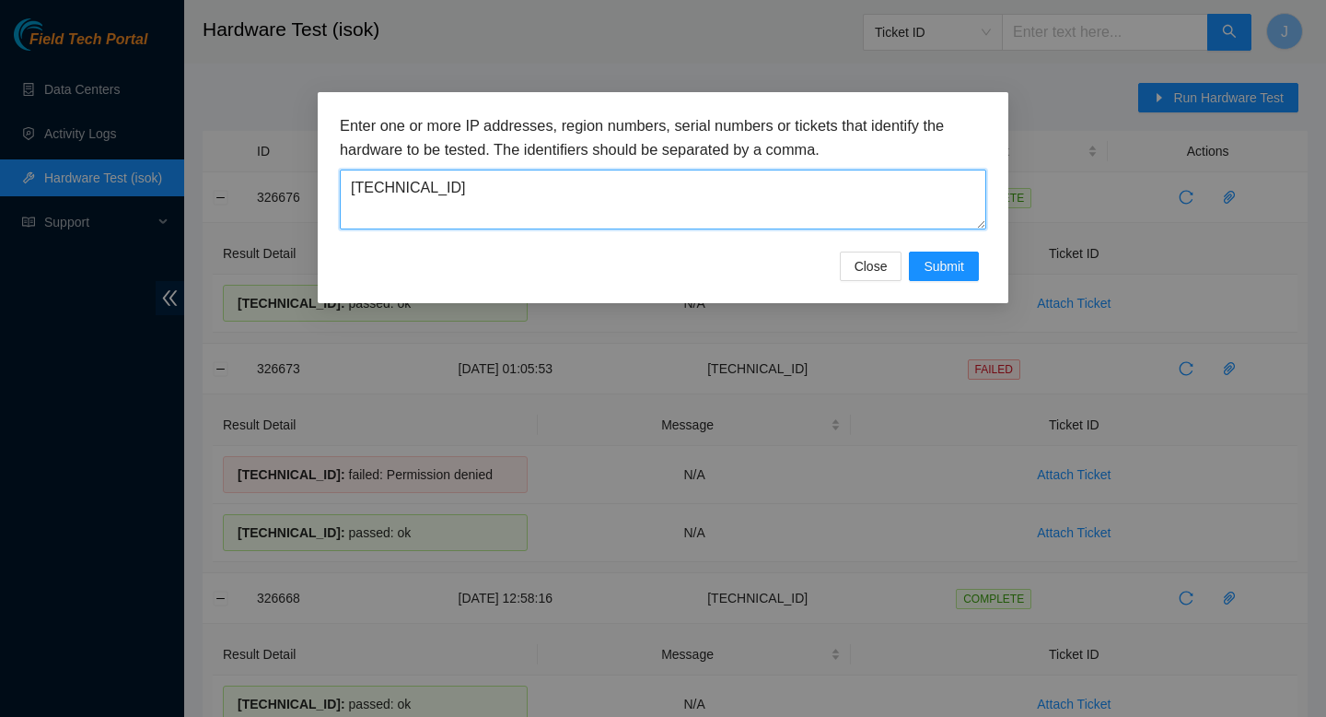
click at [812, 191] on textarea "104.84.155.169" at bounding box center [663, 199] width 647 height 60
paste textarea "23.200.167.146"
type textarea "23.200.167.146"
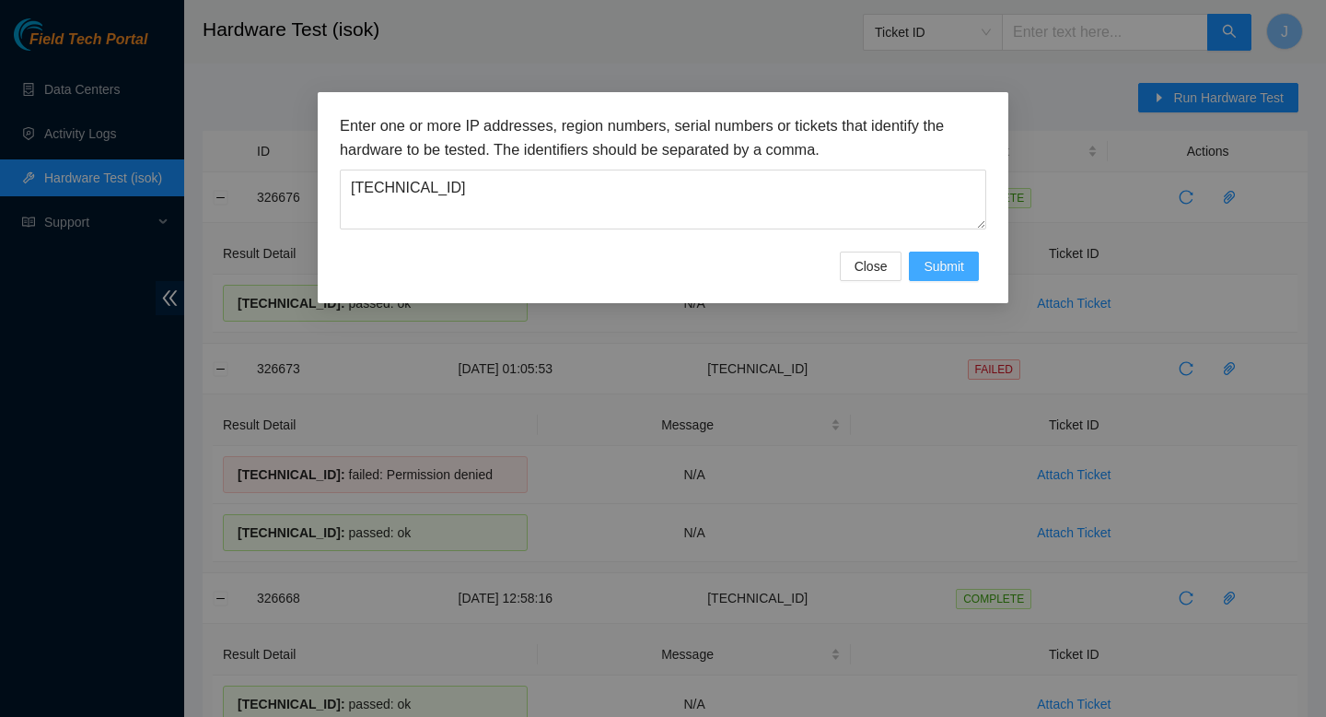
click at [949, 264] on span "Submit" at bounding box center [944, 266] width 41 height 20
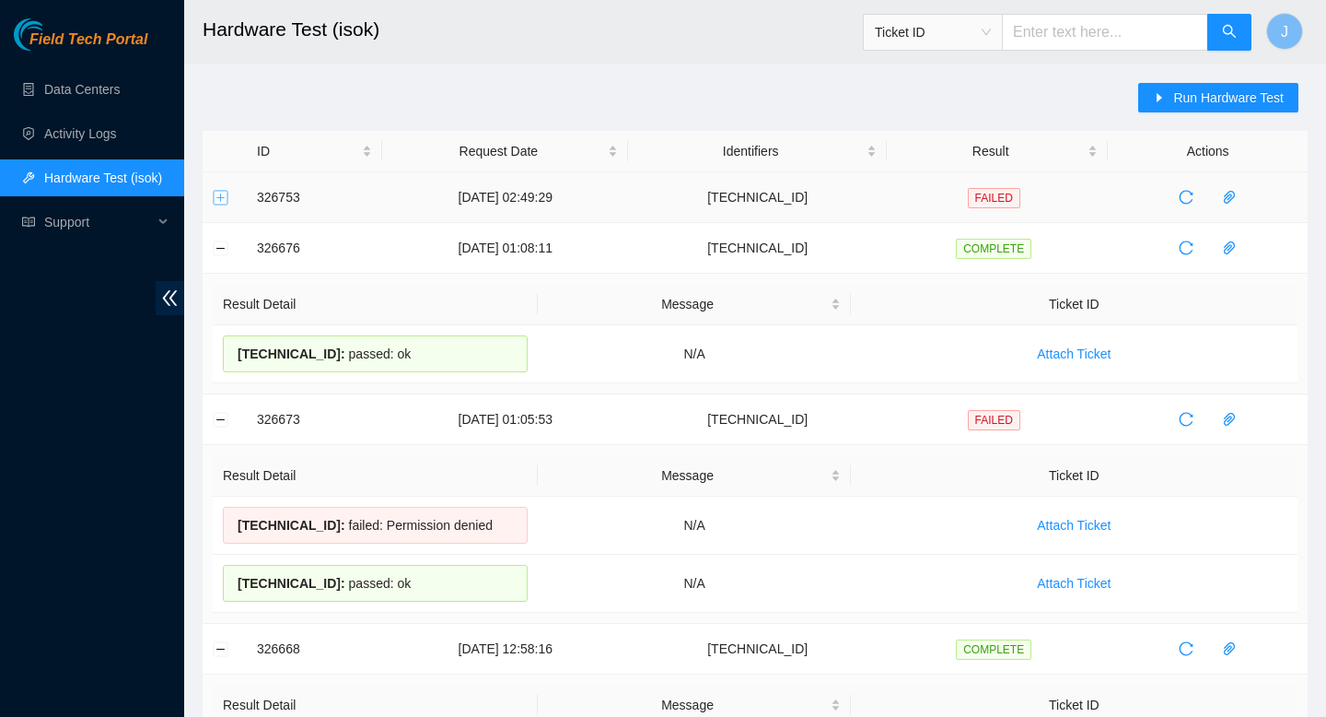
click at [217, 196] on button "Expand row" at bounding box center [221, 197] width 15 height 15
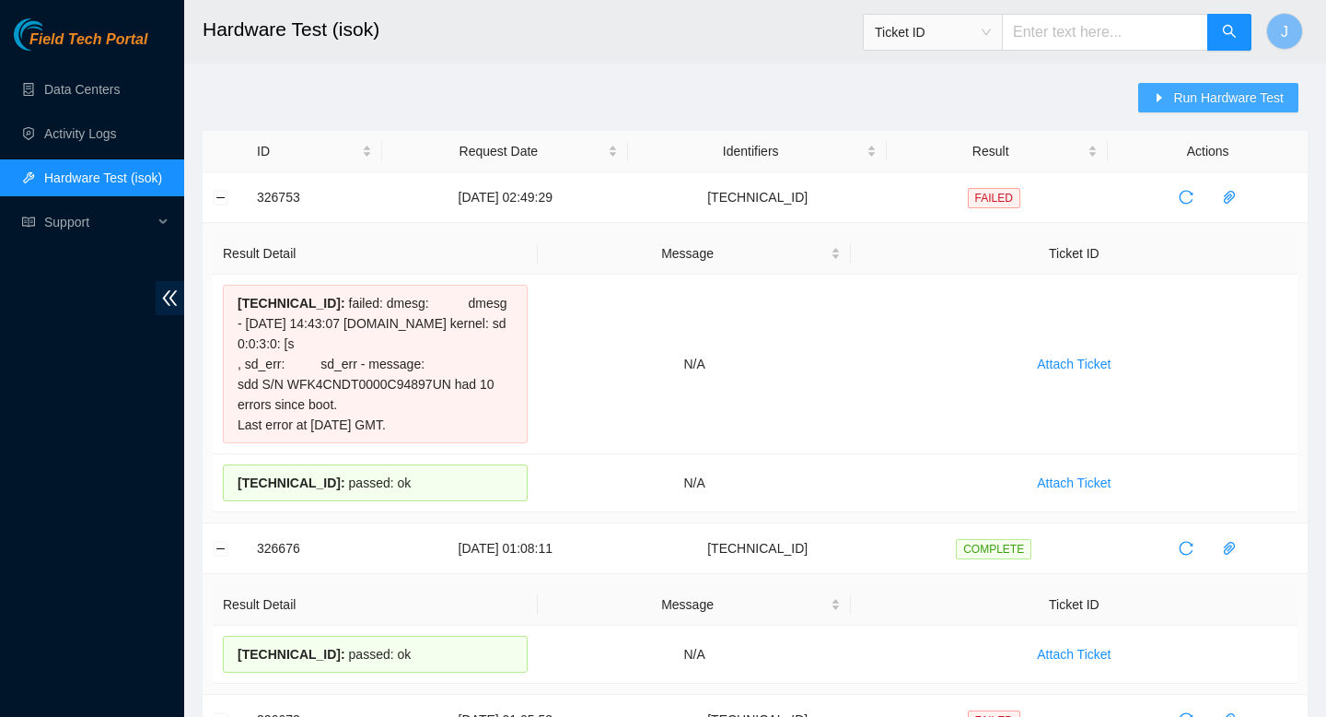
click at [1198, 100] on span "Run Hardware Test" at bounding box center [1229, 98] width 111 height 20
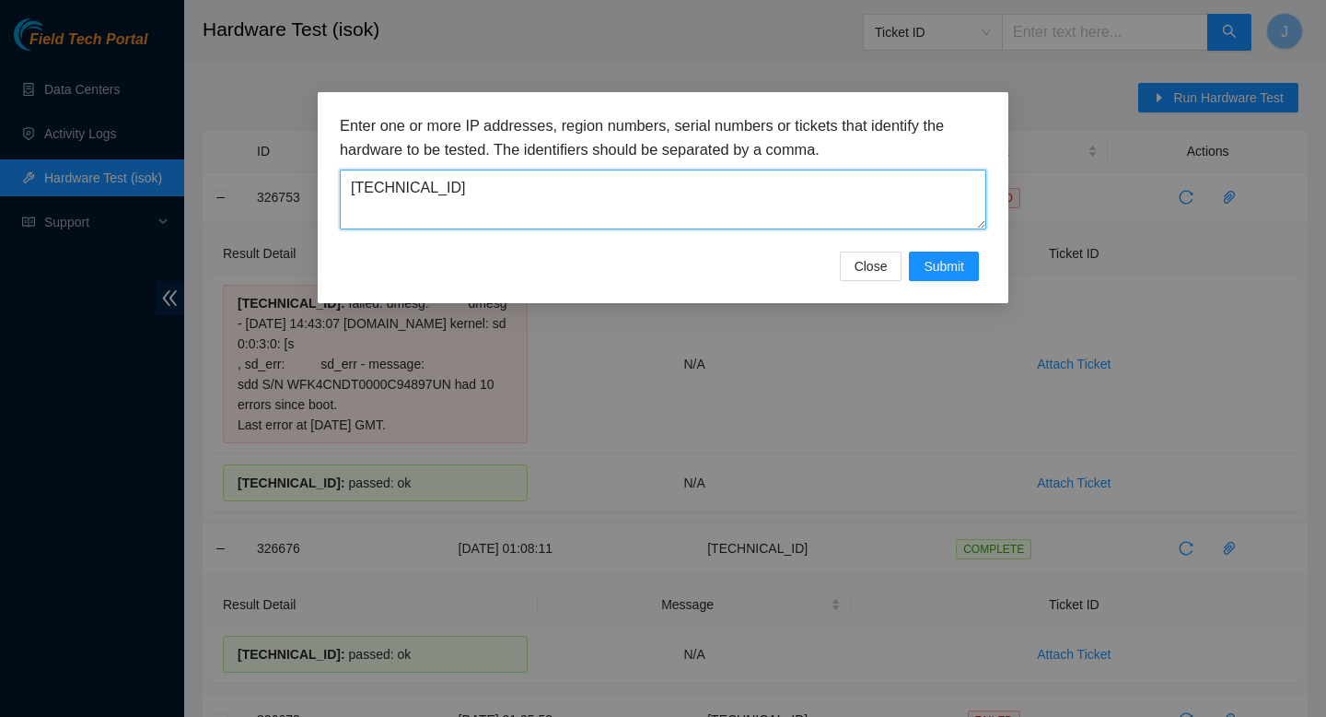
click at [562, 198] on textarea "23.200.167.146" at bounding box center [663, 199] width 647 height 60
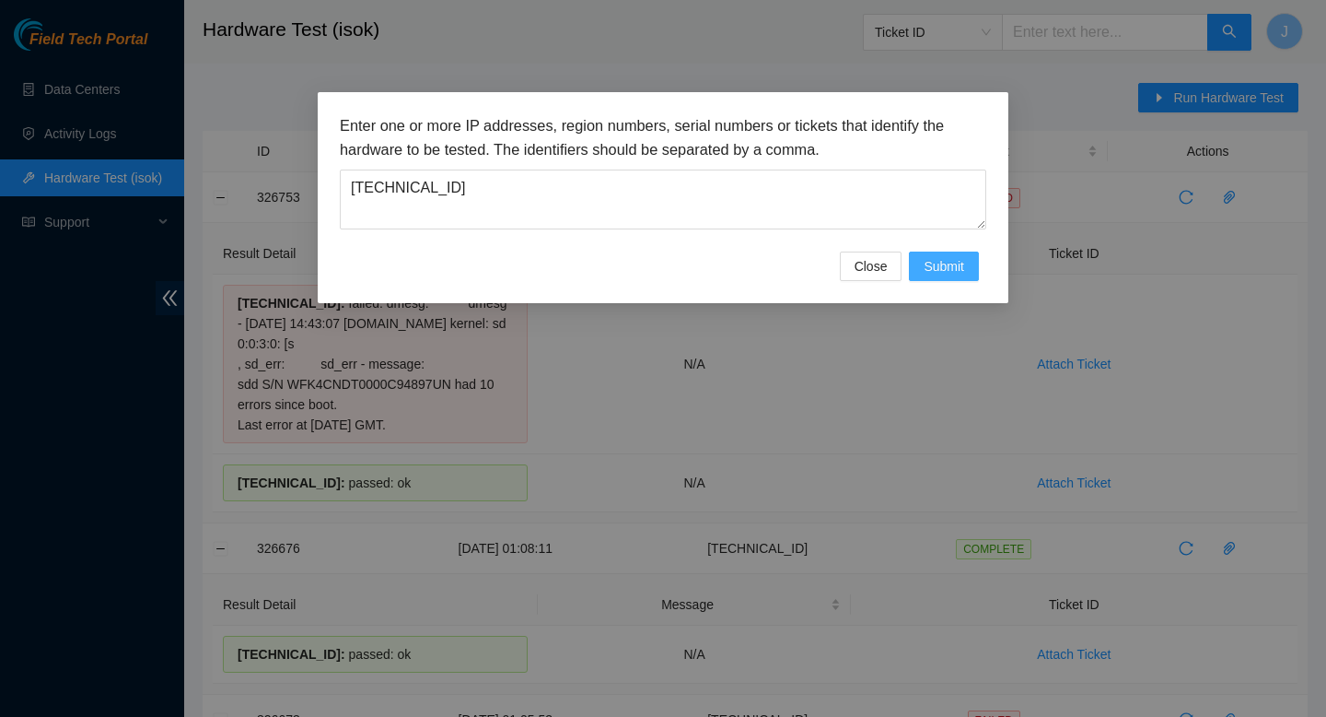
click at [949, 267] on span "Submit" at bounding box center [944, 266] width 41 height 20
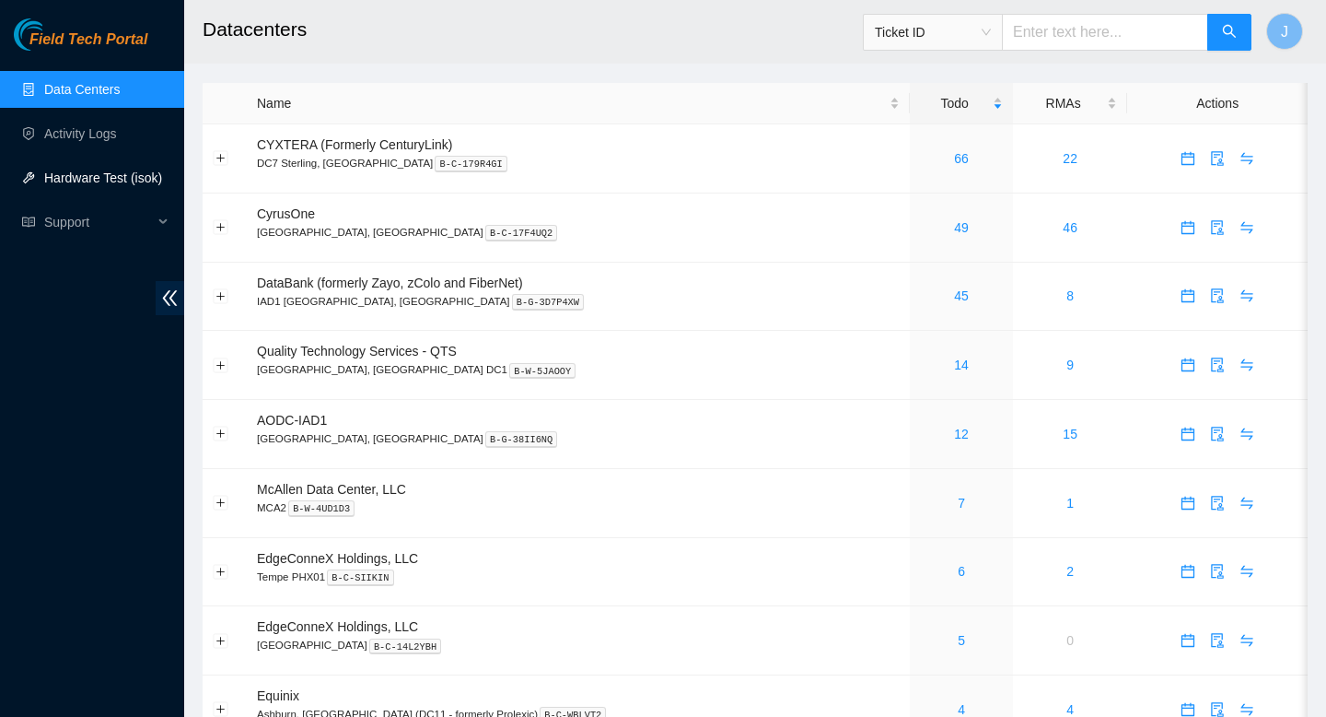
click at [110, 185] on link "Hardware Test (isok)" at bounding box center [103, 177] width 118 height 15
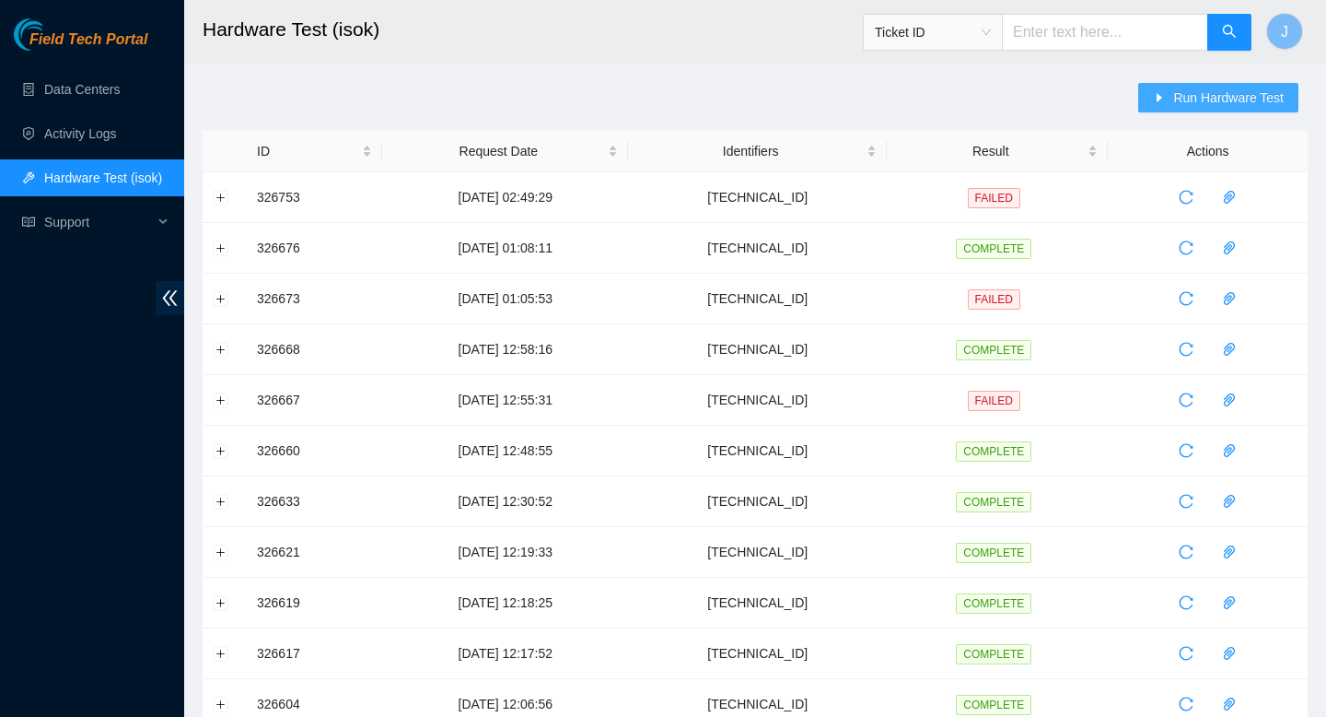
click at [1218, 94] on span "Run Hardware Test" at bounding box center [1229, 98] width 111 height 20
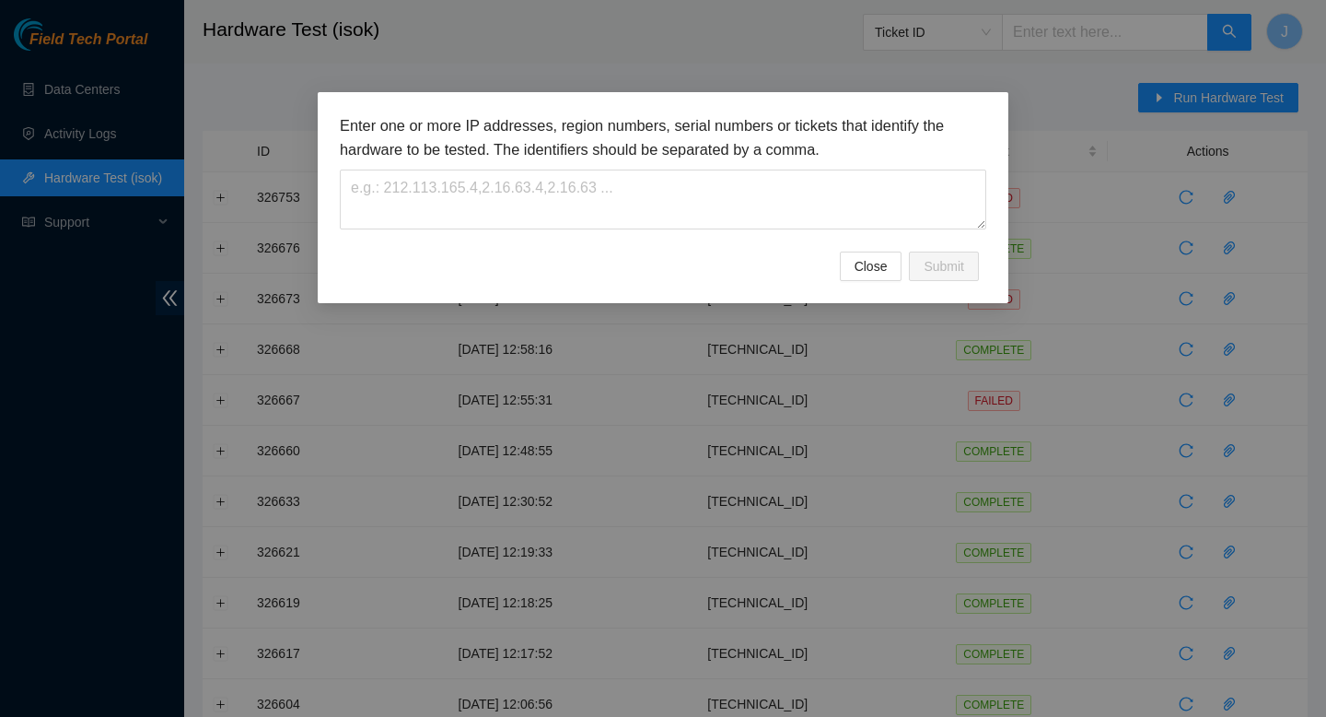
click at [1072, 132] on div "Enter one or more IP addresses, region numbers, serial numbers or tickets that …" at bounding box center [663, 358] width 1326 height 717
click at [863, 258] on span "Close" at bounding box center [871, 266] width 33 height 20
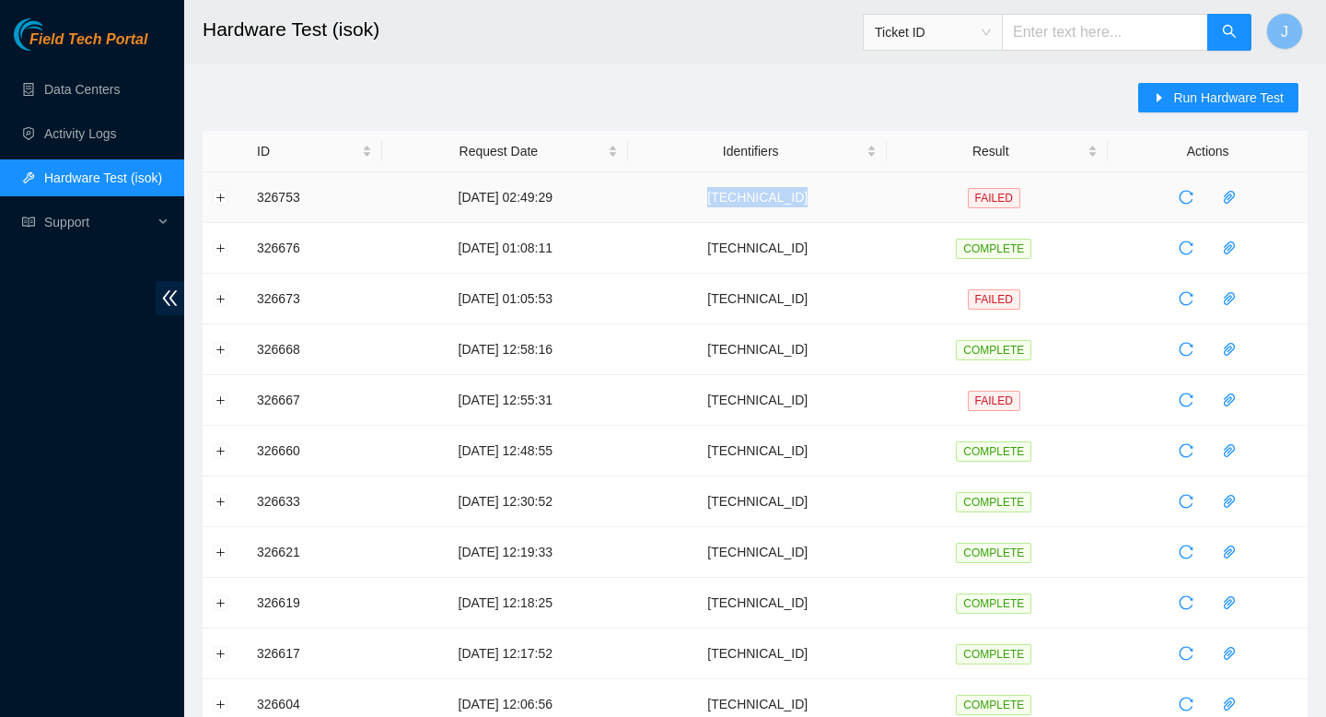
drag, startPoint x: 856, startPoint y: 200, endPoint x: 751, endPoint y: 204, distance: 105.1
click at [746, 203] on td "[TECHNICAL_ID]" at bounding box center [757, 197] width 259 height 51
copy td "[TECHNICAL_ID]"
click at [1255, 97] on span "Run Hardware Test" at bounding box center [1229, 98] width 111 height 20
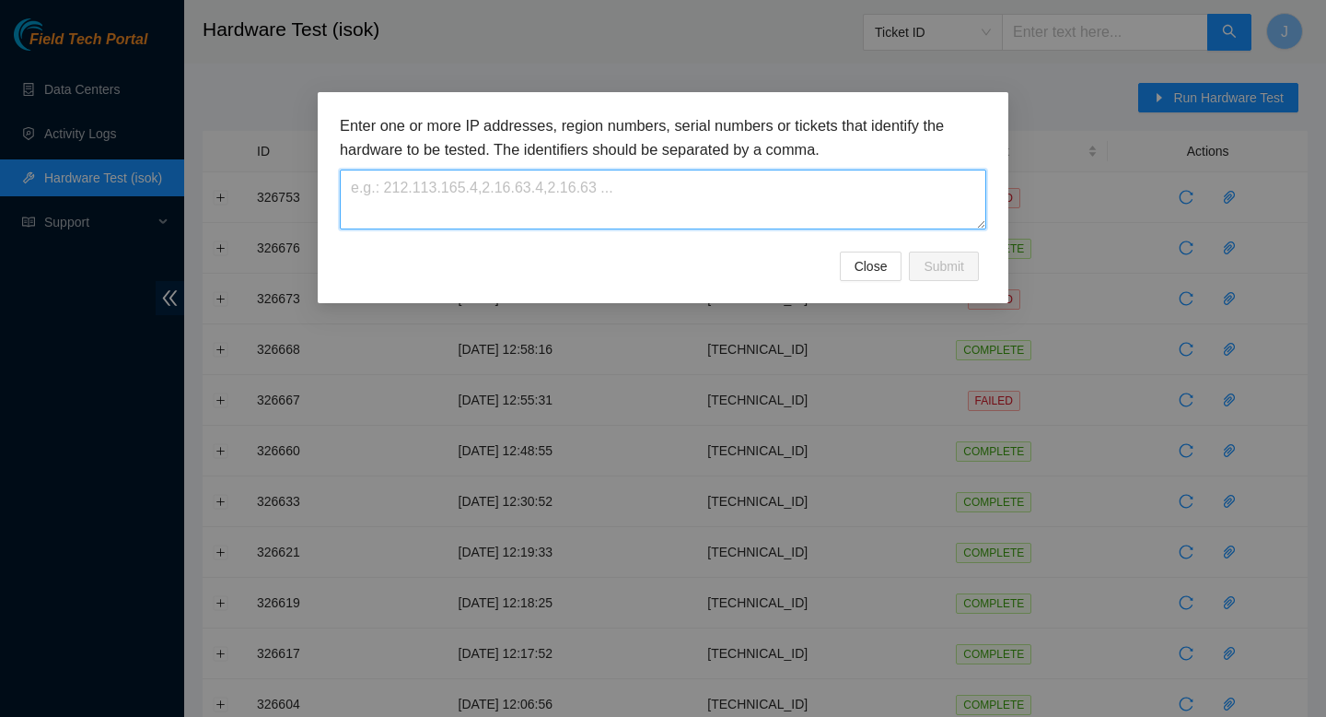
click at [608, 207] on textarea at bounding box center [663, 199] width 647 height 60
paste textarea "23.200.167.146"
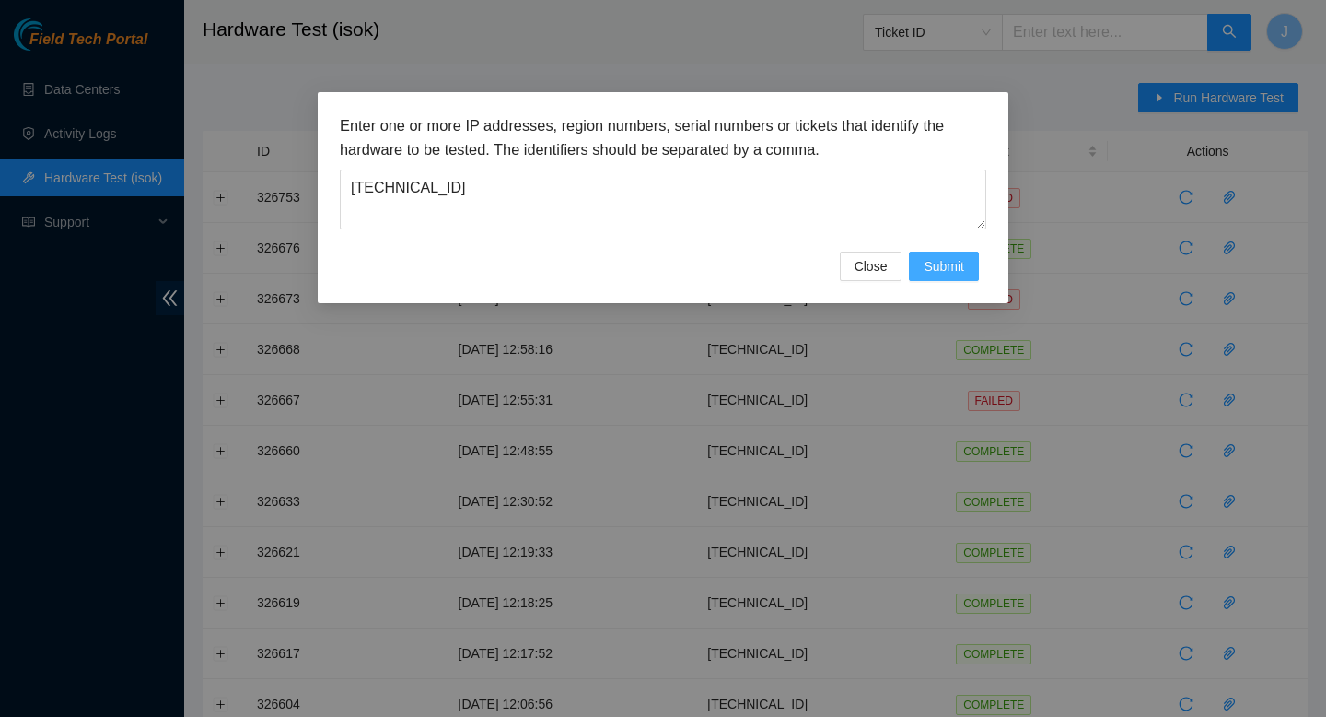
click at [927, 269] on span "Submit" at bounding box center [944, 266] width 41 height 20
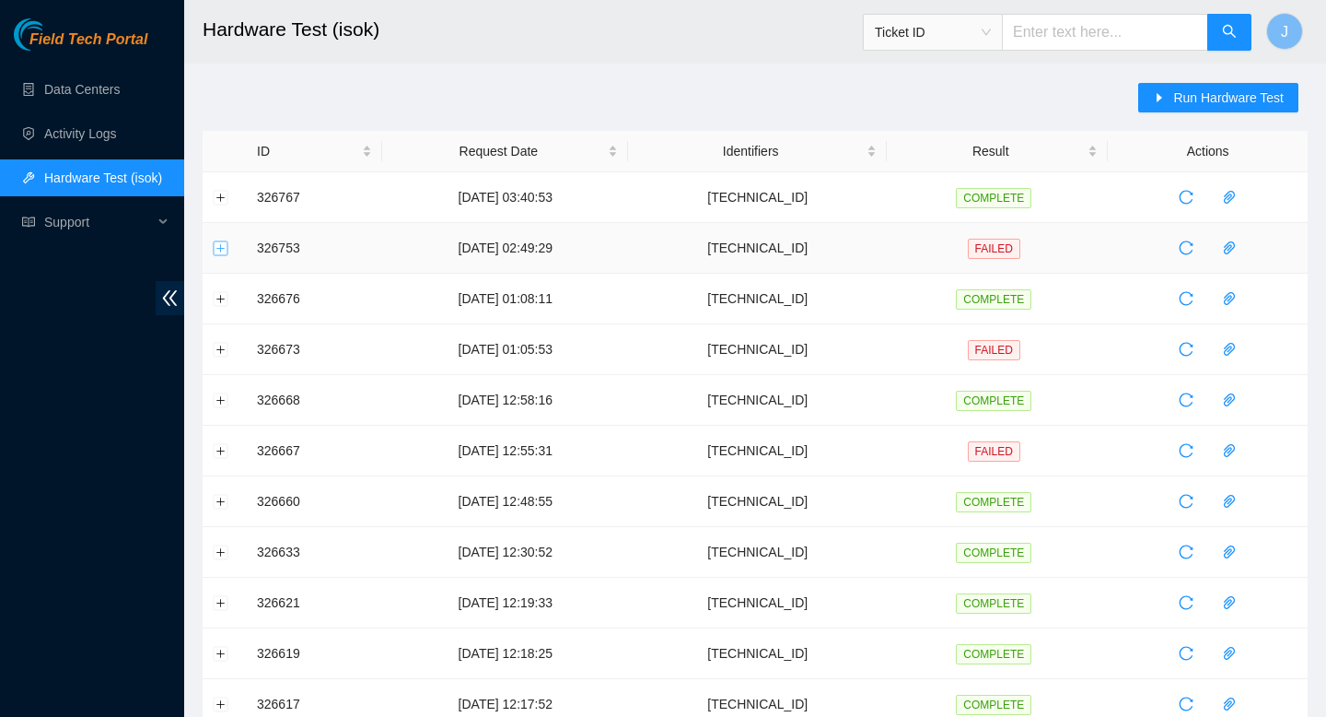
click at [222, 251] on button "Expand row" at bounding box center [221, 247] width 15 height 15
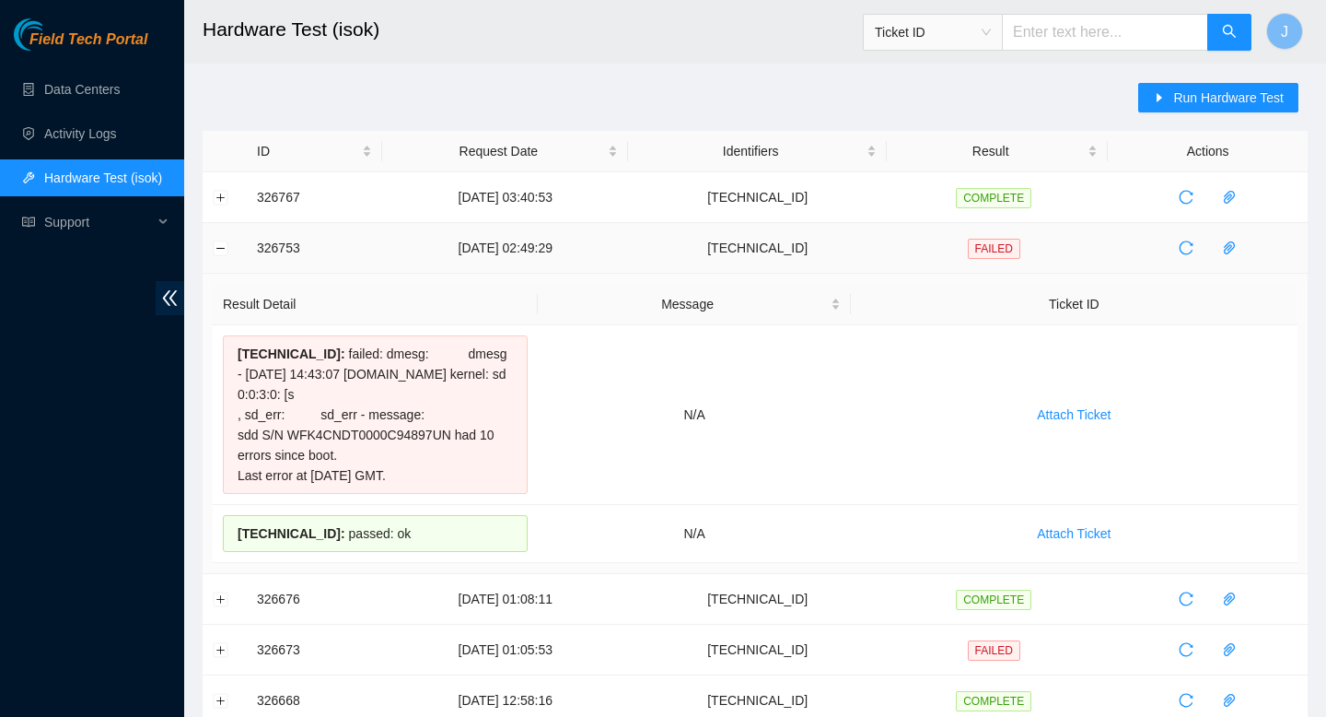
drag, startPoint x: 476, startPoint y: 540, endPoint x: 243, endPoint y: 266, distance: 359.4
copy tbody "326753 25-08-2025 02:49:29 23.200.167.146 FAILED Result Detail Message Ticket I…"
click at [217, 201] on button "Expand row" at bounding box center [221, 197] width 15 height 15
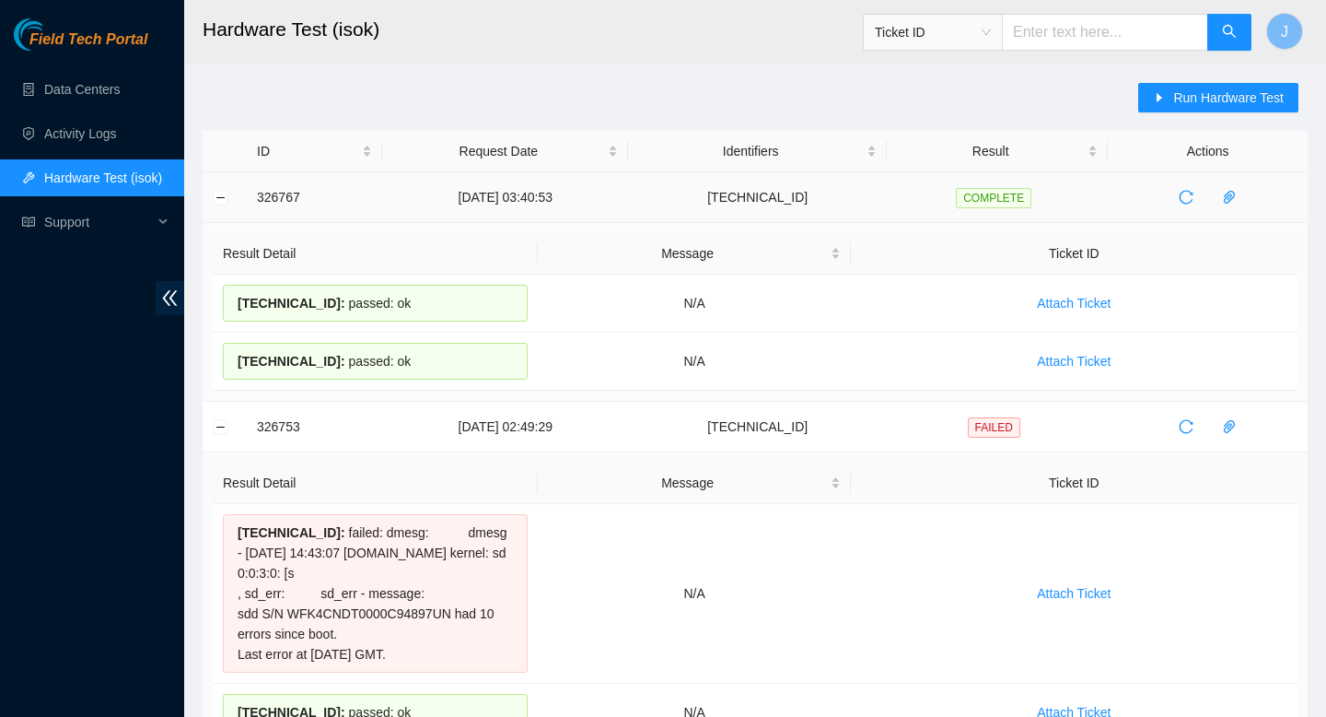
drag, startPoint x: 428, startPoint y: 366, endPoint x: 249, endPoint y: 186, distance: 254.0
copy tbody "326767 25-08-2025 03:40:53 23.200.167.146 COMPLETE Result Detail Message Ticket…"
click at [1221, 99] on span "Run Hardware Test" at bounding box center [1229, 98] width 111 height 20
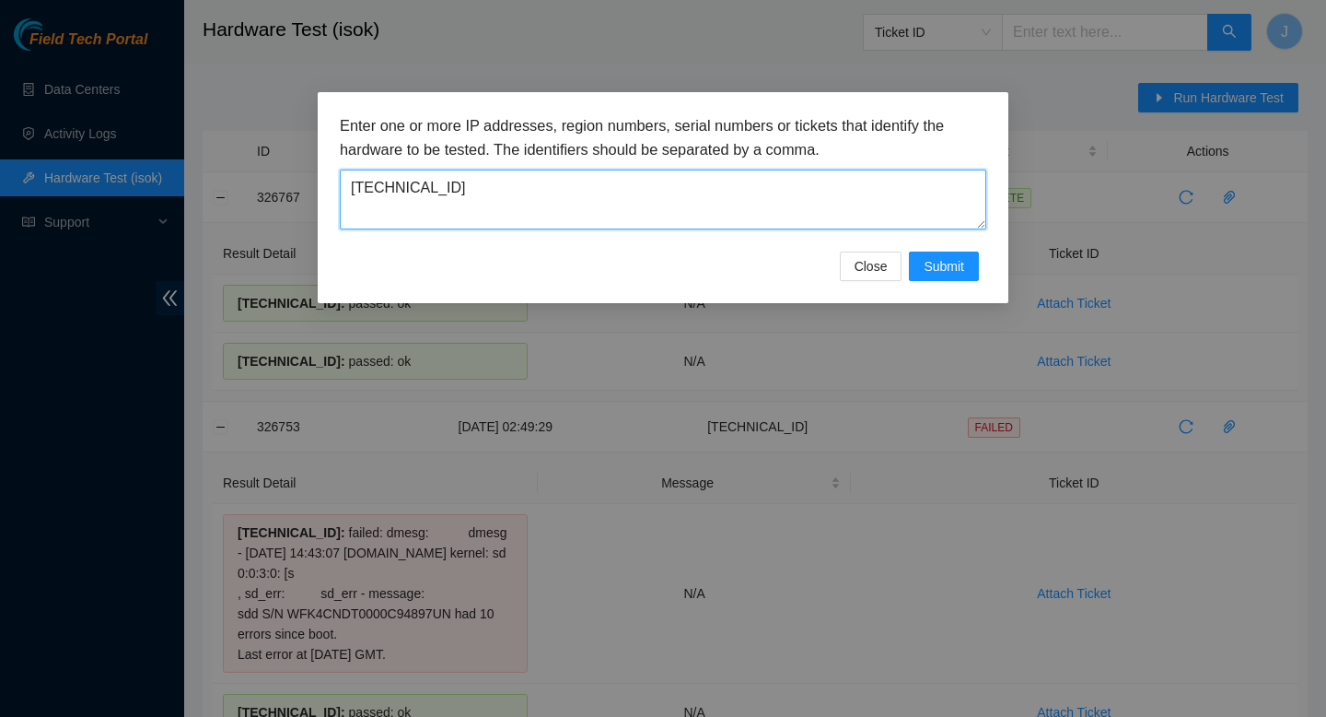
click at [736, 204] on textarea "23.200.167.146" at bounding box center [663, 199] width 647 height 60
paste textarea "23.199.35.232"
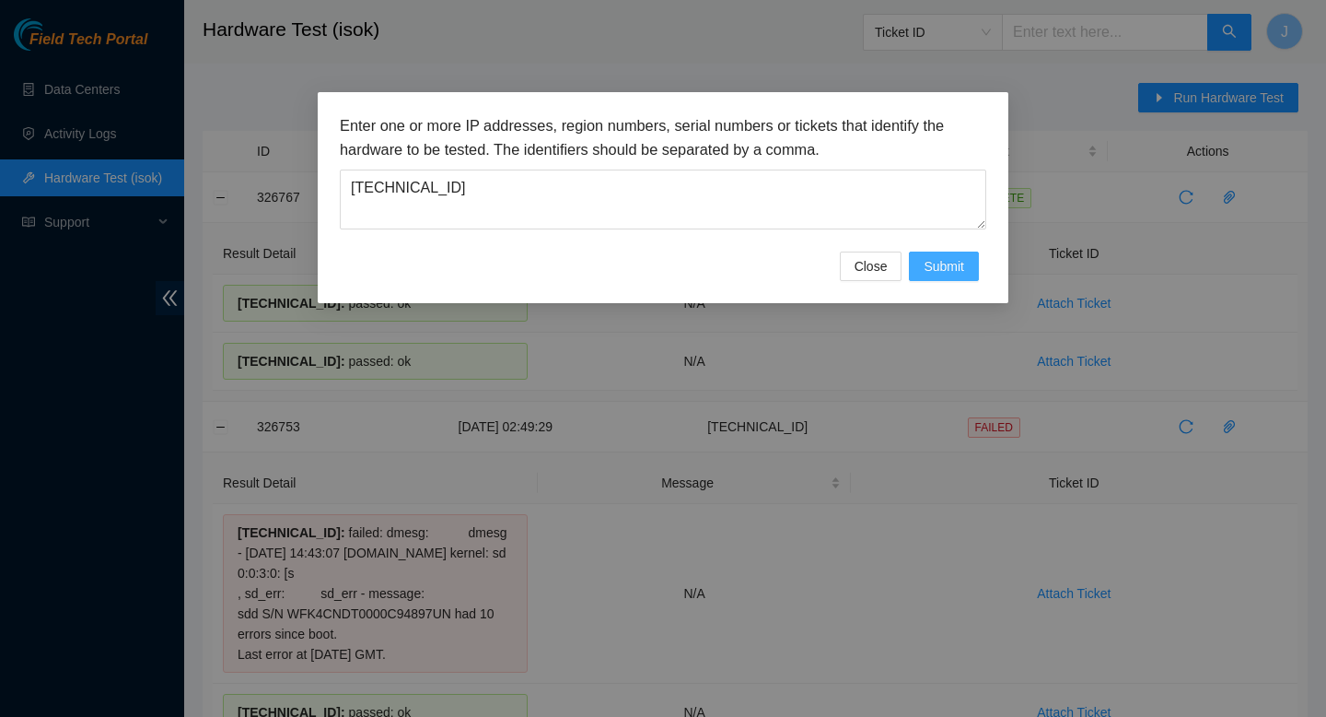
click at [910, 258] on button "Submit" at bounding box center [944, 265] width 70 height 29
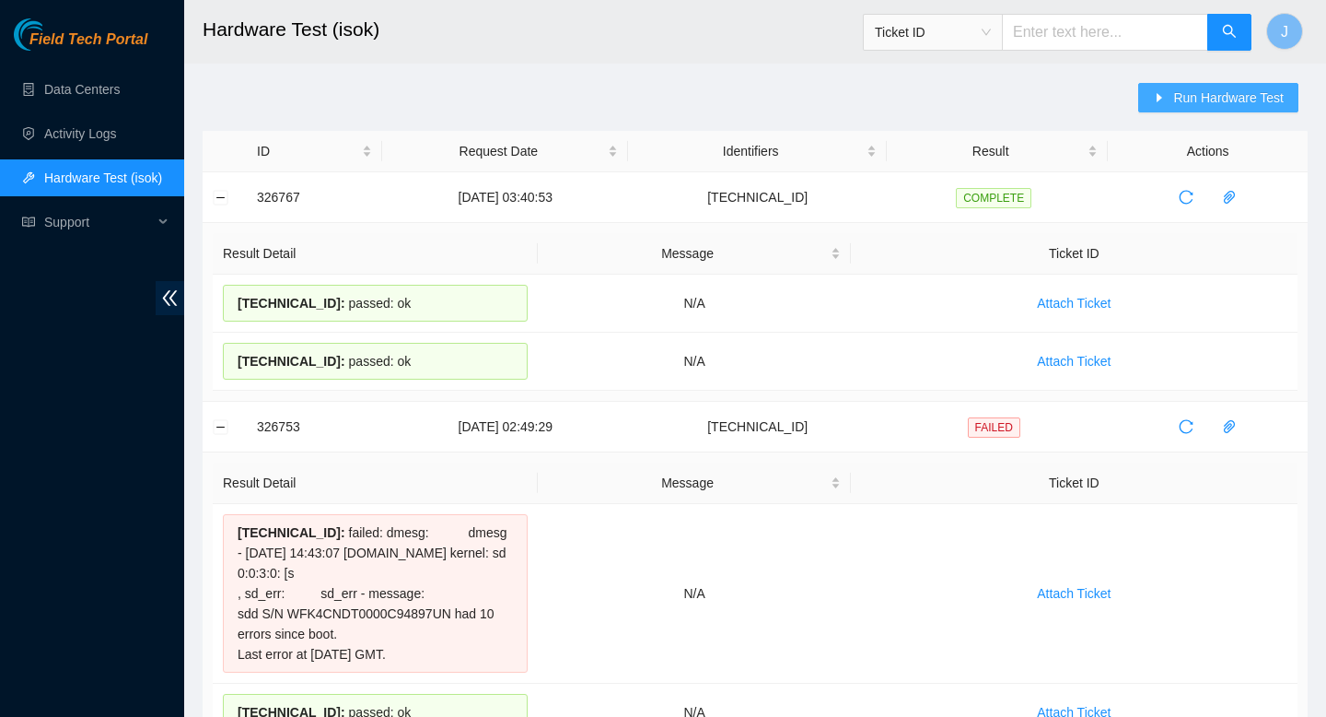
click at [1222, 99] on span "Run Hardware Test" at bounding box center [1229, 98] width 111 height 20
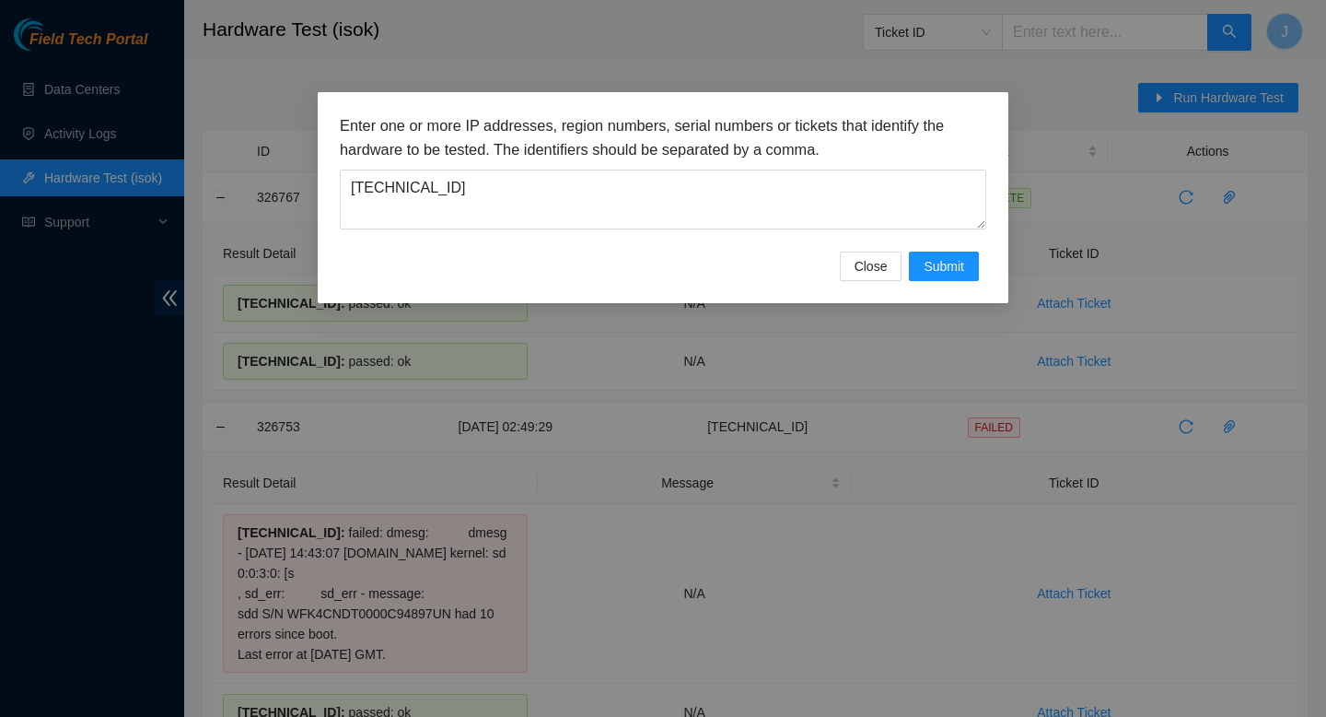
click at [842, 53] on div "Enter one or more IP addresses, region numbers, serial numbers or tickets that …" at bounding box center [663, 358] width 1326 height 717
click at [939, 275] on span "Submit" at bounding box center [944, 266] width 41 height 20
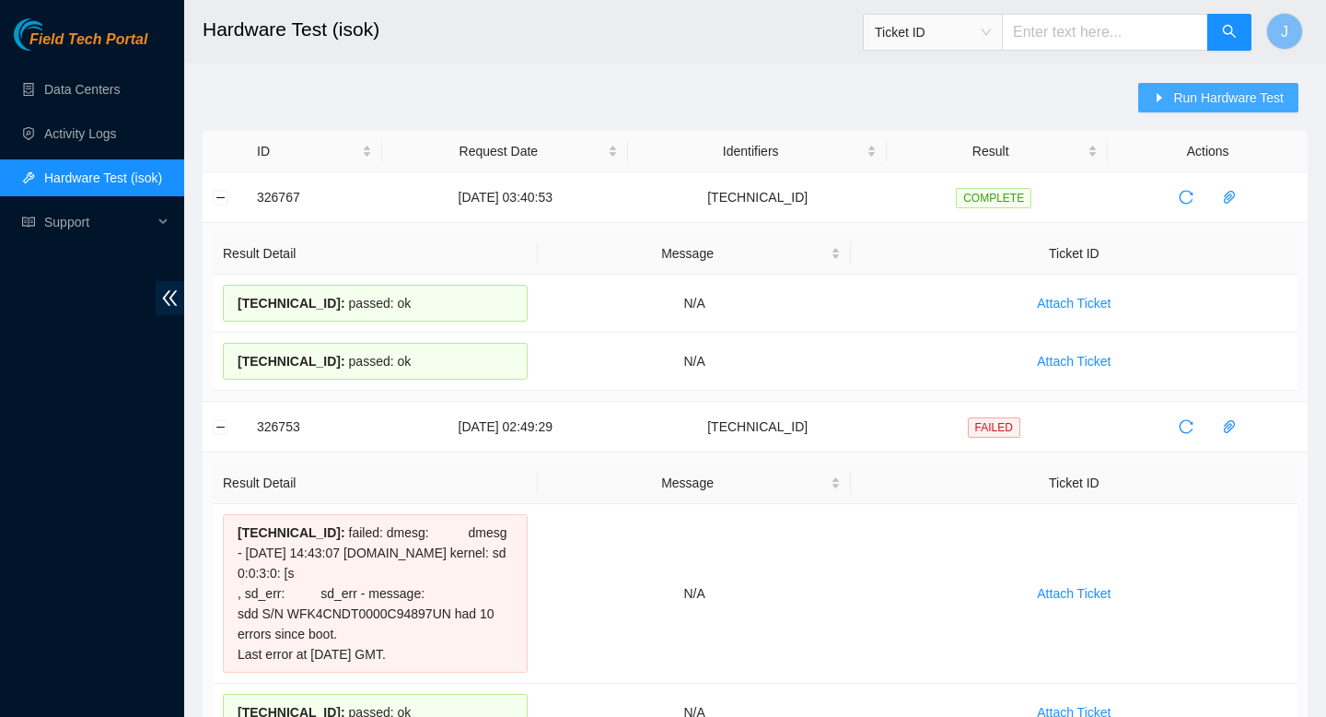
click at [1242, 96] on span "Run Hardware Test" at bounding box center [1229, 98] width 111 height 20
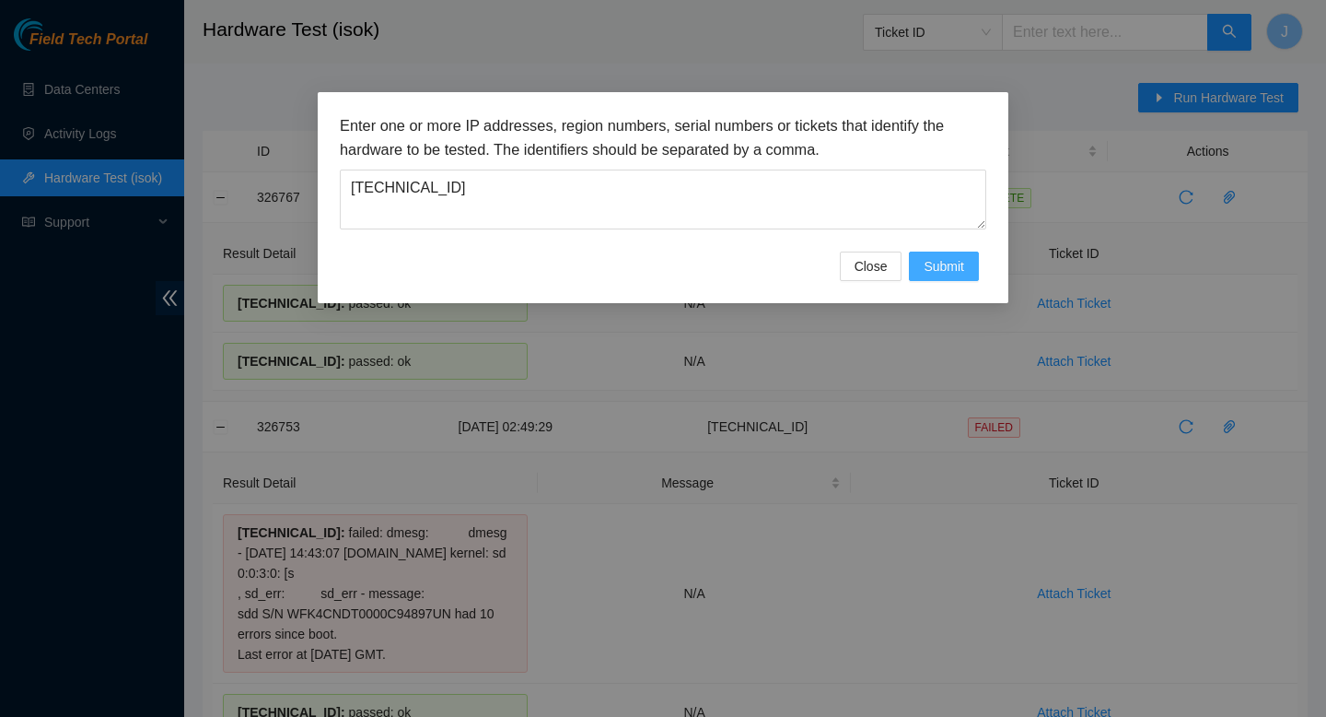
click at [938, 268] on span "Submit" at bounding box center [944, 266] width 41 height 20
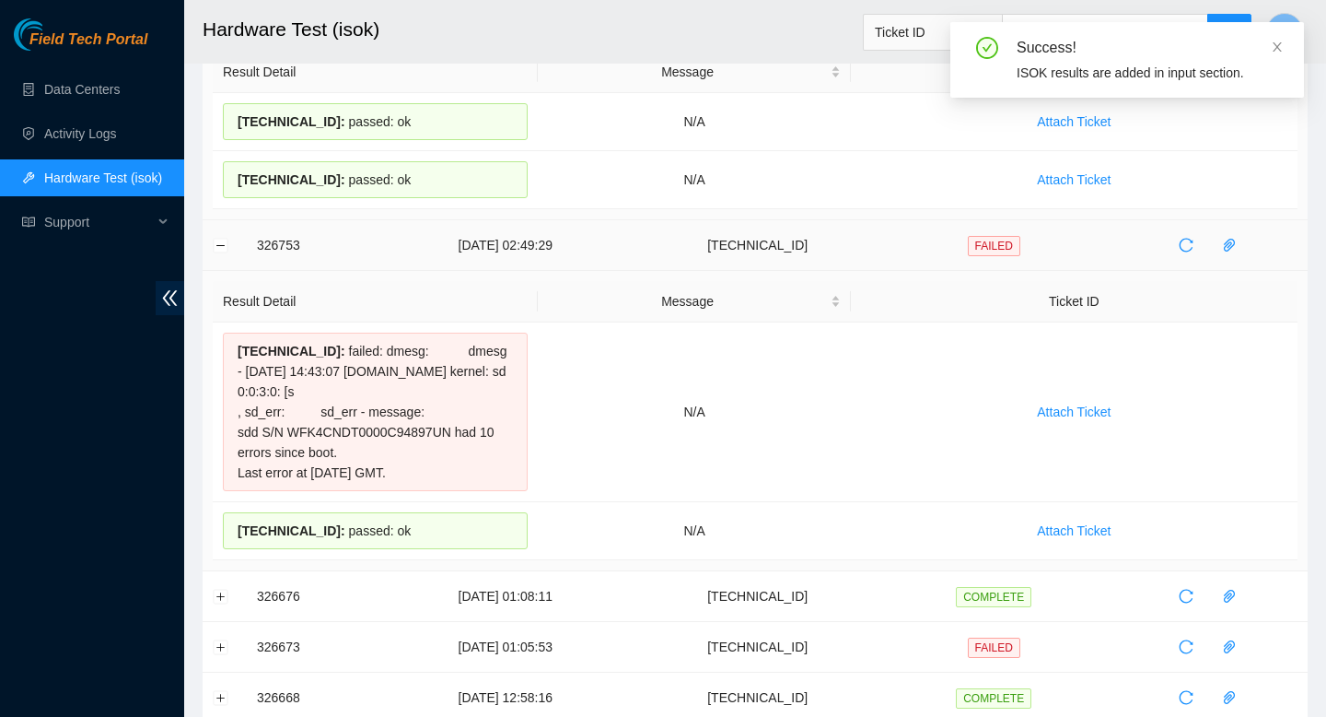
scroll to position [234, 0]
drag, startPoint x: 450, startPoint y: 529, endPoint x: 225, endPoint y: 250, distance: 358.4
click at [226, 250] on tbody "326768 25-08-2025 03:46:22 23.199.35.232 COMPLETE 326767 25-08-2025 03:40:53 23…" at bounding box center [755, 684] width 1105 height 1492
copy tbody "326753 25-08-2025 02:49:29 23.200.167.146 FAILED Result Detail Message Ticket I…"
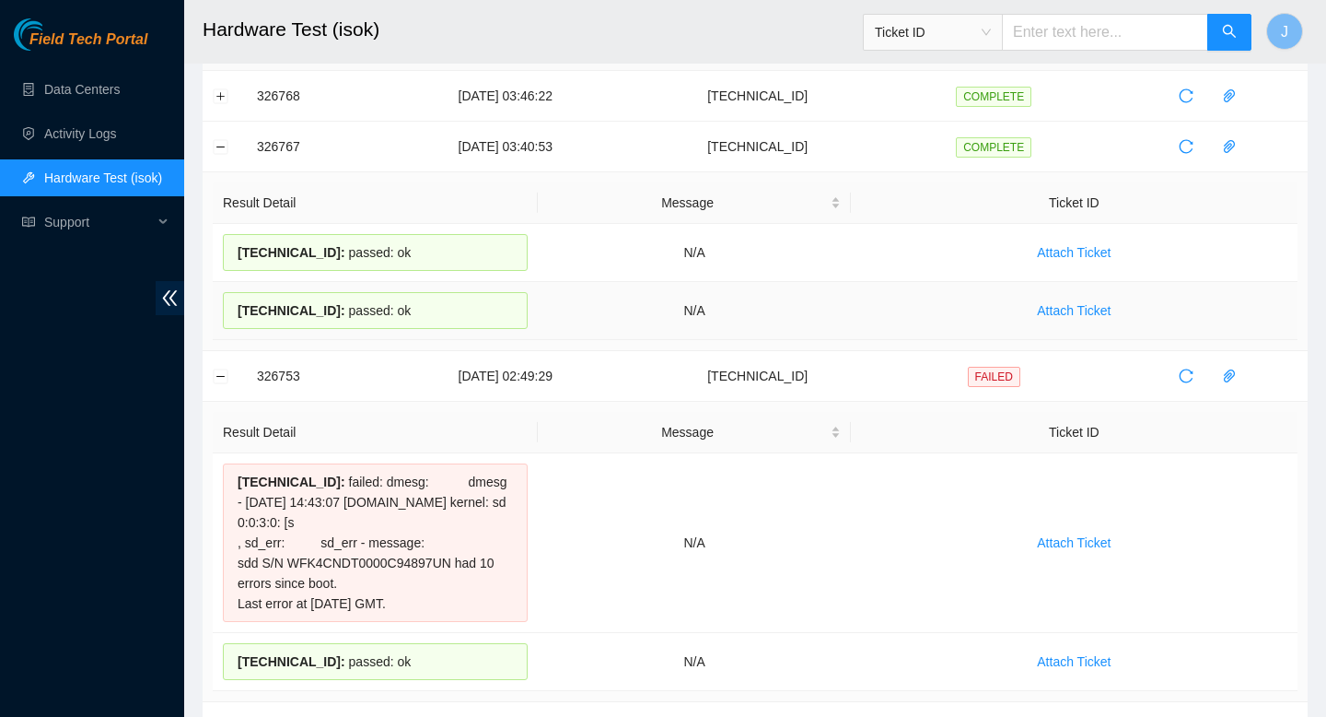
scroll to position [87, 0]
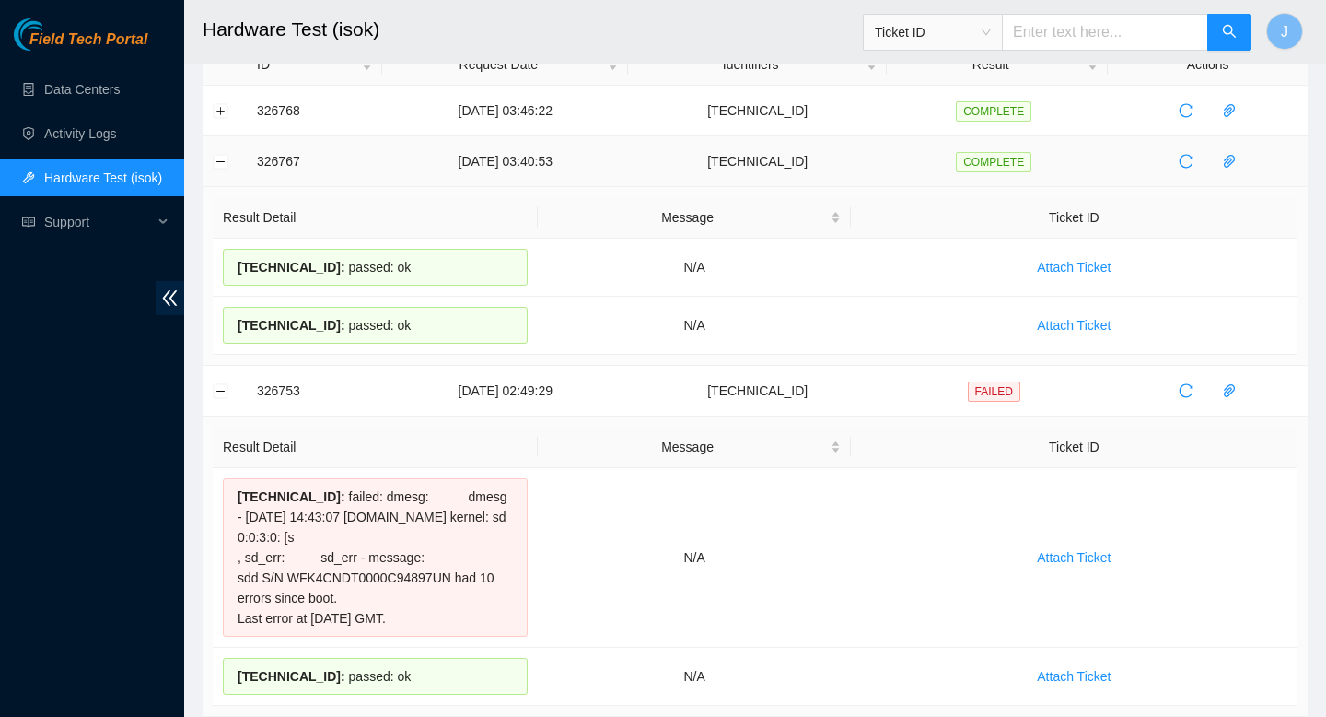
drag, startPoint x: 452, startPoint y: 333, endPoint x: 234, endPoint y: 162, distance: 277.5
copy tbody "326767 25-08-2025 03:40:53 23.200.167.146 COMPLETE Result Detail Message Ticket…"
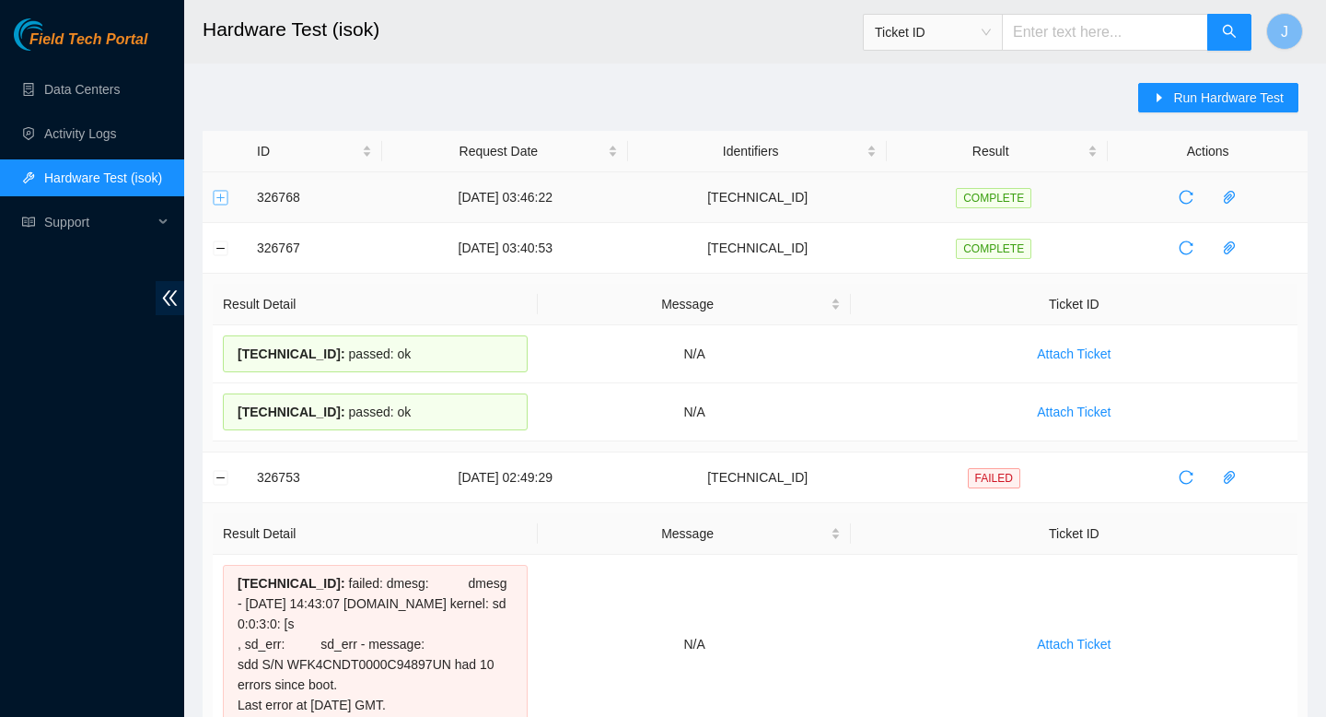
click at [218, 199] on button "Expand row" at bounding box center [221, 197] width 15 height 15
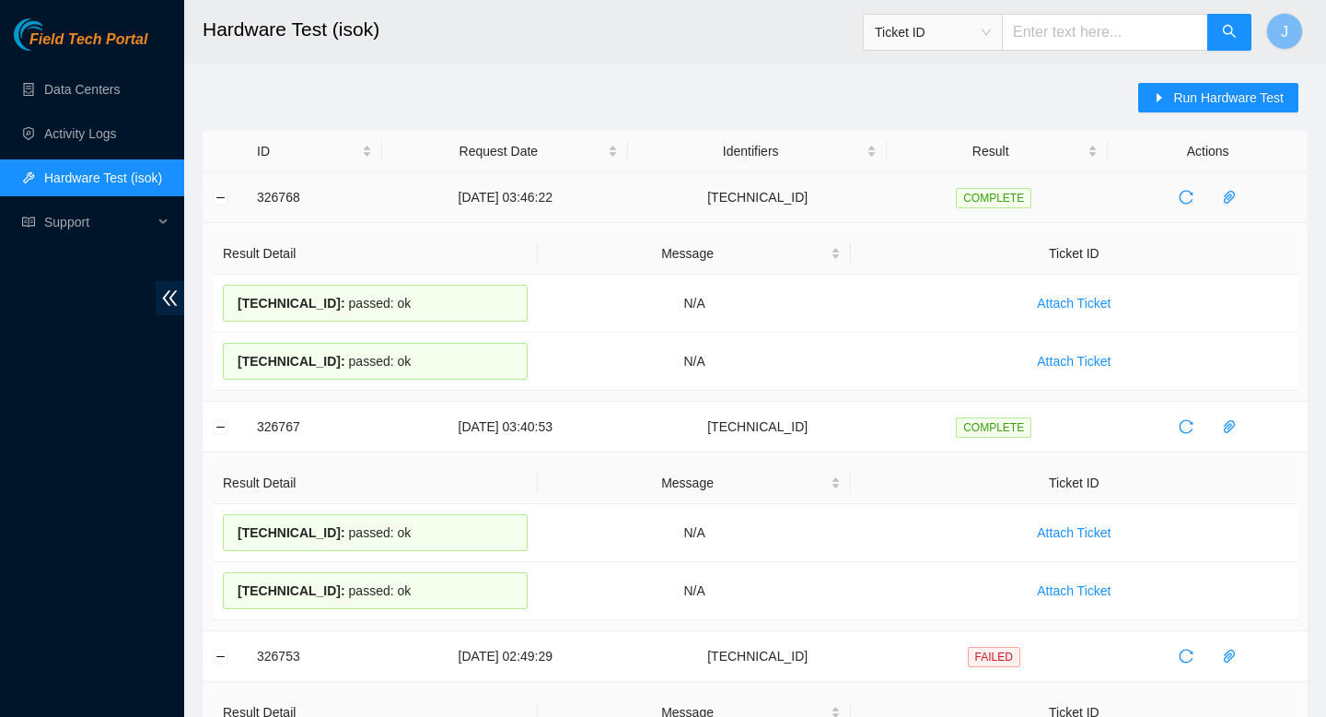
drag, startPoint x: 425, startPoint y: 368, endPoint x: 252, endPoint y: 183, distance: 252.2
copy tbody "326768 25-08-2025 03:46:22 23.199.35.232 COMPLETE Result Detail Message Ticket …"
click at [1261, 104] on span "Run Hardware Test" at bounding box center [1229, 98] width 111 height 20
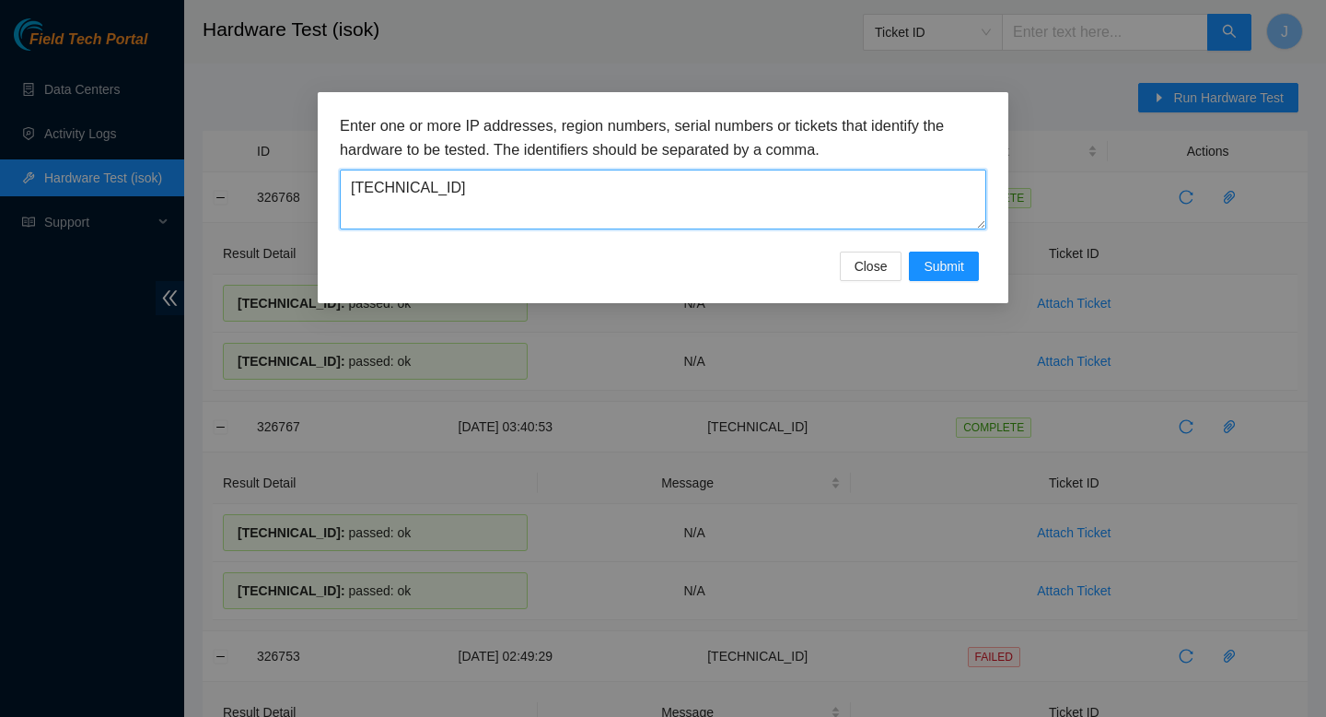
click at [485, 192] on textarea "23.199.35.232" at bounding box center [663, 199] width 647 height 60
paste textarea "23.76.147.38"
type textarea "23.76.147.38"
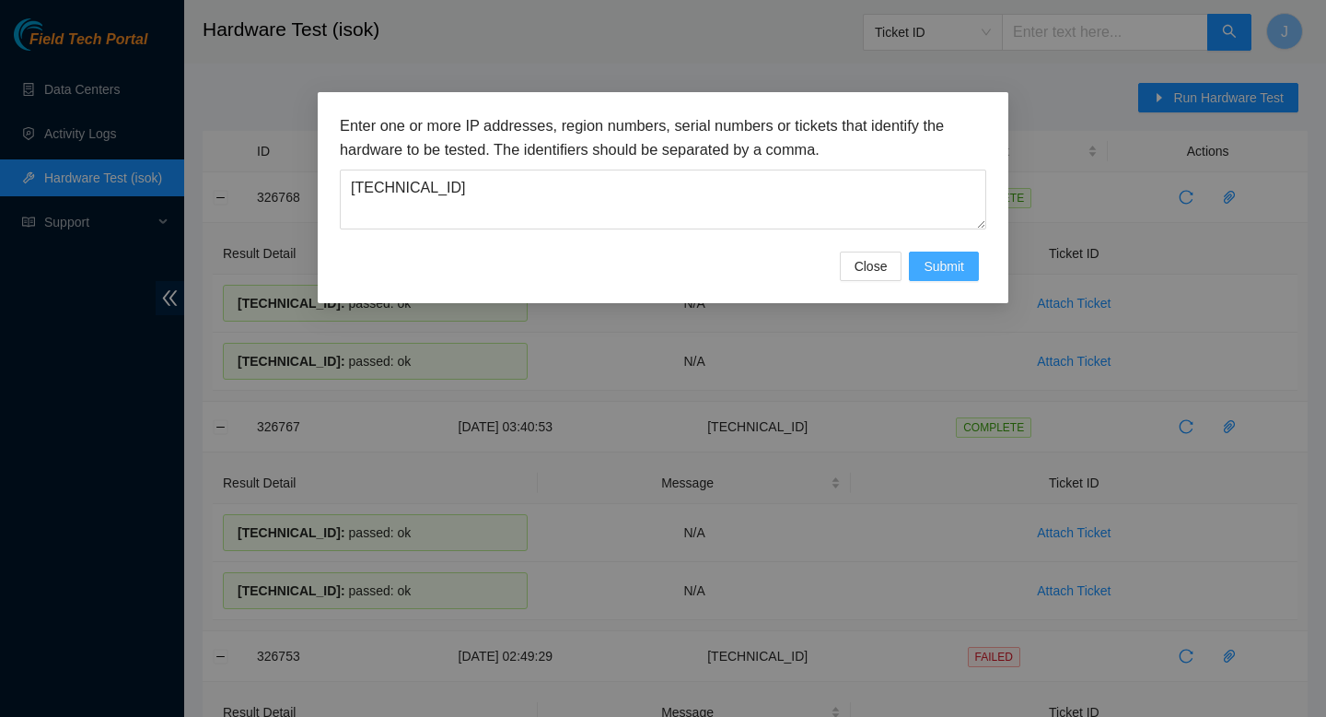
click at [937, 267] on span "Submit" at bounding box center [944, 266] width 41 height 20
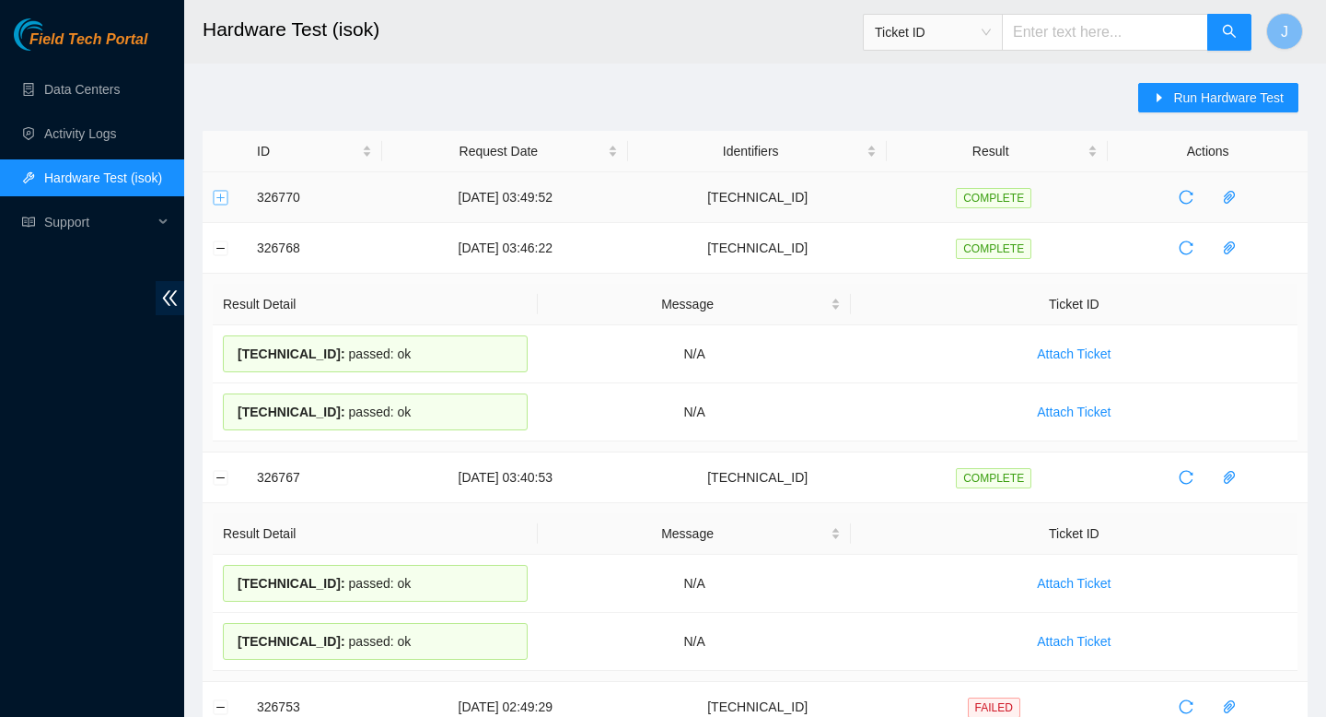
click at [217, 193] on button "Expand row" at bounding box center [221, 197] width 15 height 15
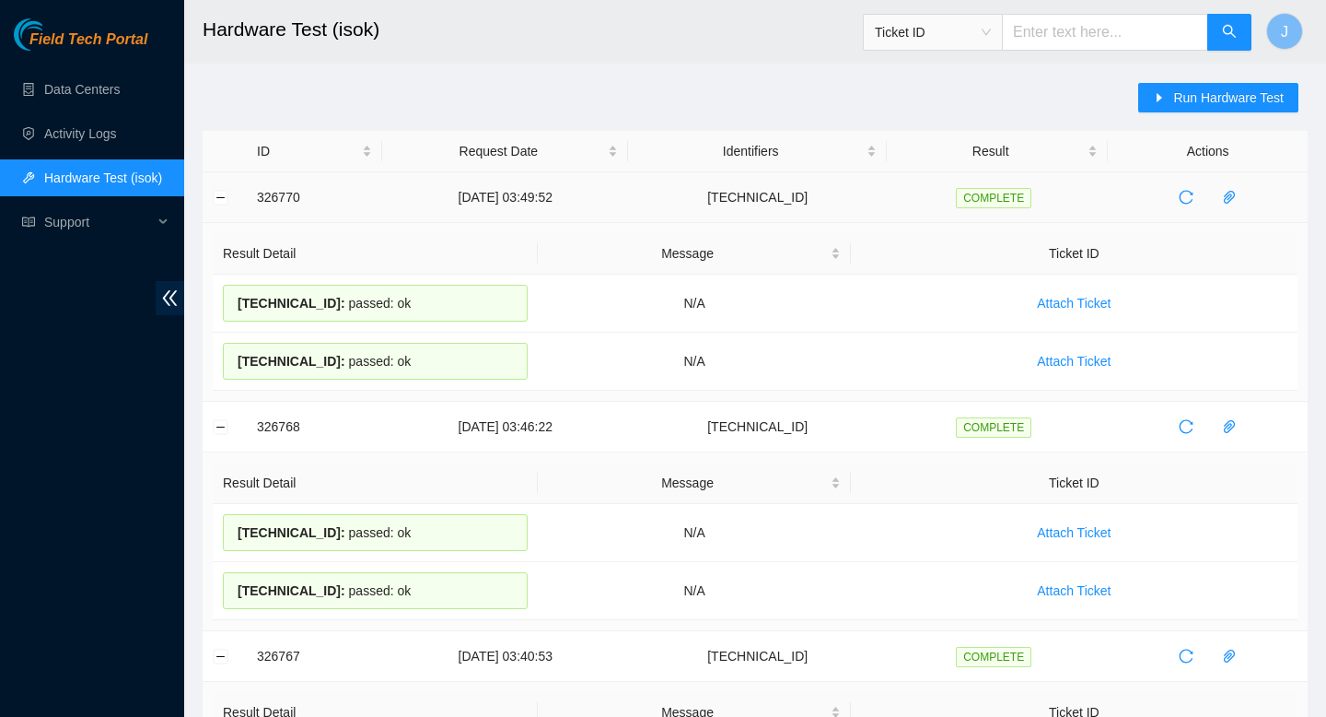
drag, startPoint x: 426, startPoint y: 367, endPoint x: 236, endPoint y: 194, distance: 256.3
copy tbody "326770 25-08-2025 03:49:52 23.76.147.38 COMPLETE Result Detail Message Ticket I…"
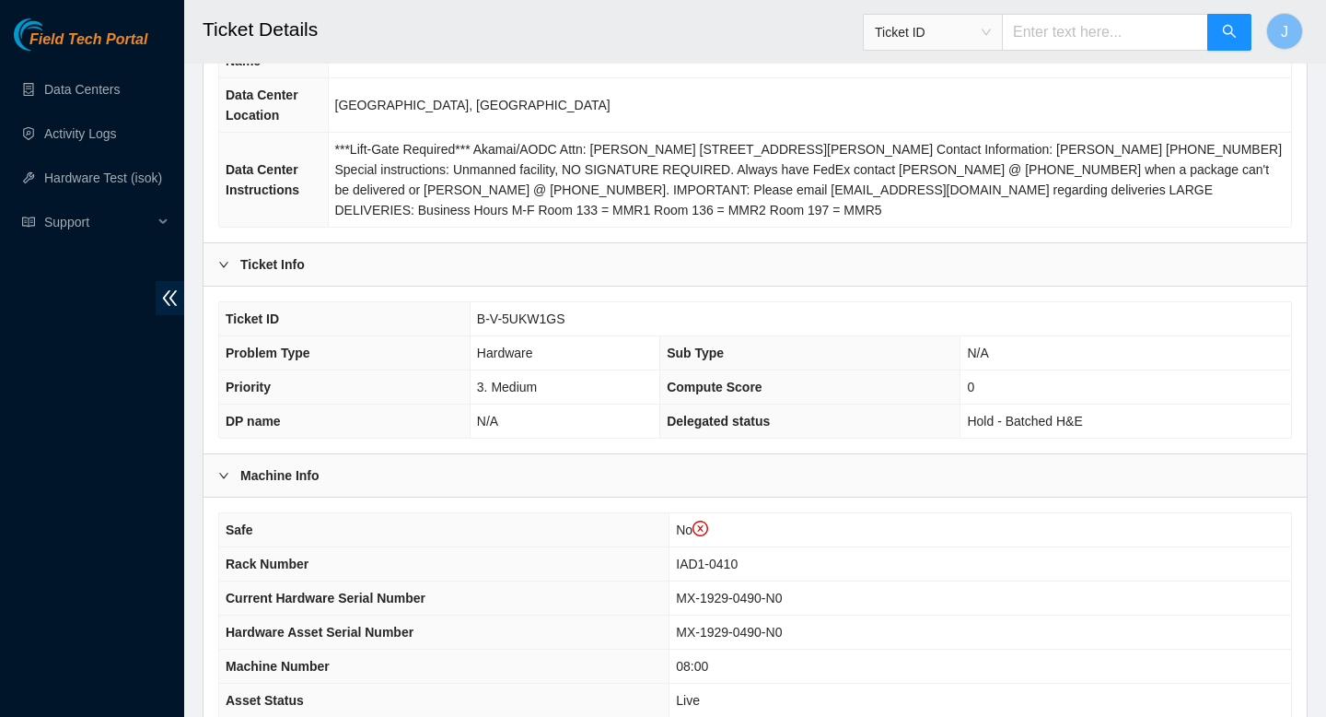
scroll to position [568, 0]
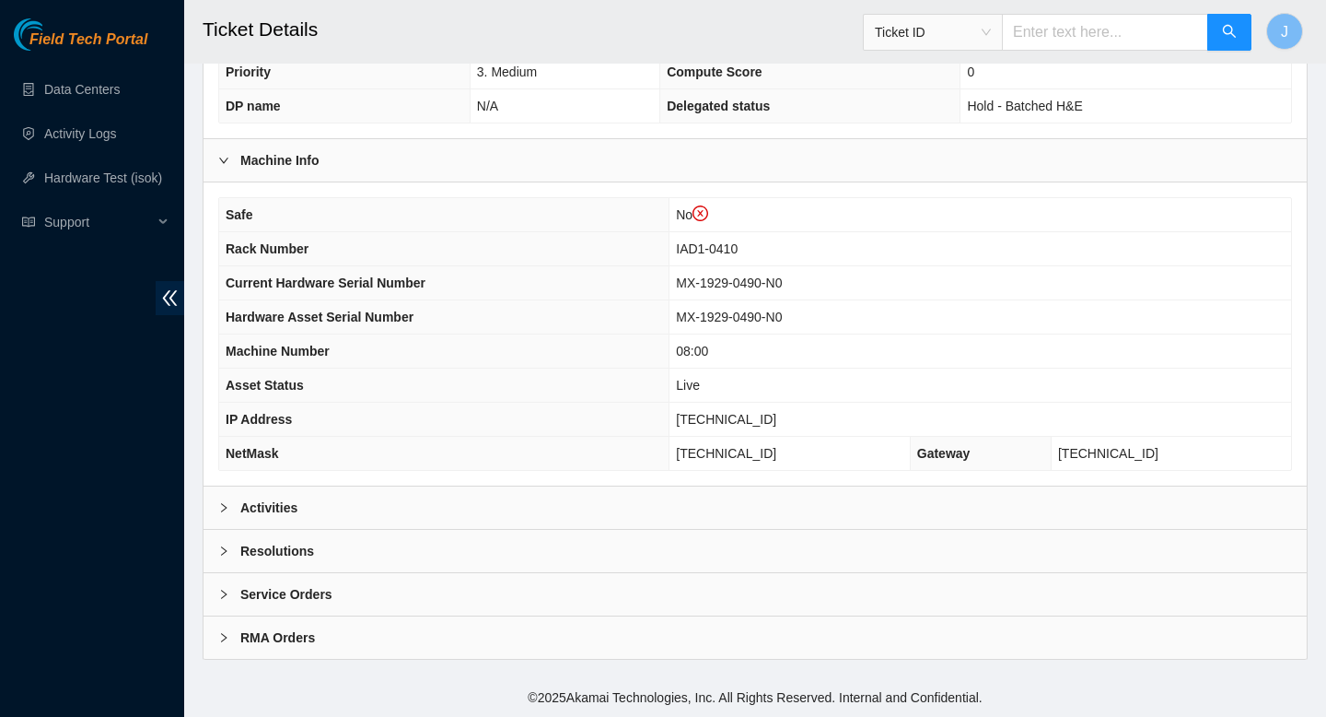
click at [621, 516] on div "Activities" at bounding box center [756, 507] width 1104 height 42
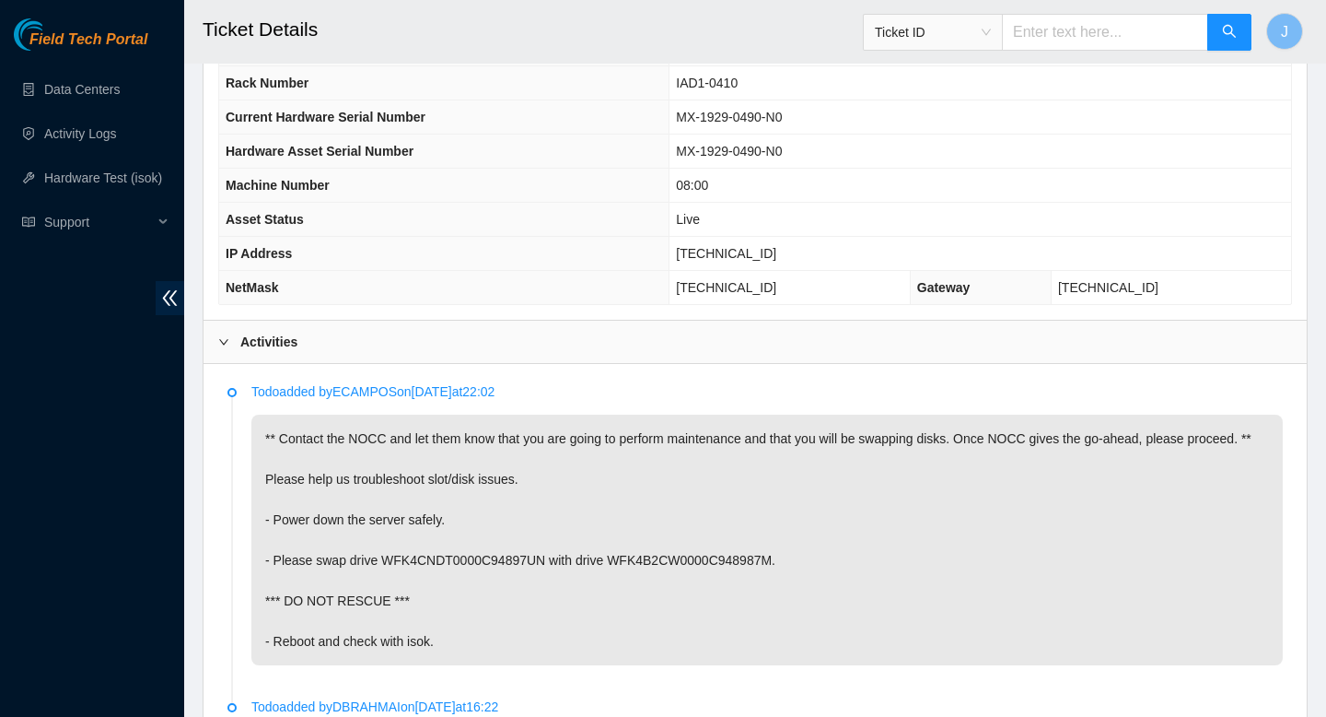
scroll to position [1349, 0]
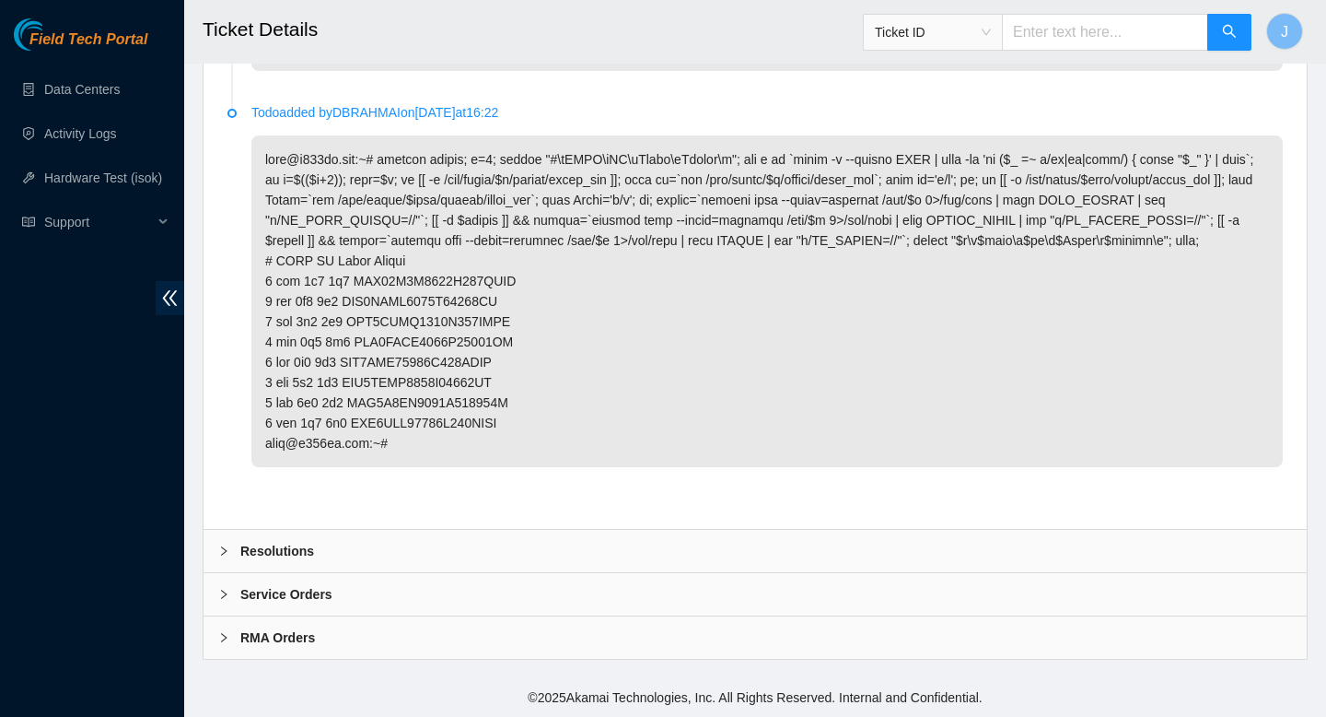
click at [526, 556] on div "Resolutions" at bounding box center [756, 551] width 1104 height 42
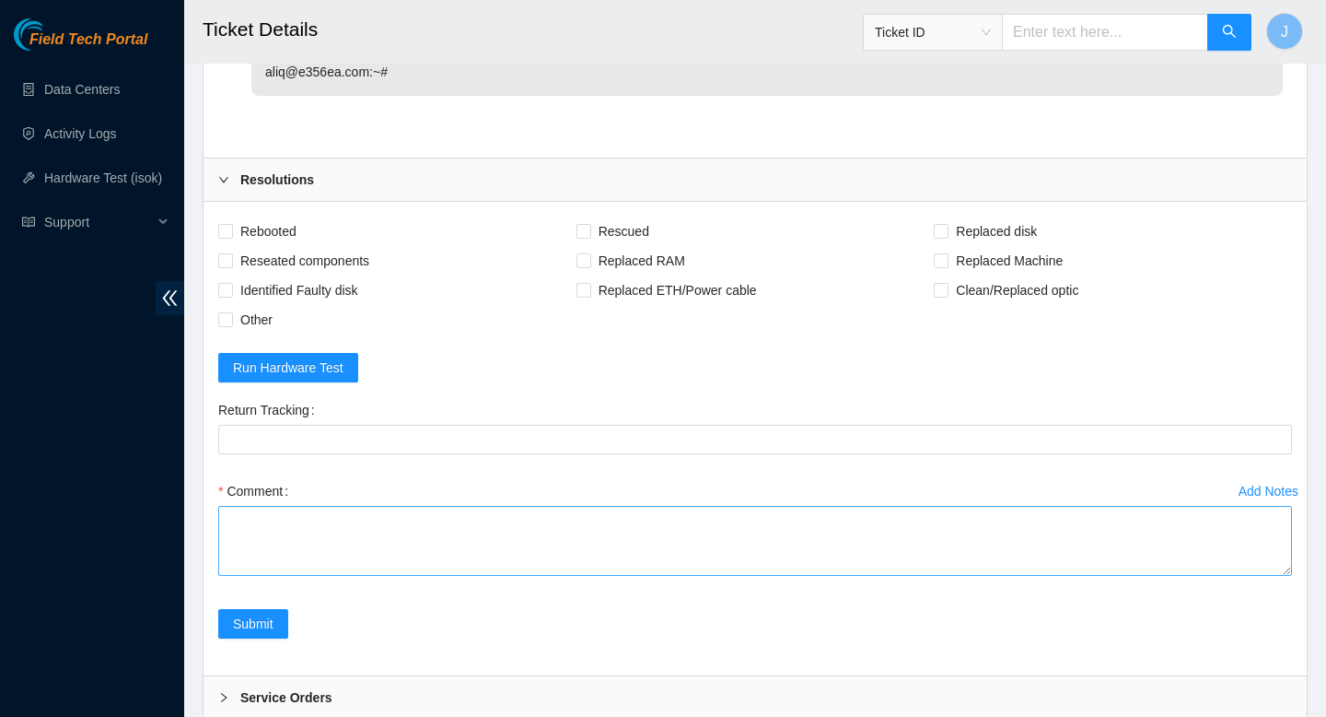
scroll to position [1731, 0]
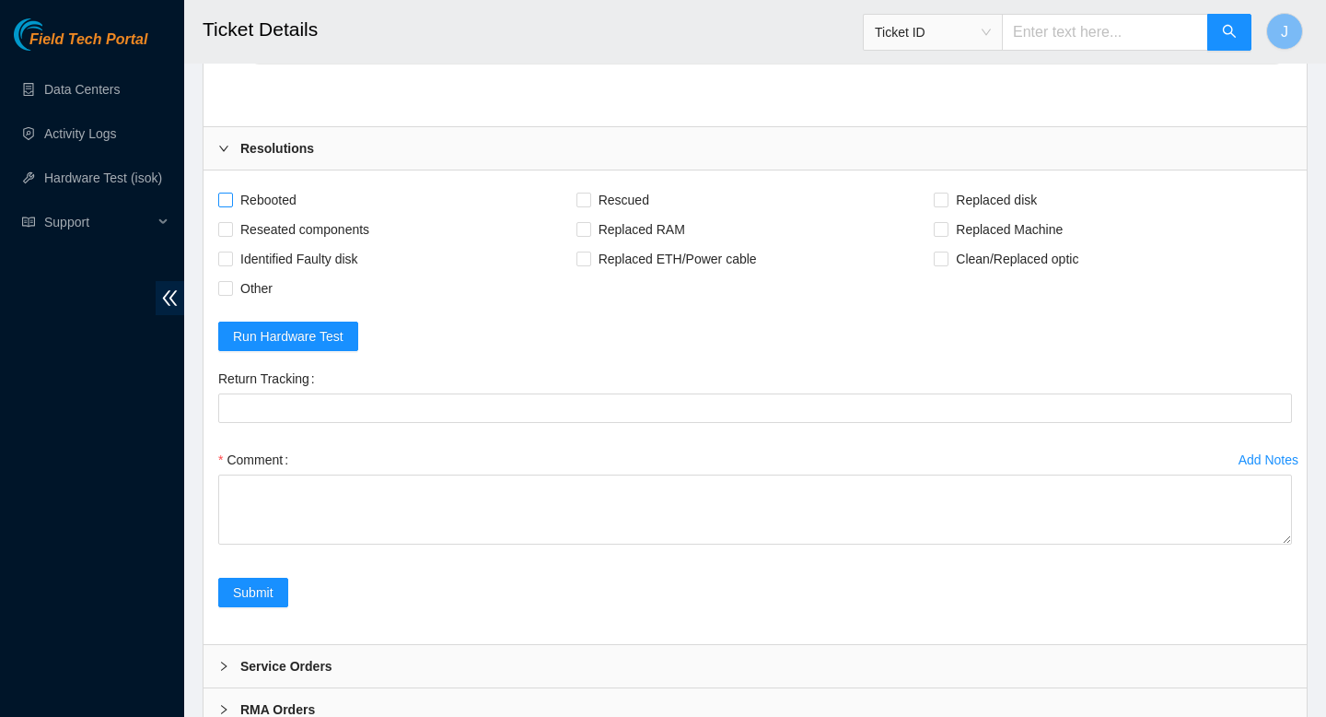
click at [228, 207] on span at bounding box center [225, 200] width 15 height 15
click at [228, 205] on input "Rebooted" at bounding box center [224, 199] width 13 height 13
checkbox input "true"
click at [226, 235] on input "Reseated components" at bounding box center [224, 228] width 13 height 13
checkbox input "true"
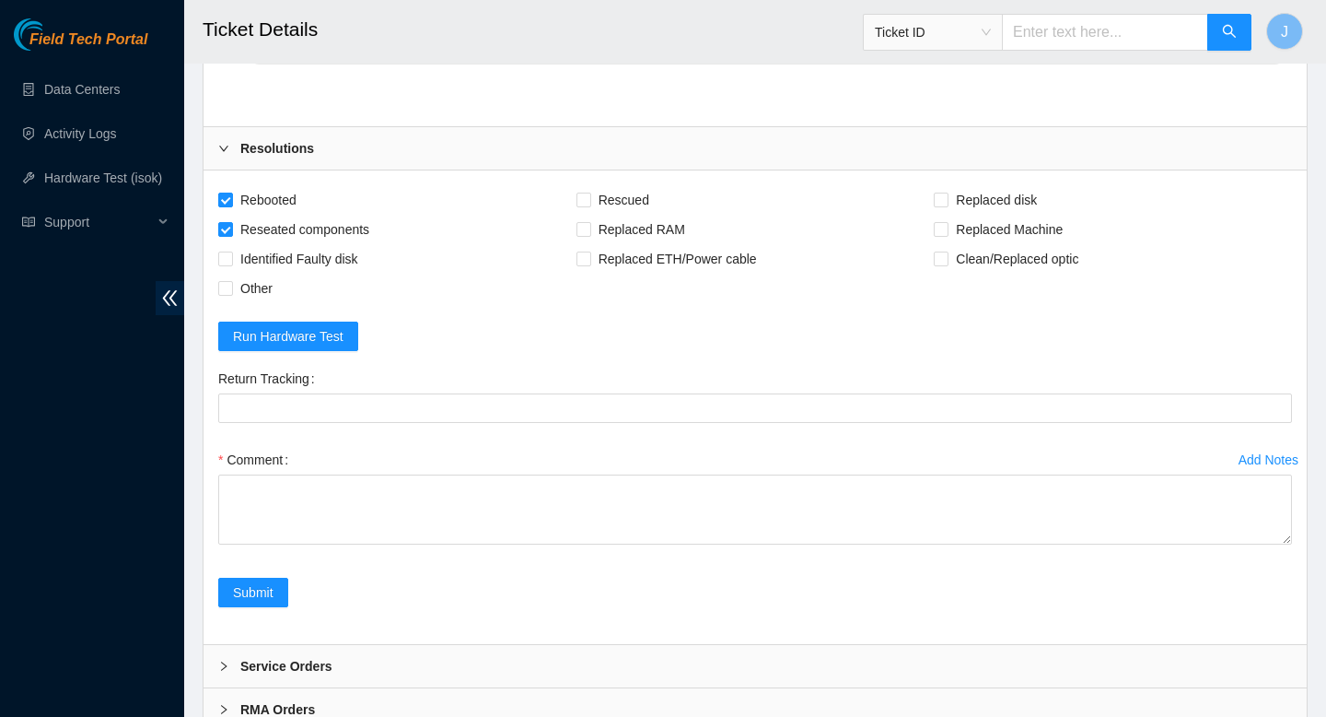
scroll to position [1823, 0]
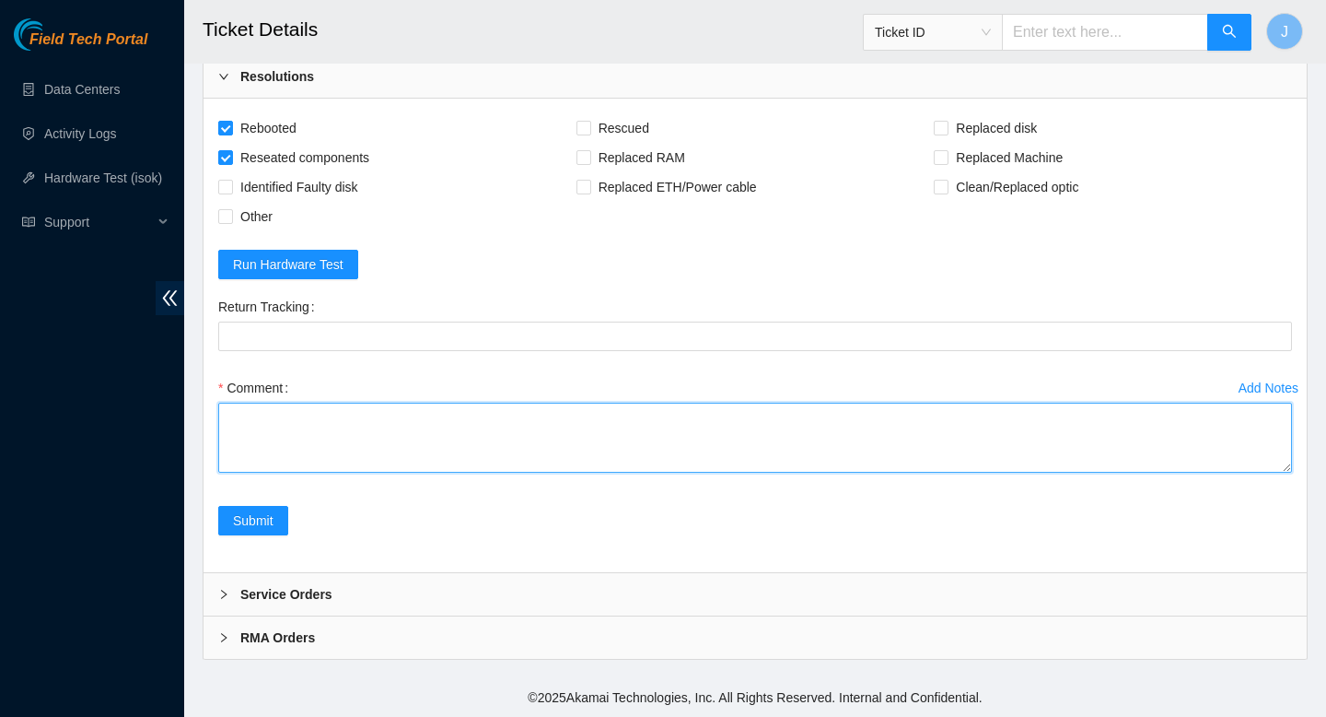
click at [609, 414] on textarea "Comment" at bounding box center [755, 438] width 1074 height 70
paste textarea "326753 25-08-2025 02:49:29 23.200.167.146 FAILED Result Detail Message Ticket I…"
paste textarea "326767 25-08-2025 03:40:53 23.200.167.146 COMPLETE Result Detail Message Ticket…"
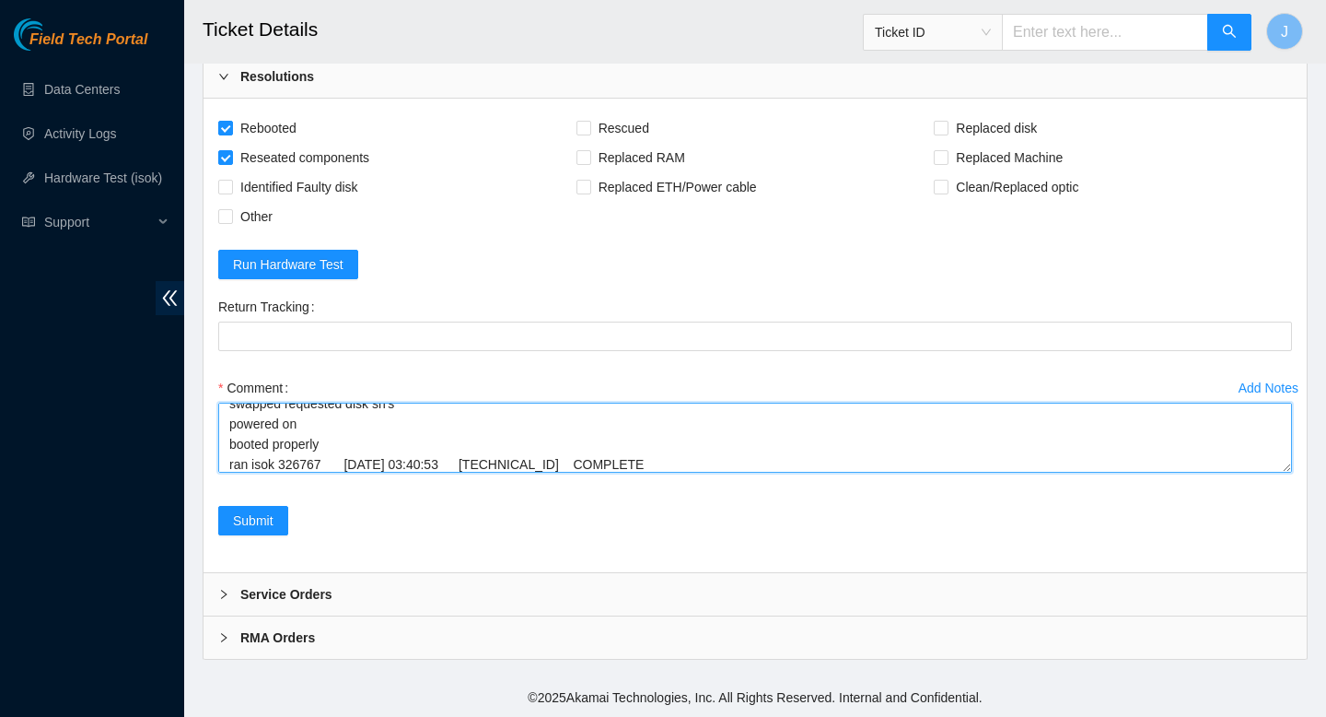
scroll to position [399, 0]
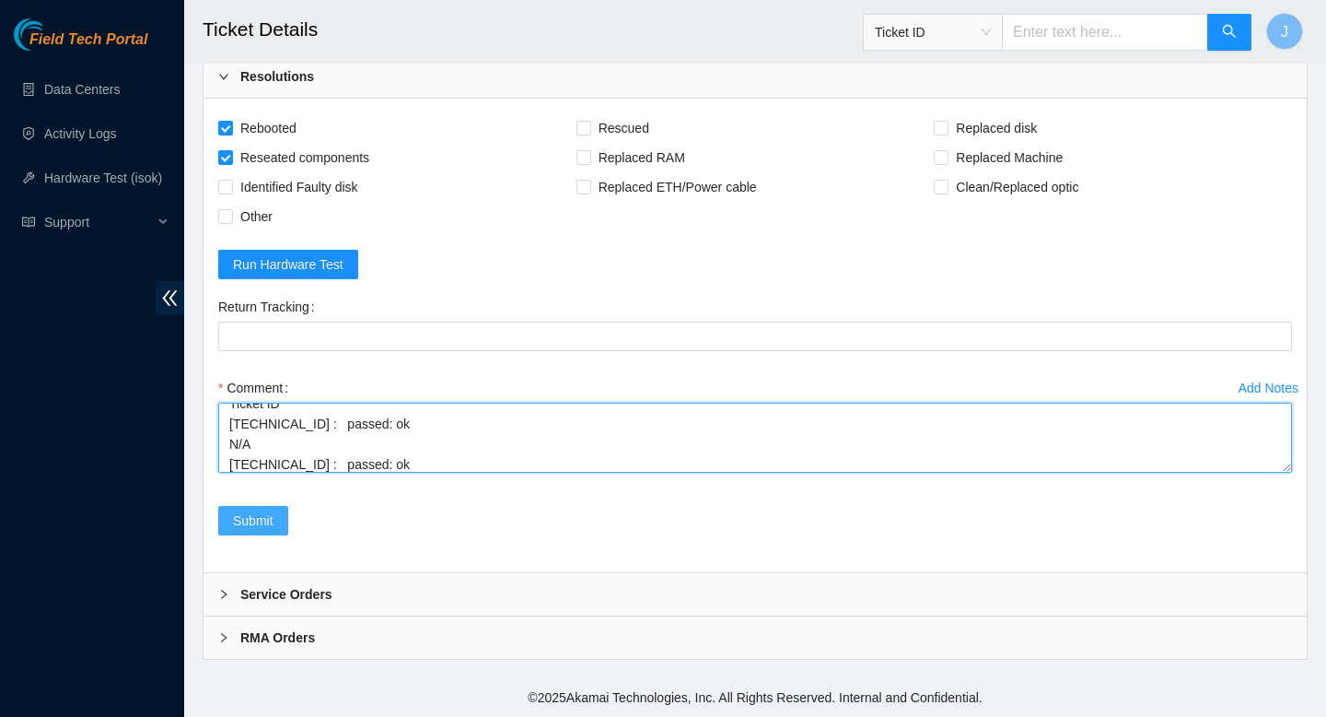
type textarea "gained safe access from nocc verified sn ran pre maint isok 326753 25-08-2025 0…"
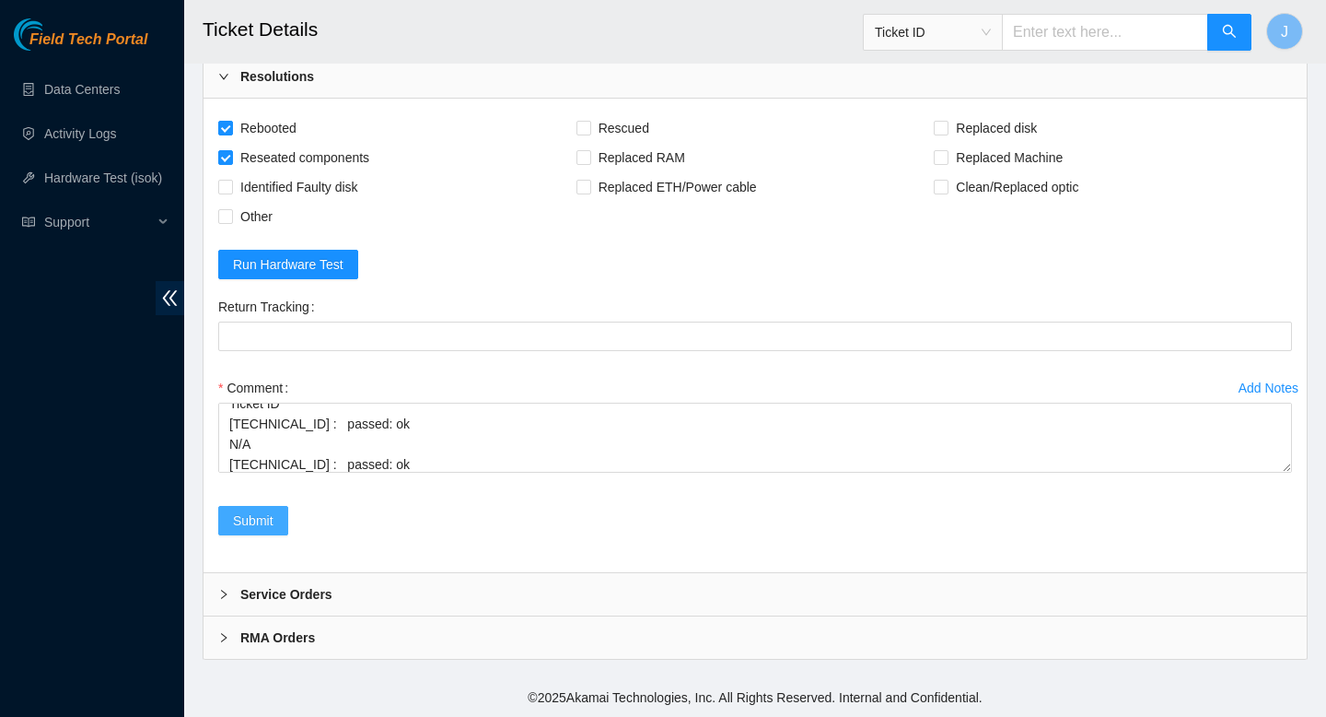
click at [256, 524] on span "Submit" at bounding box center [253, 520] width 41 height 20
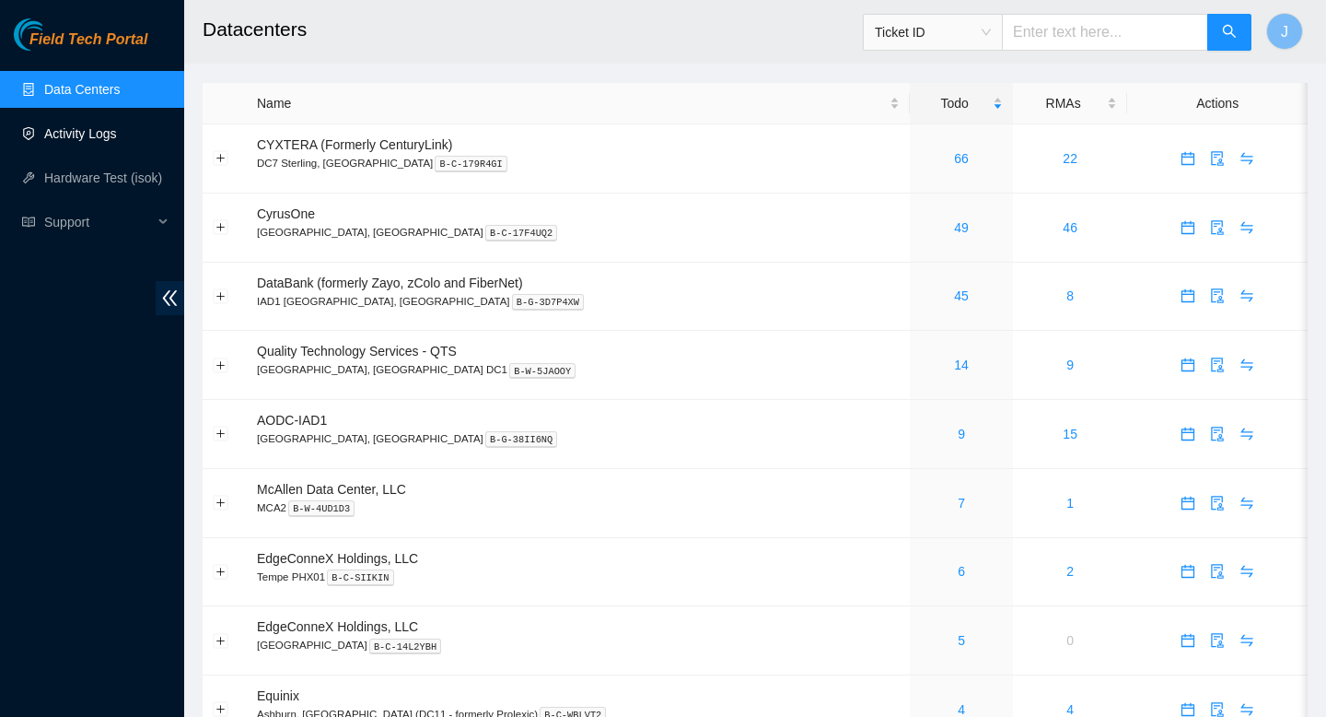
click at [64, 134] on link "Activity Logs" at bounding box center [80, 133] width 73 height 15
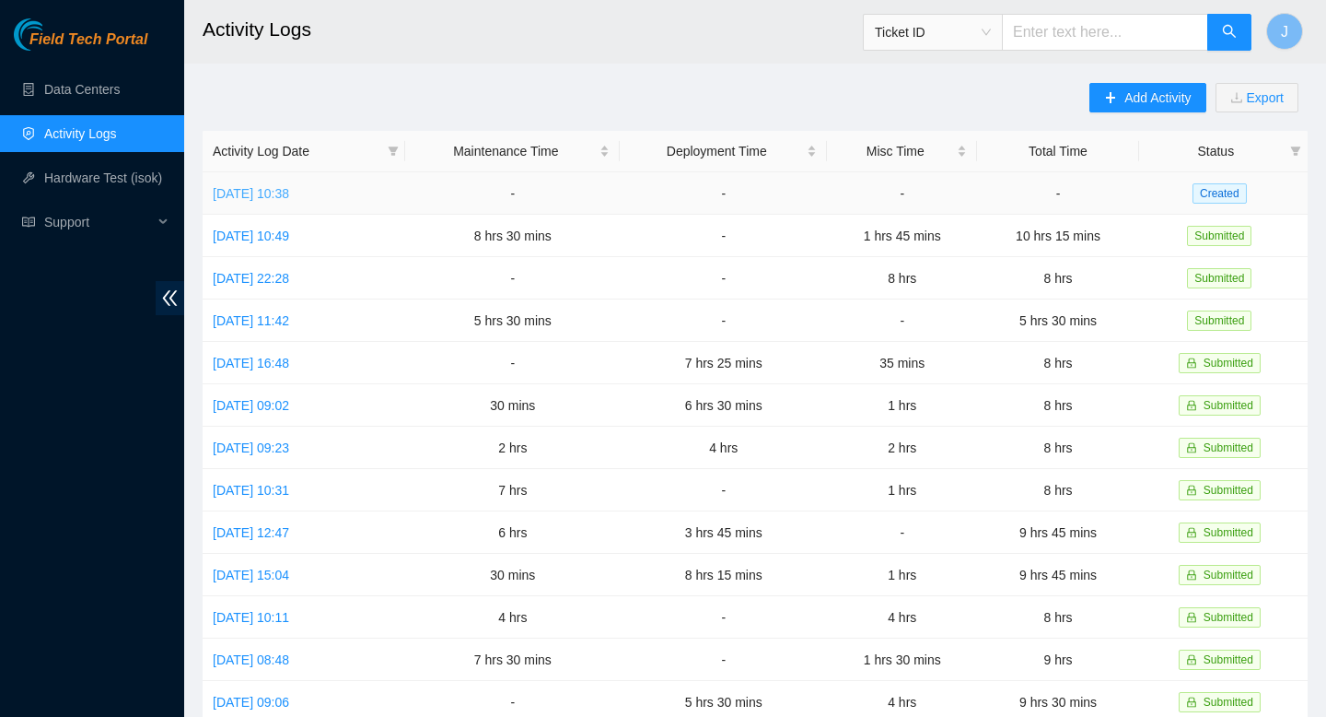
click at [289, 195] on link "[DATE] 10:38" at bounding box center [251, 193] width 76 height 15
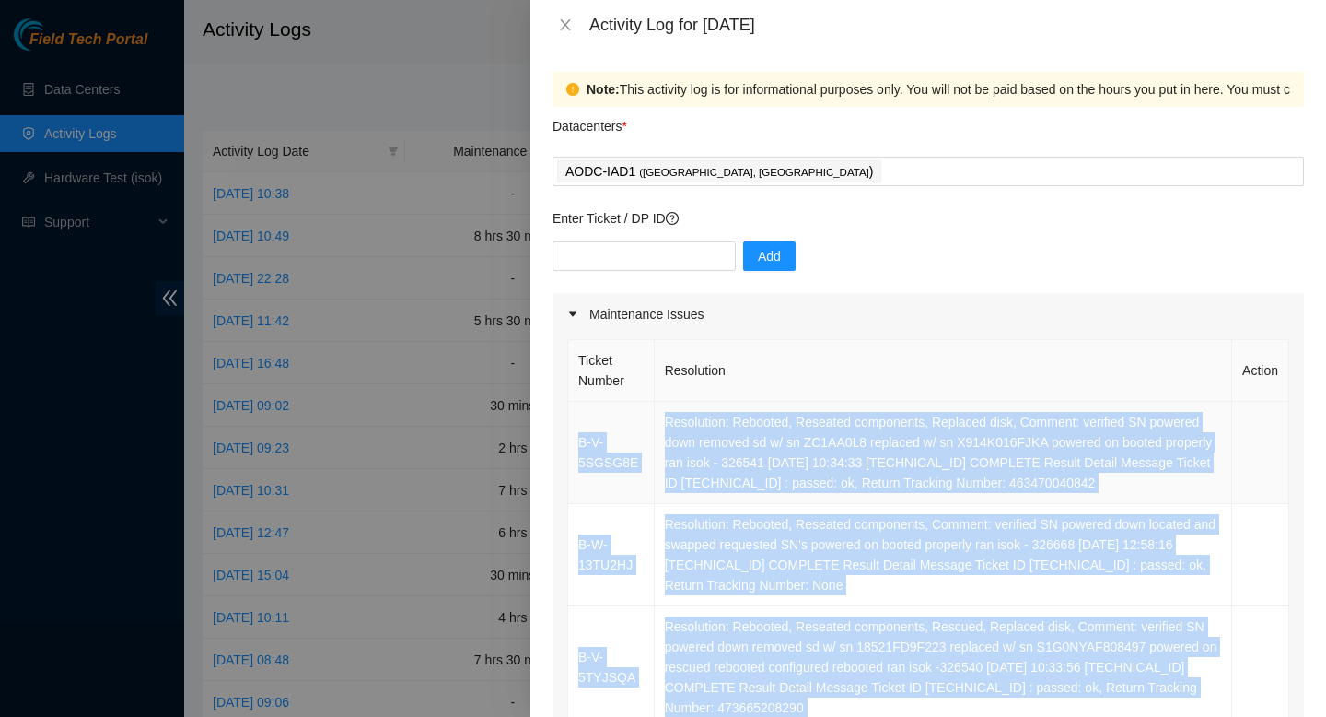
drag, startPoint x: 1190, startPoint y: 574, endPoint x: 573, endPoint y: 444, distance: 630.7
copy tbody "B-V-5SGSG8E Resolution: Rebooted, Reseated components, Replaced disk, Comment: …"
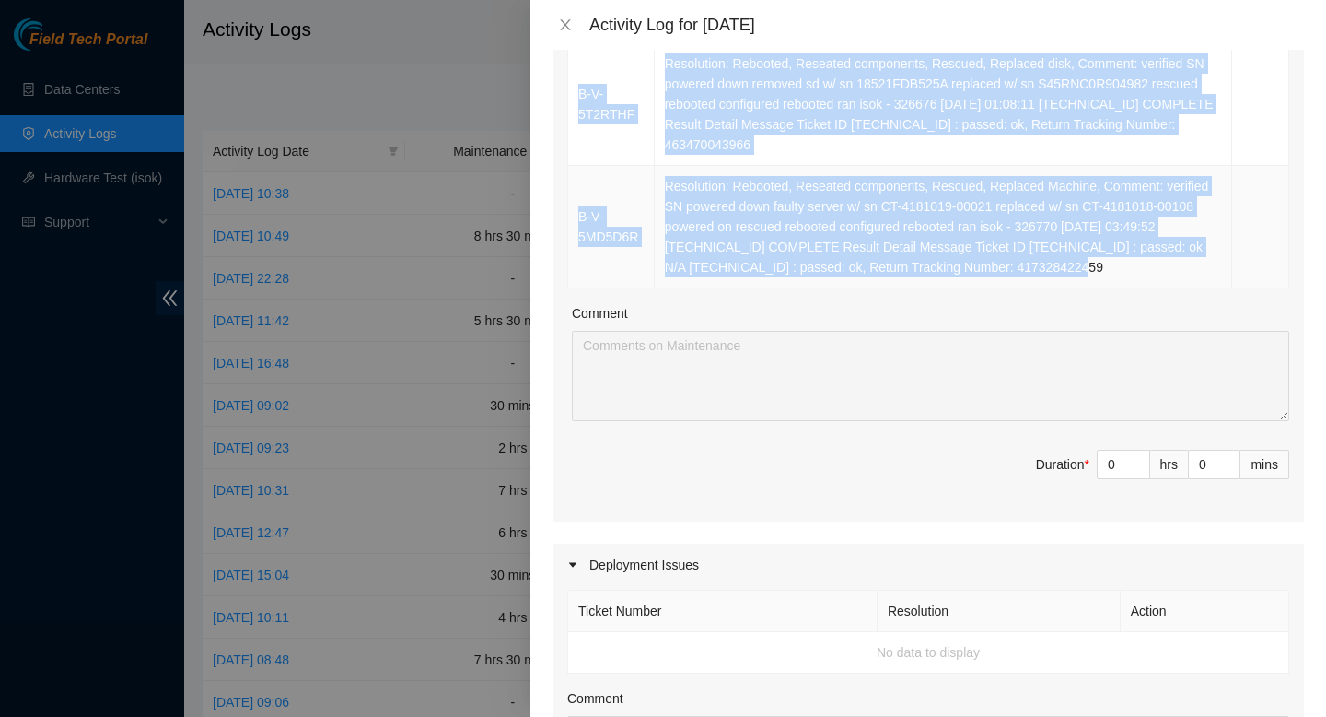
scroll to position [2050, 0]
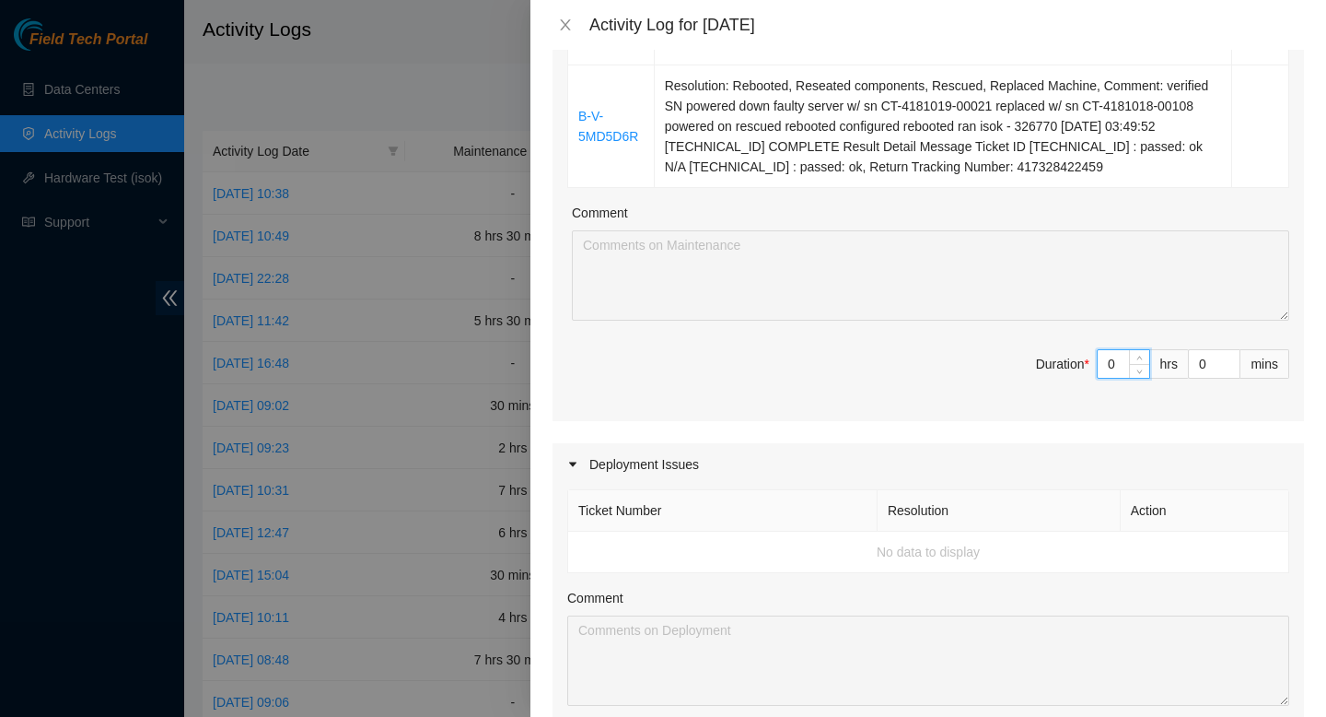
click at [1121, 375] on input "0" at bounding box center [1124, 364] width 52 height 28
type input "08"
type input "8"
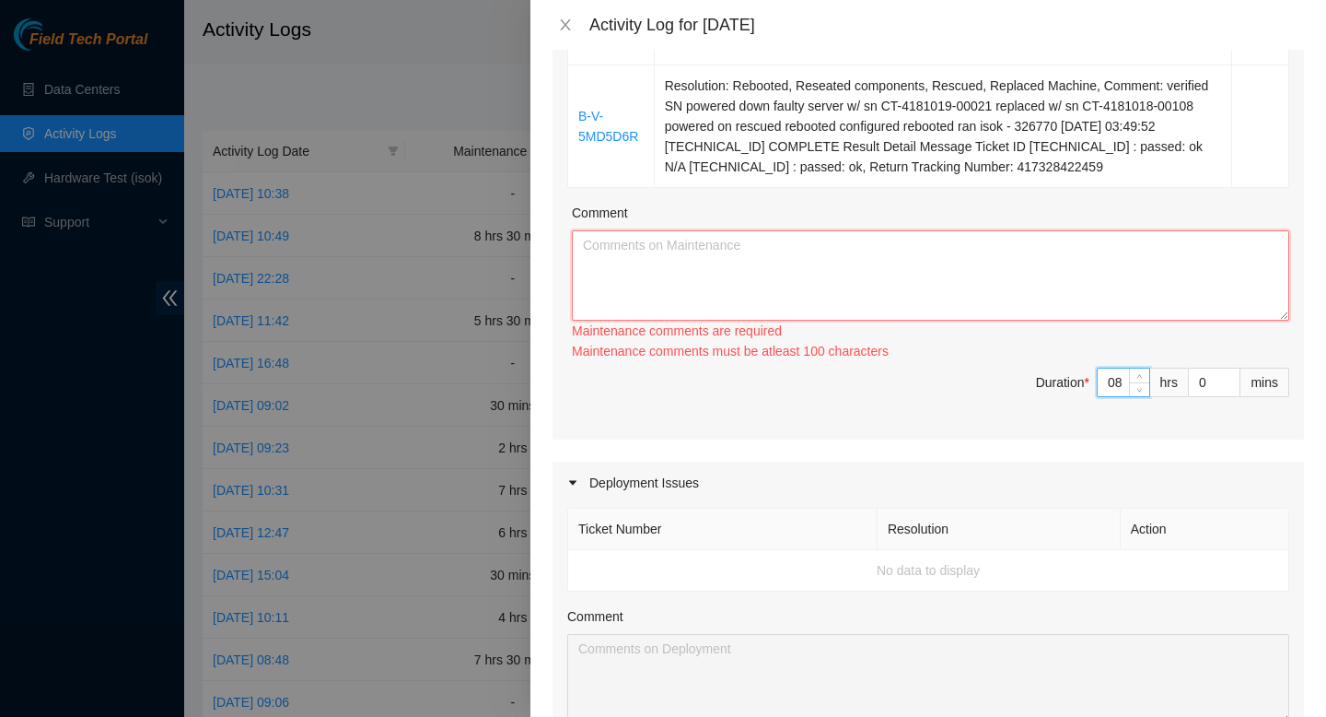
type input "8"
click at [1011, 295] on textarea "Comment" at bounding box center [931, 275] width 718 height 90
paste textarea "B-V-5SGSG8E Resolution: Rebooted, Reseated components, Replaced disk, Comment: …"
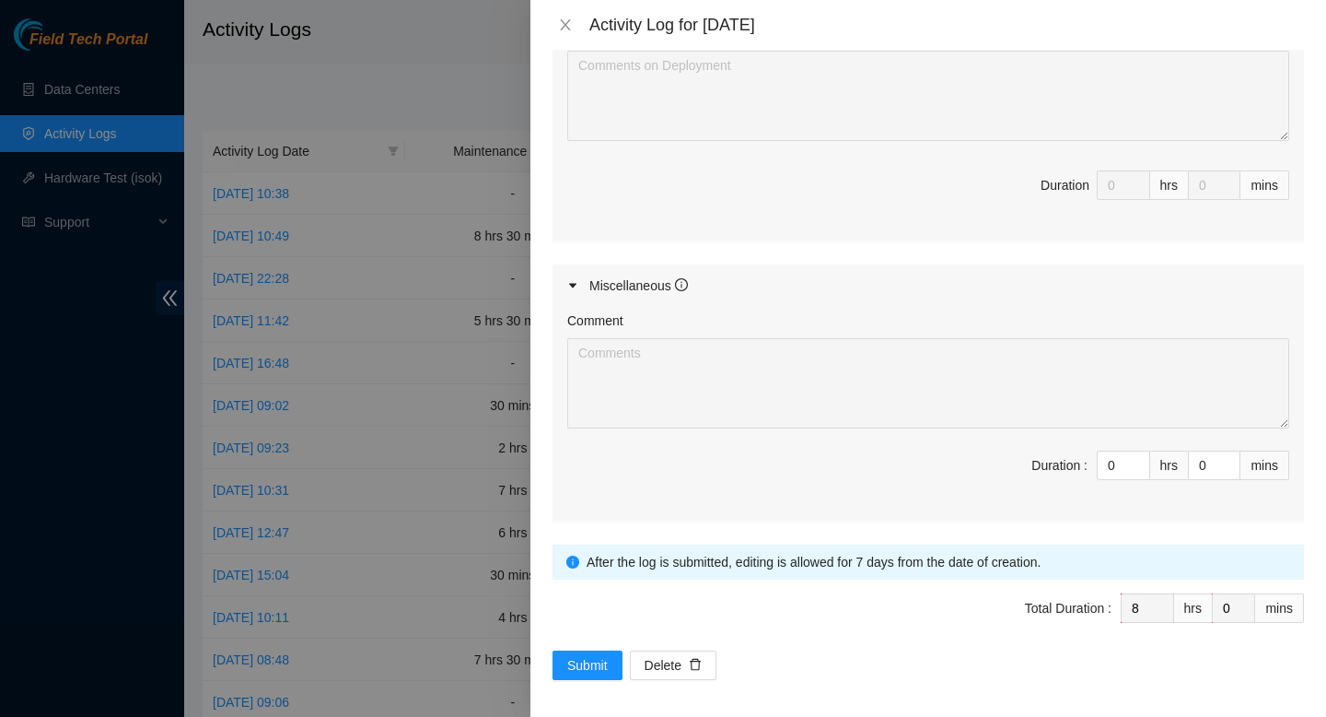
scroll to position [2623, 0]
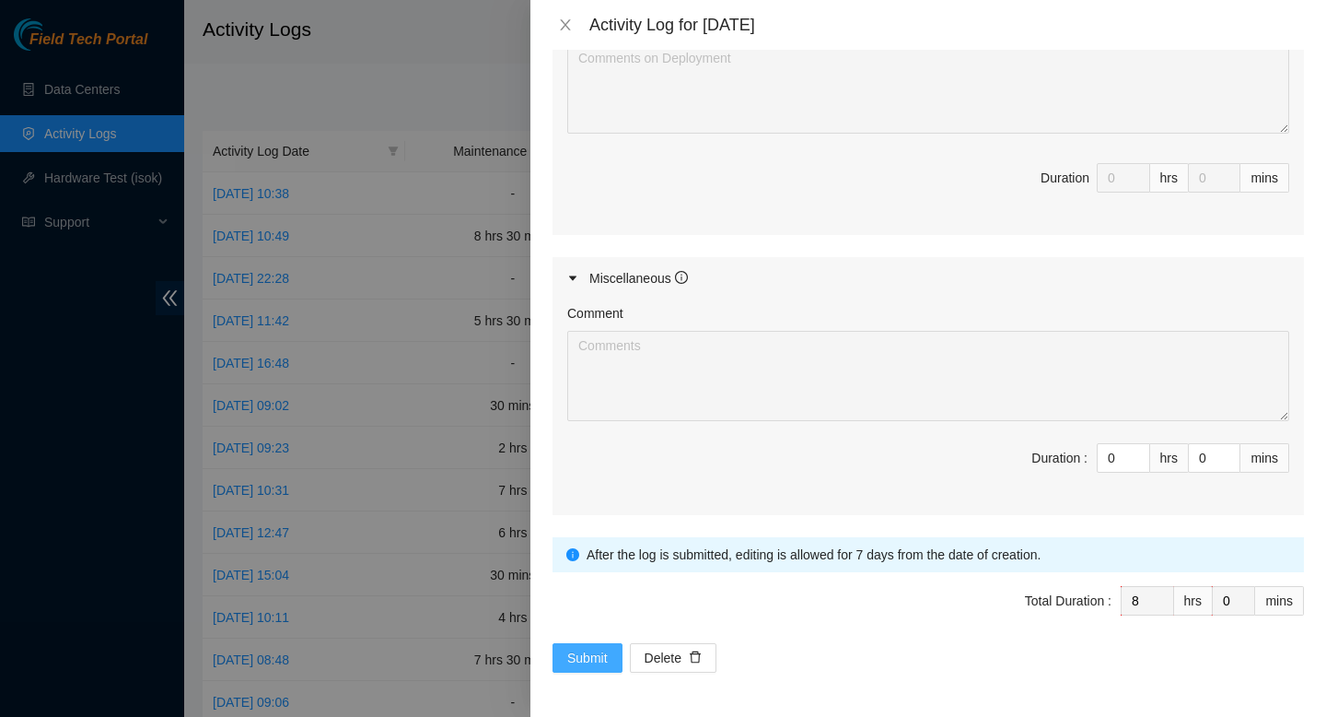
type textarea "B-V-5SGSG8E Resolution: Rebooted, Reseated components, Replaced disk, Comment: …"
click at [576, 667] on span "Submit" at bounding box center [587, 658] width 41 height 20
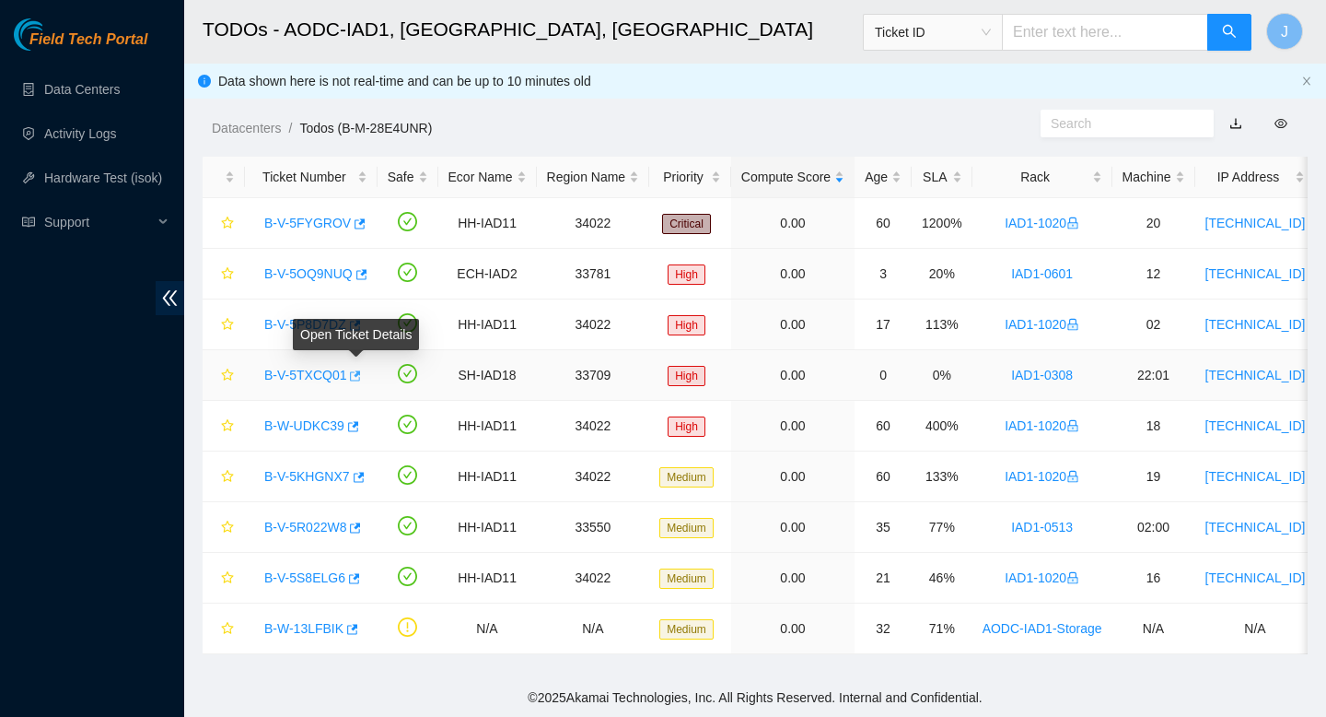
click at [360, 376] on icon "button" at bounding box center [353, 375] width 13 height 13
click at [1103, 176] on div "Rack" at bounding box center [1043, 177] width 120 height 20
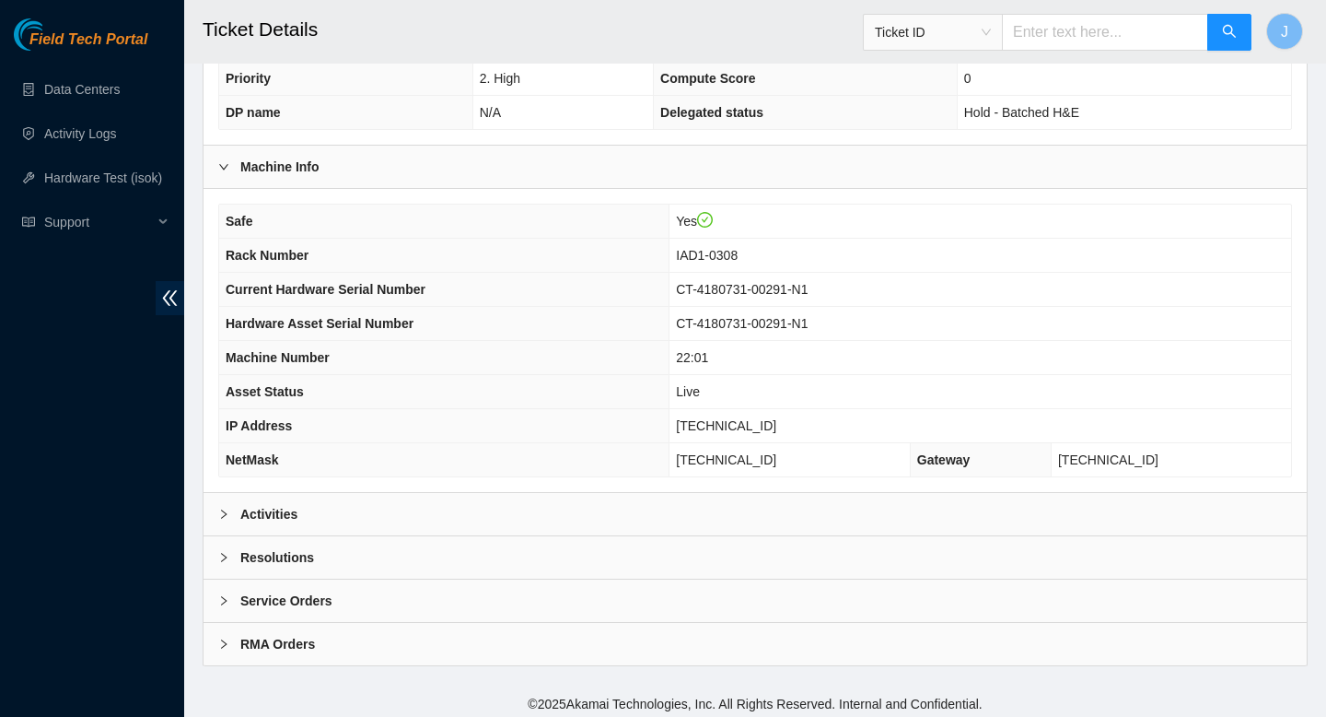
scroll to position [533, 0]
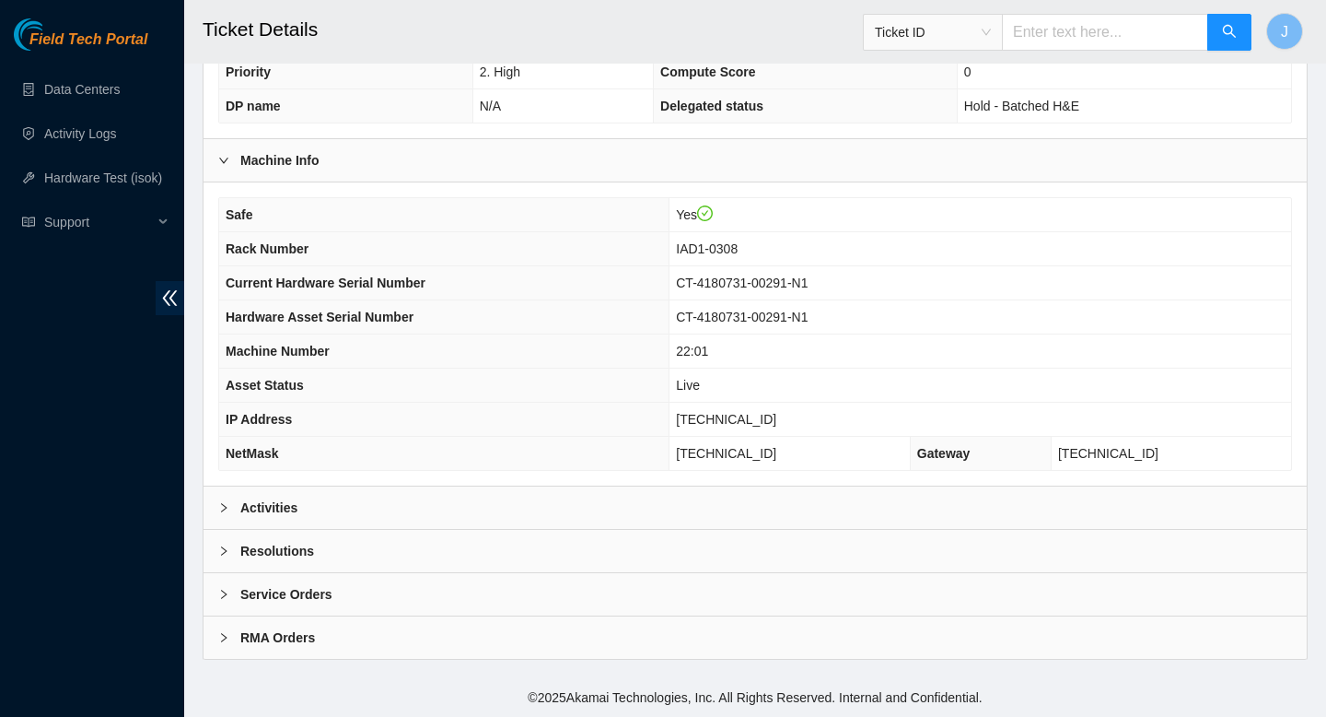
click at [606, 505] on div "Activities" at bounding box center [756, 507] width 1104 height 42
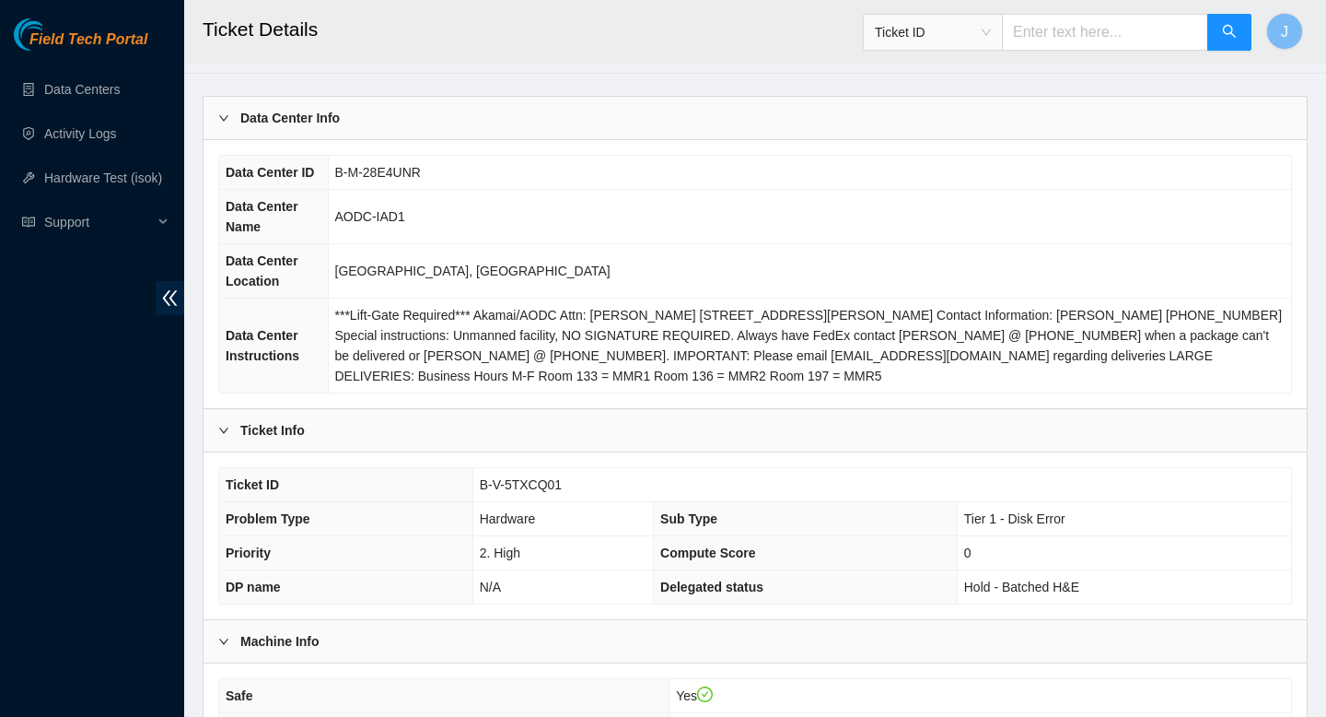
scroll to position [0, 0]
